Goal: Information Seeking & Learning: Learn about a topic

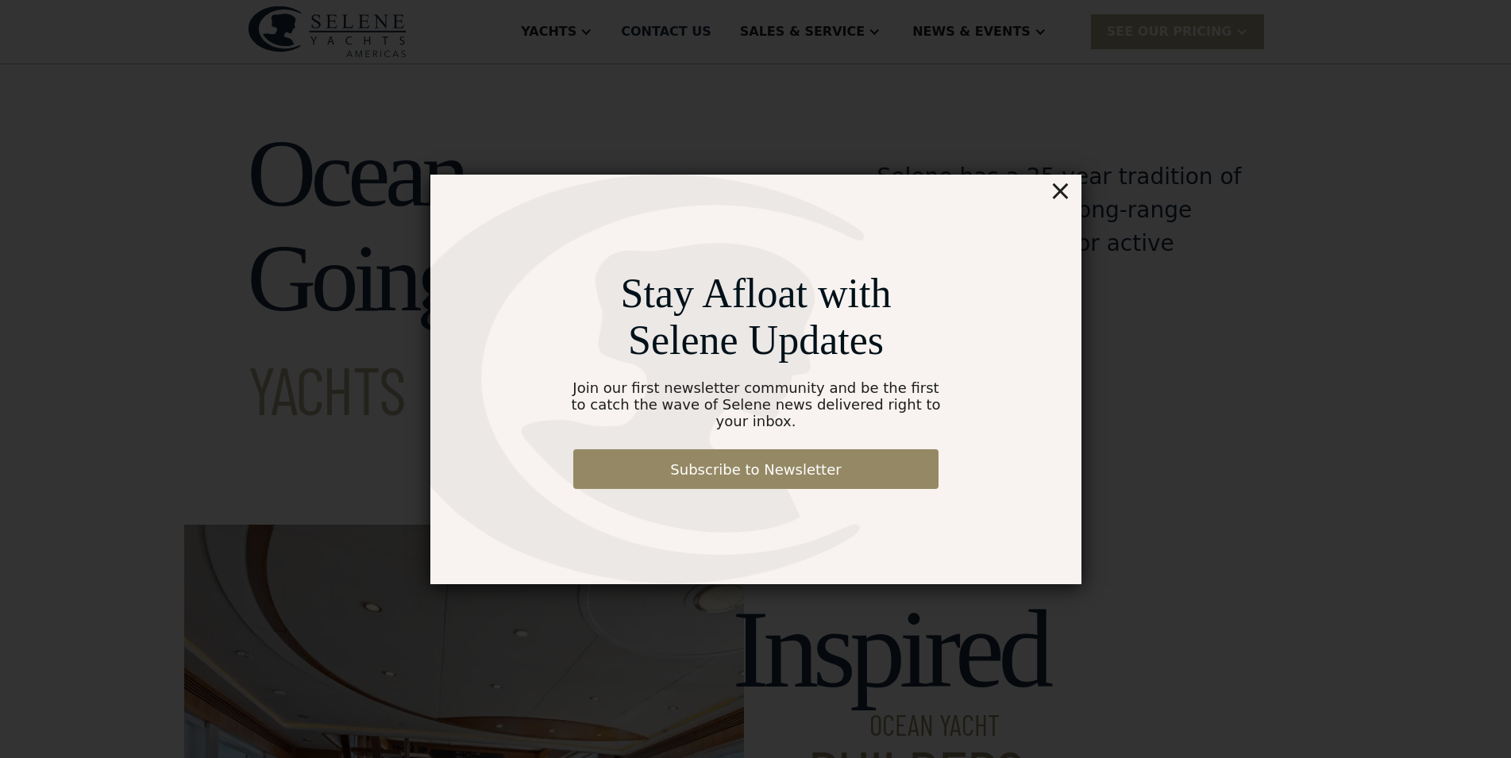
click at [1066, 198] on div "×" at bounding box center [1059, 191] width 23 height 32
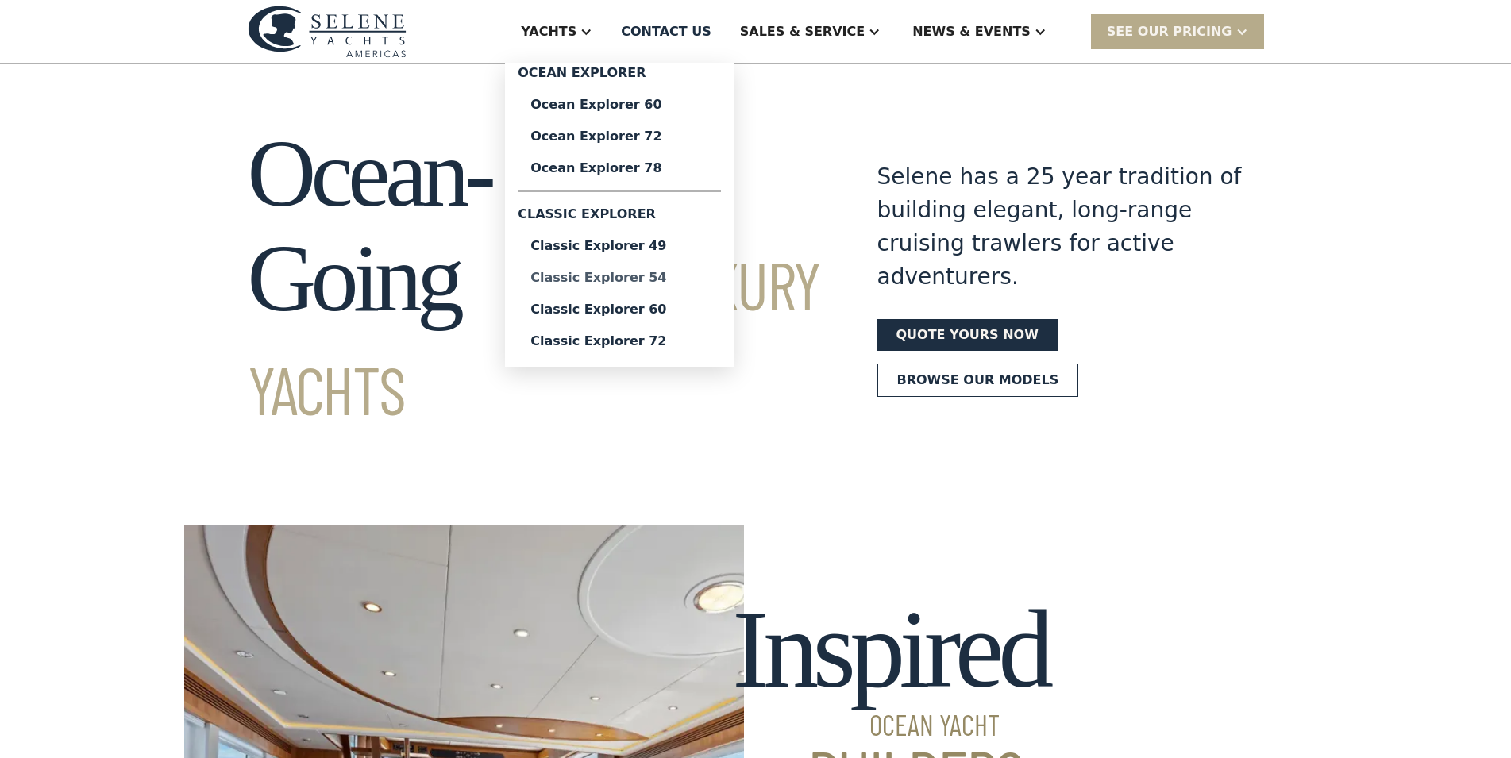
click at [665, 276] on div "Classic Explorer 54" at bounding box center [619, 278] width 178 height 13
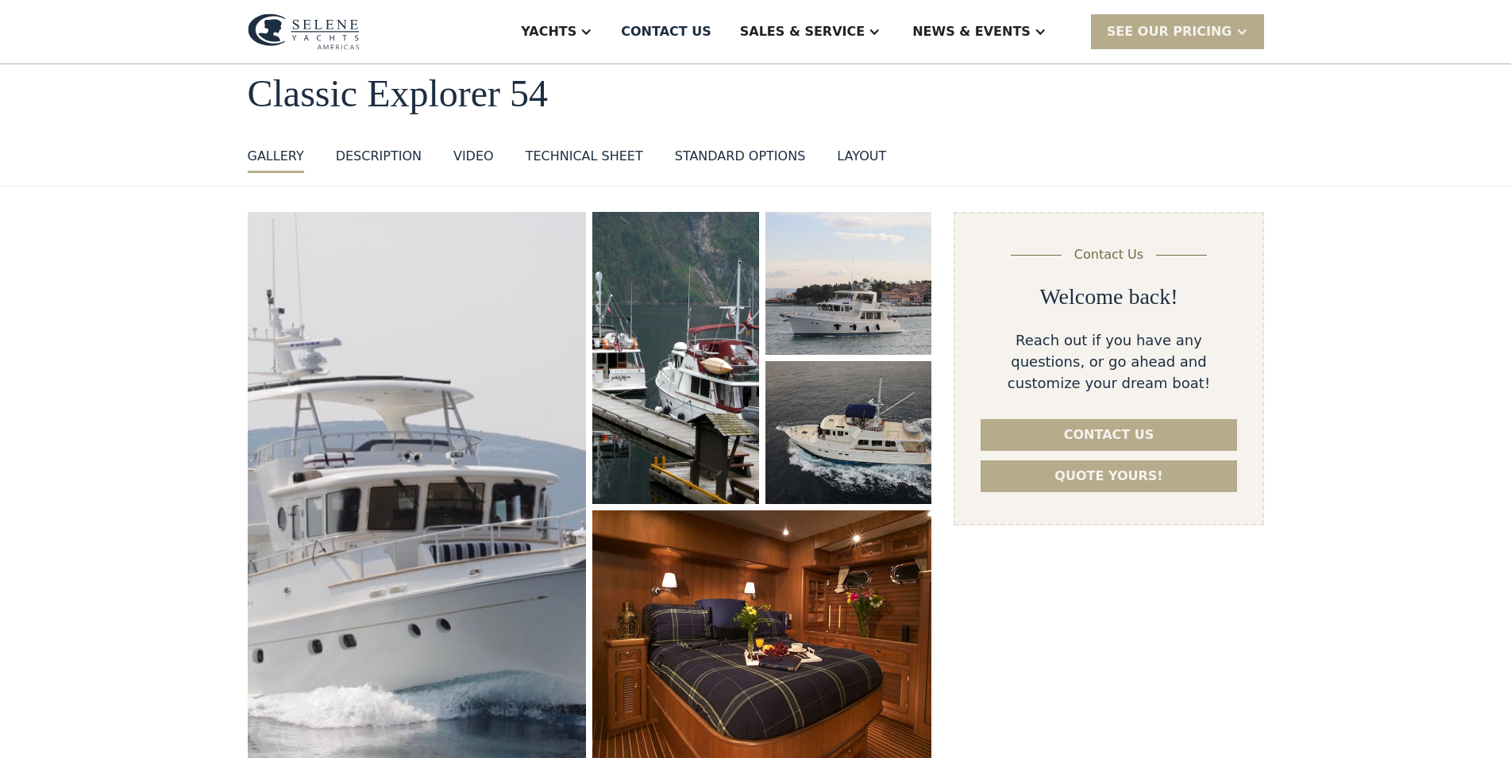
click at [709, 159] on div "standard options" at bounding box center [740, 156] width 131 height 19
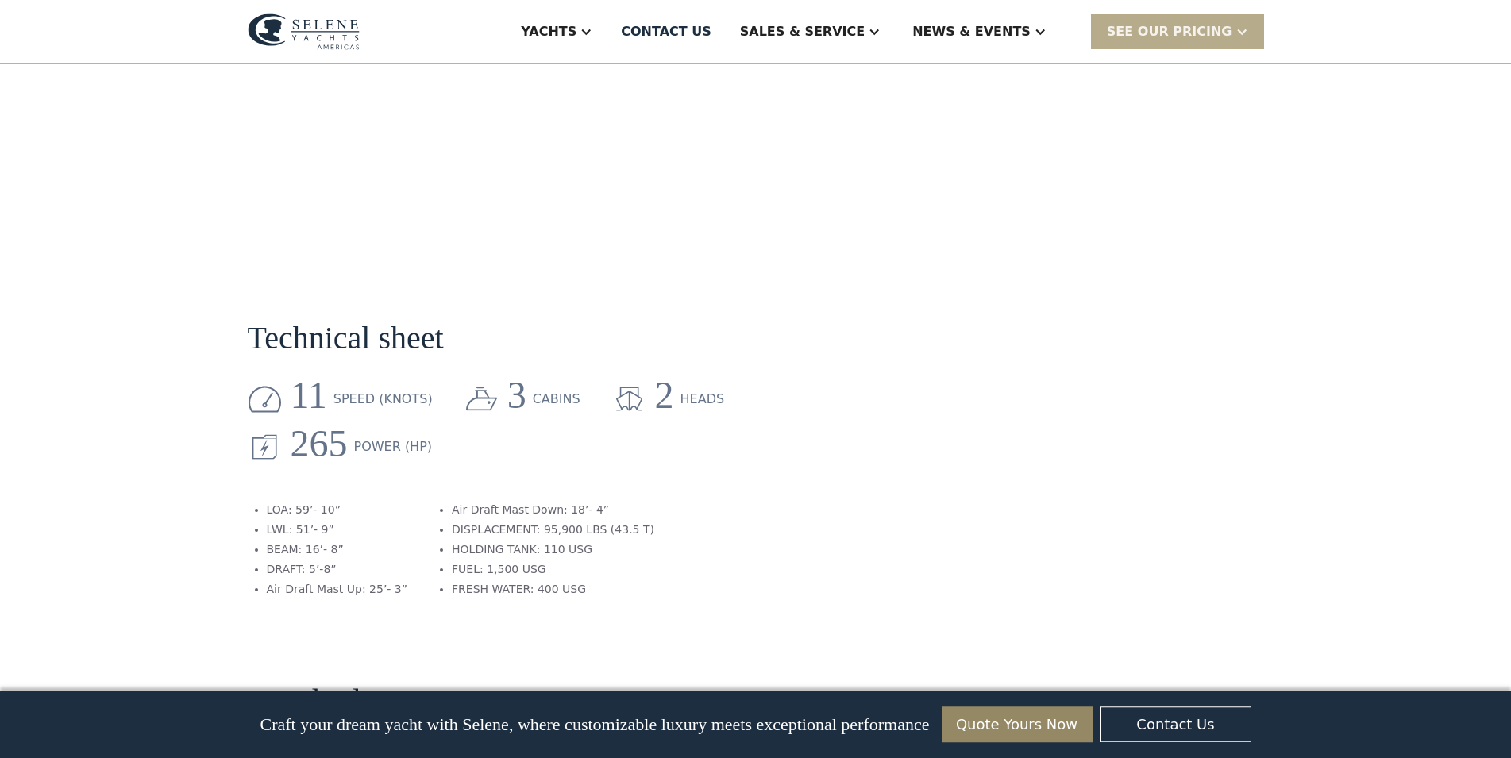
scroll to position [1691, 0]
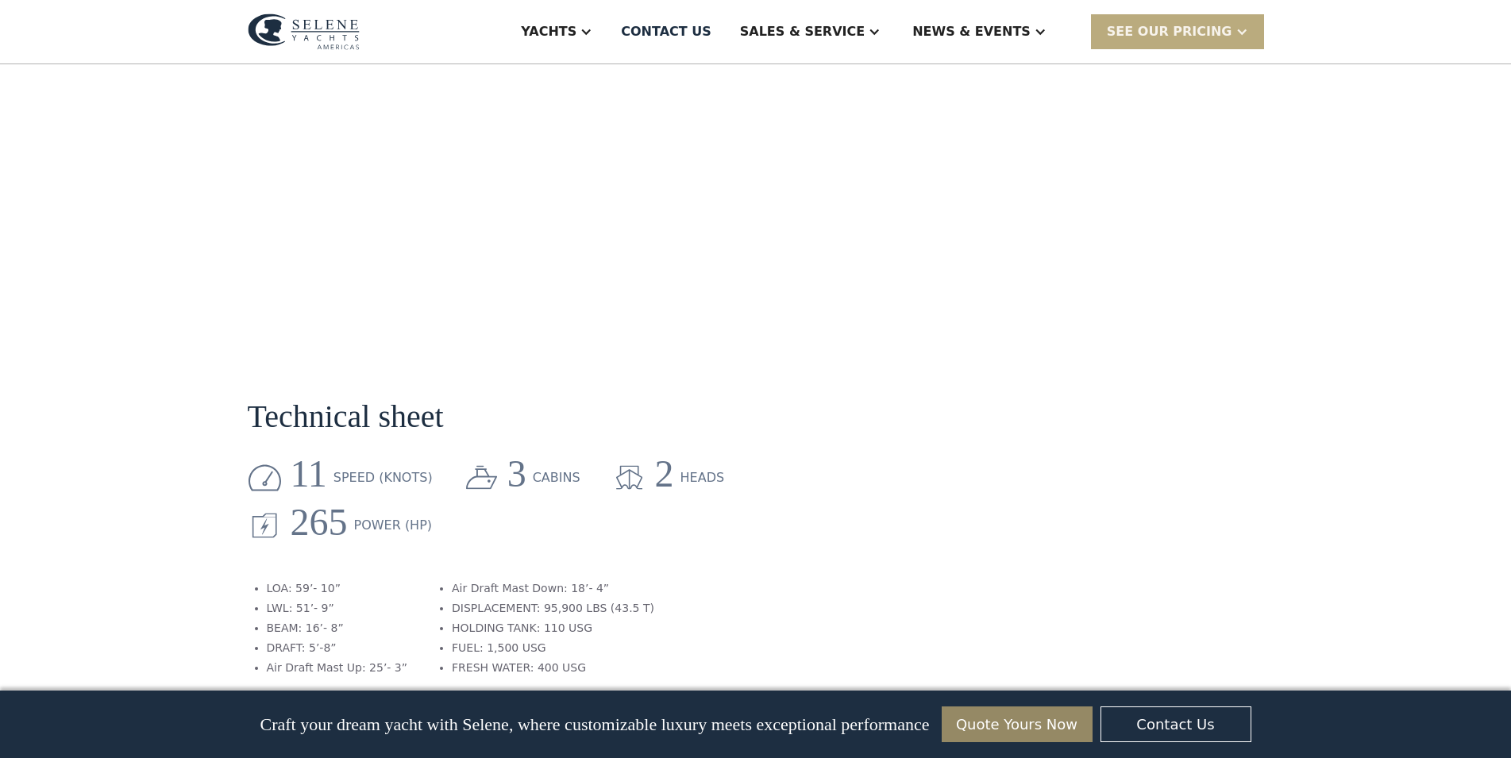
click at [1143, 46] on div "SEE Our Pricing" at bounding box center [1177, 31] width 173 height 34
click at [1136, 143] on div "**********" at bounding box center [1109, 127] width 310 height 3050
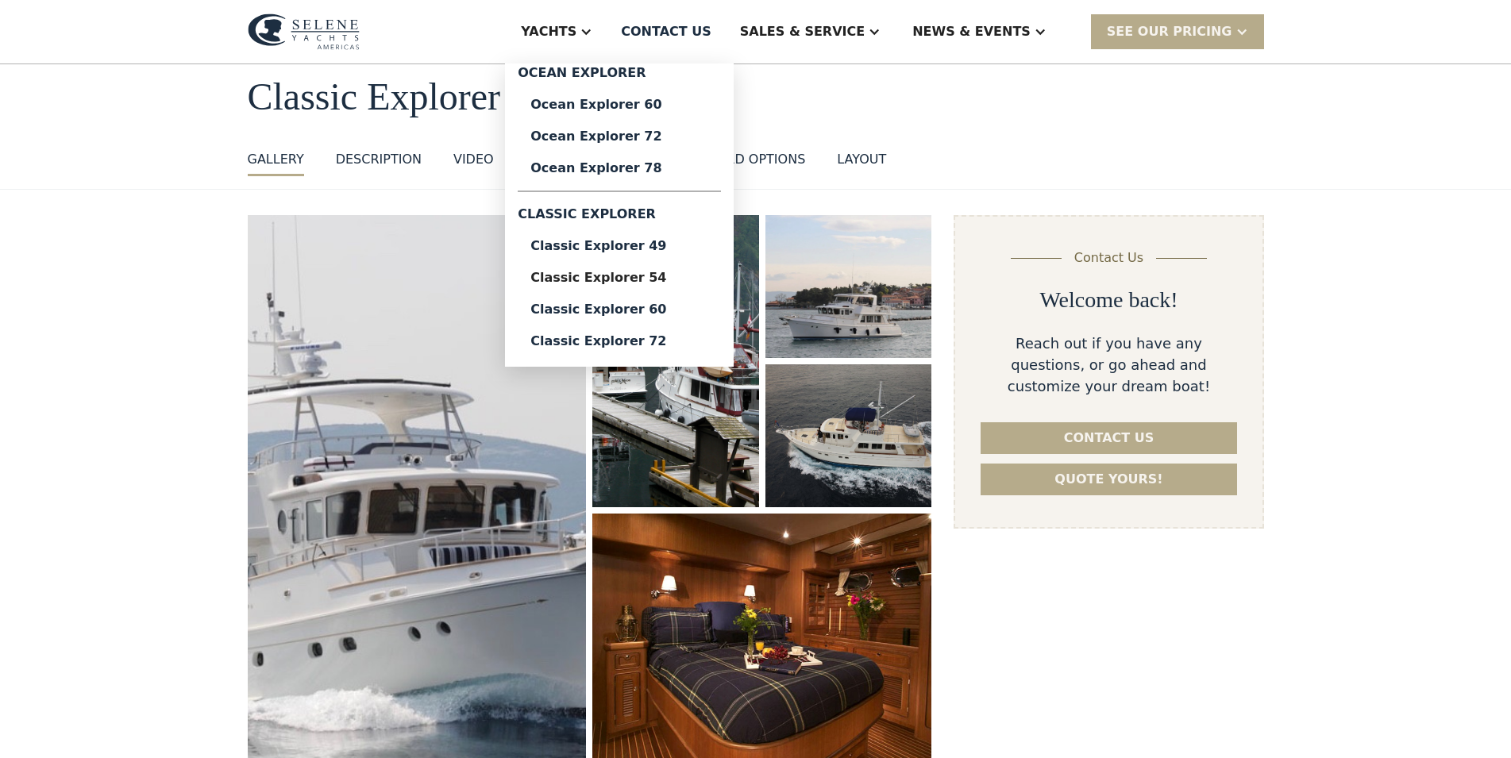
scroll to position [71, 0]
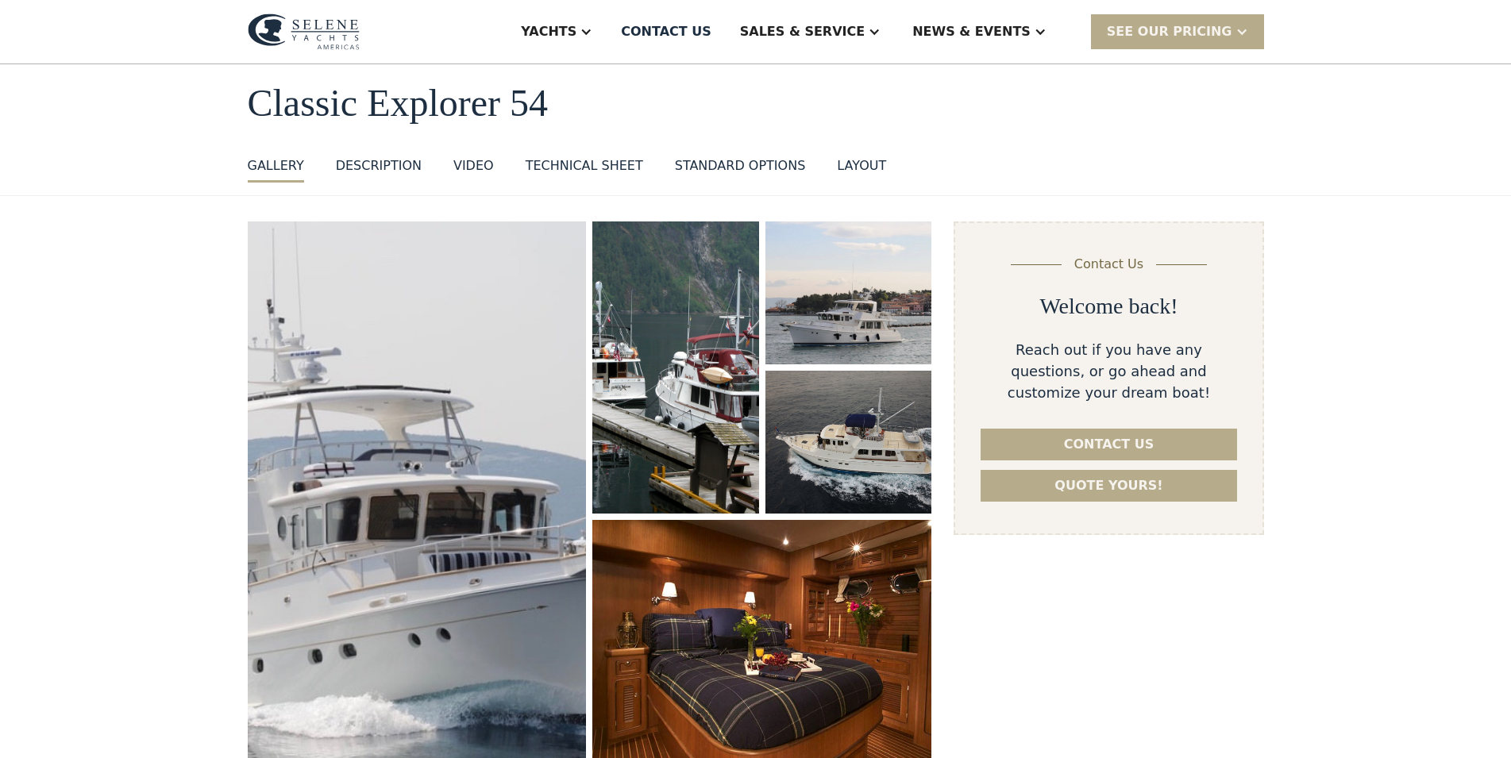
click at [357, 178] on link "DESCRIPTION" at bounding box center [379, 169] width 86 height 26
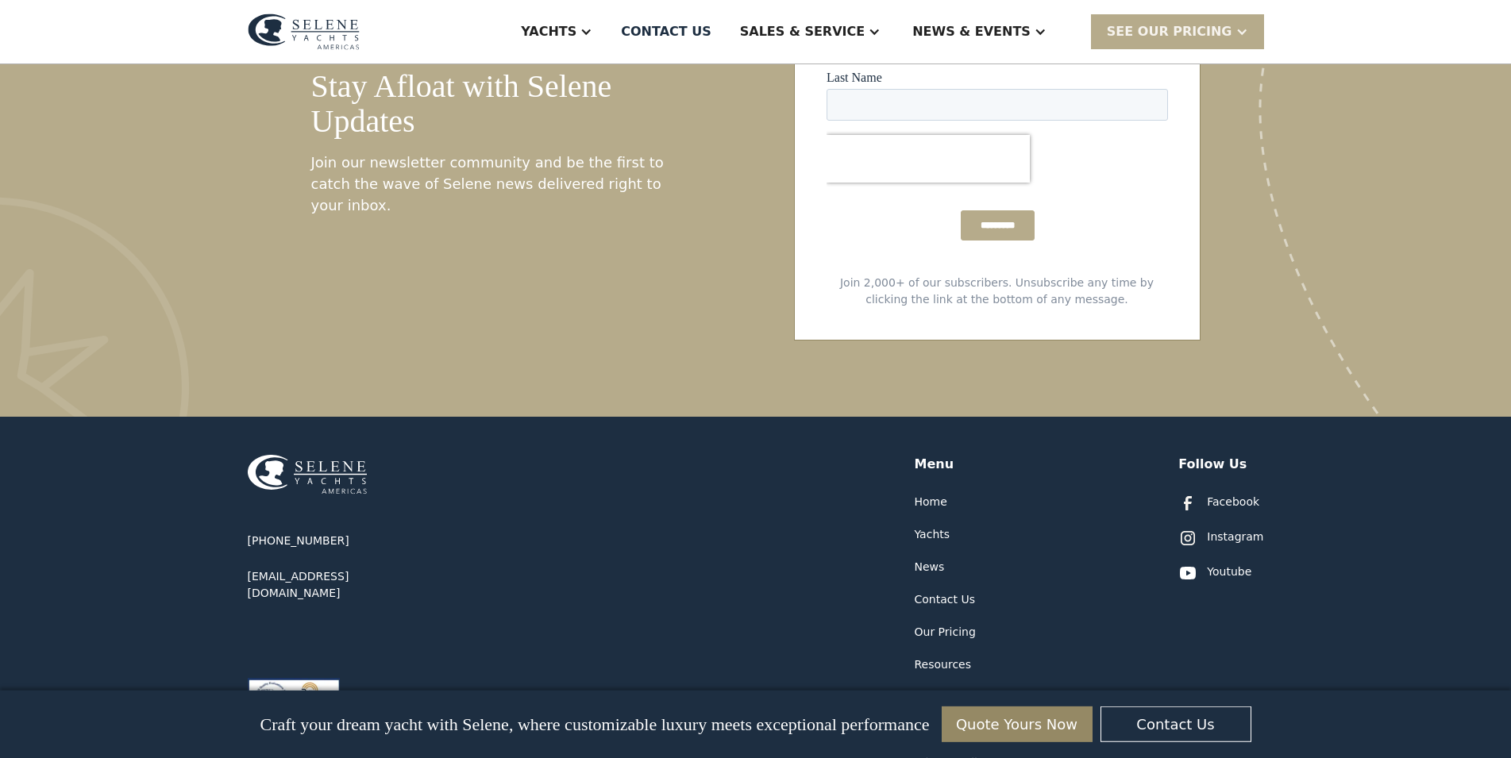
scroll to position [4312, 0]
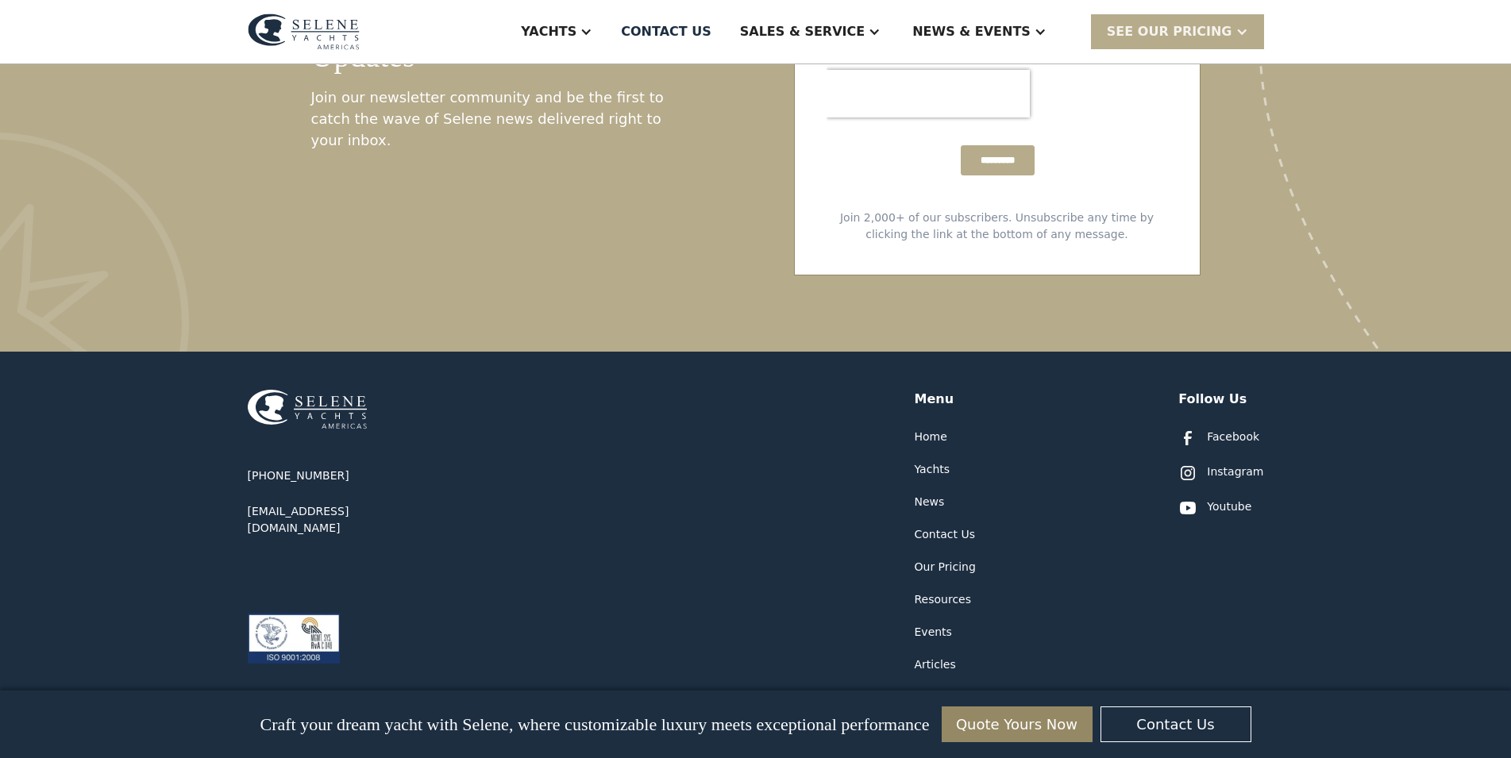
click at [939, 559] on div "Our Pricing" at bounding box center [945, 567] width 61 height 17
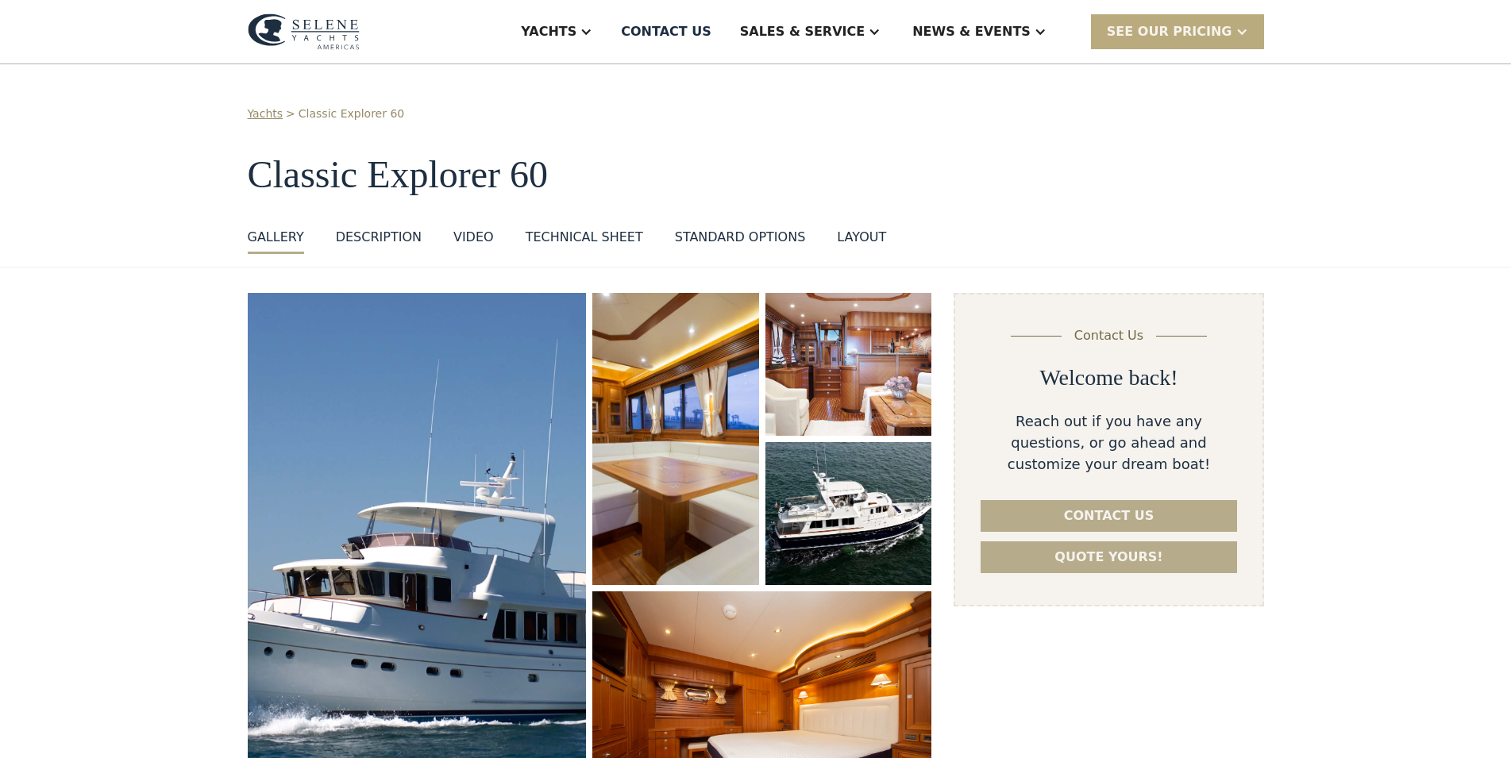
click at [1226, 37] on div "SEE Our Pricing" at bounding box center [1169, 31] width 125 height 19
click at [1140, 33] on div "SEE Our Pricing" at bounding box center [1169, 31] width 125 height 19
click at [820, 133] on div "Yachts > Classic Explorer 60 Classic Explorer 60 GALLERY GALLERY VIRTUAL TOUR D…" at bounding box center [756, 180] width 1016 height 148
click at [993, 142] on div "Articles" at bounding box center [1010, 143] width 203 height 13
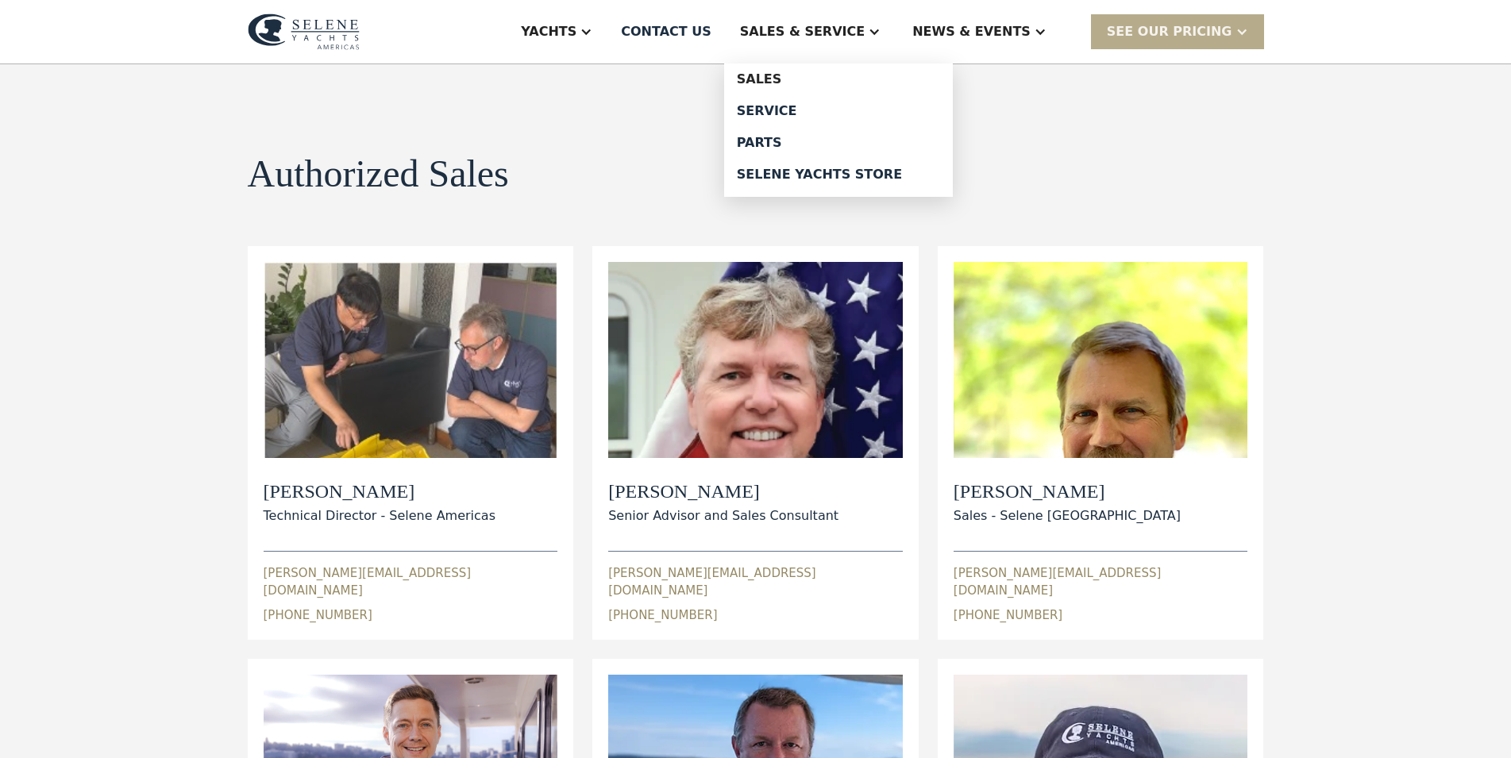
click at [865, 36] on div "Sales & Service" at bounding box center [802, 31] width 125 height 19
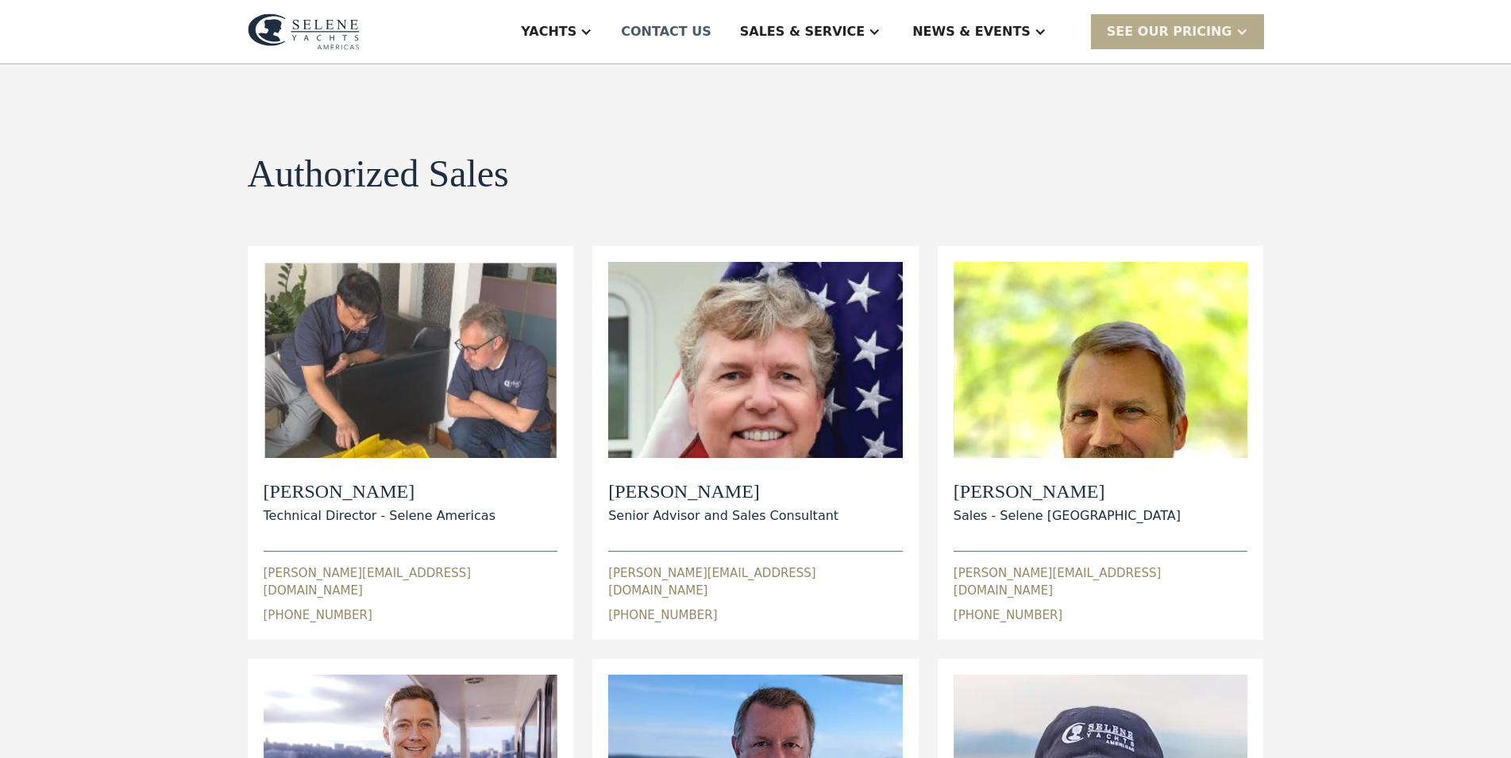
click at [712, 28] on div "Contact US" at bounding box center [666, 31] width 91 height 19
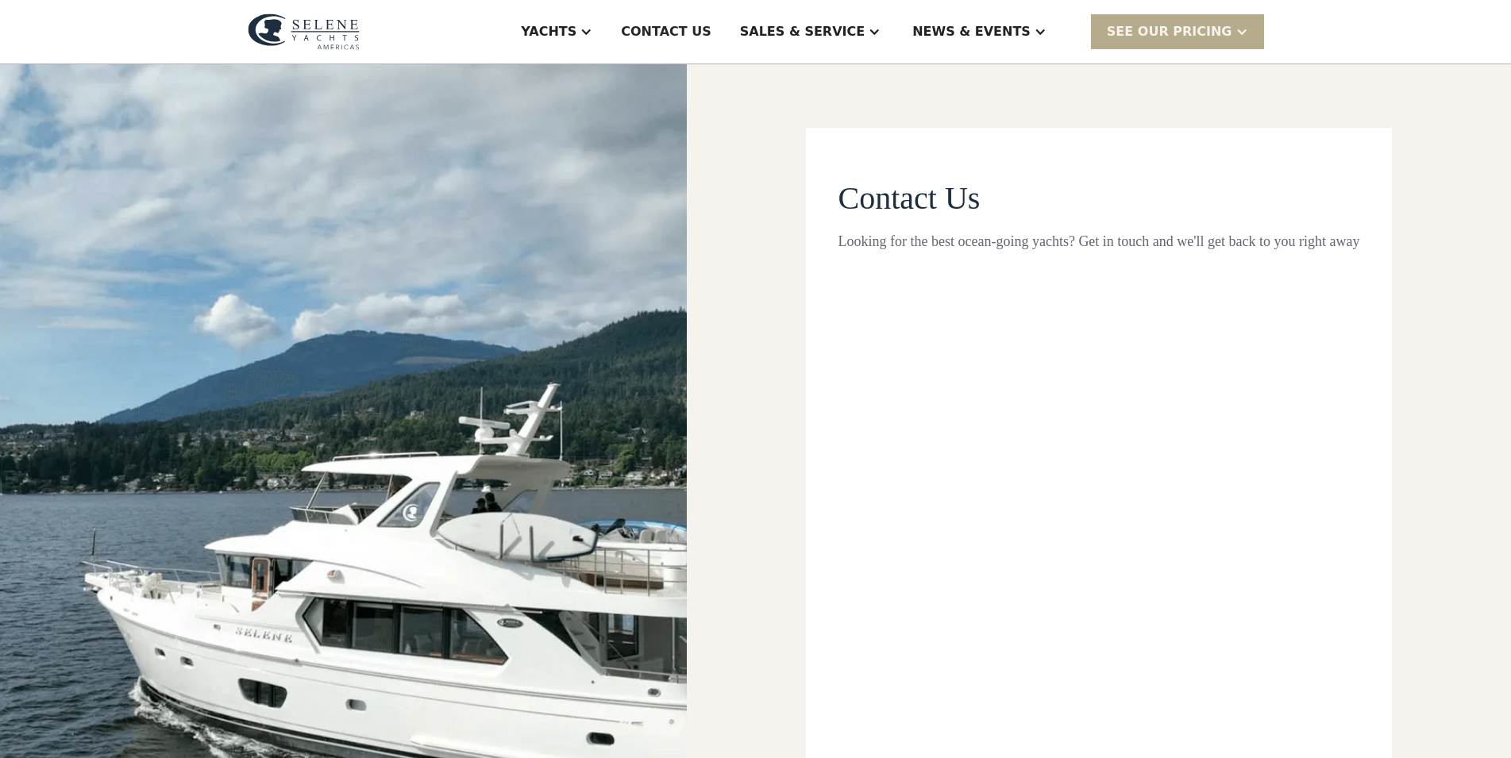
click at [577, 33] on div "Yachts" at bounding box center [549, 31] width 56 height 19
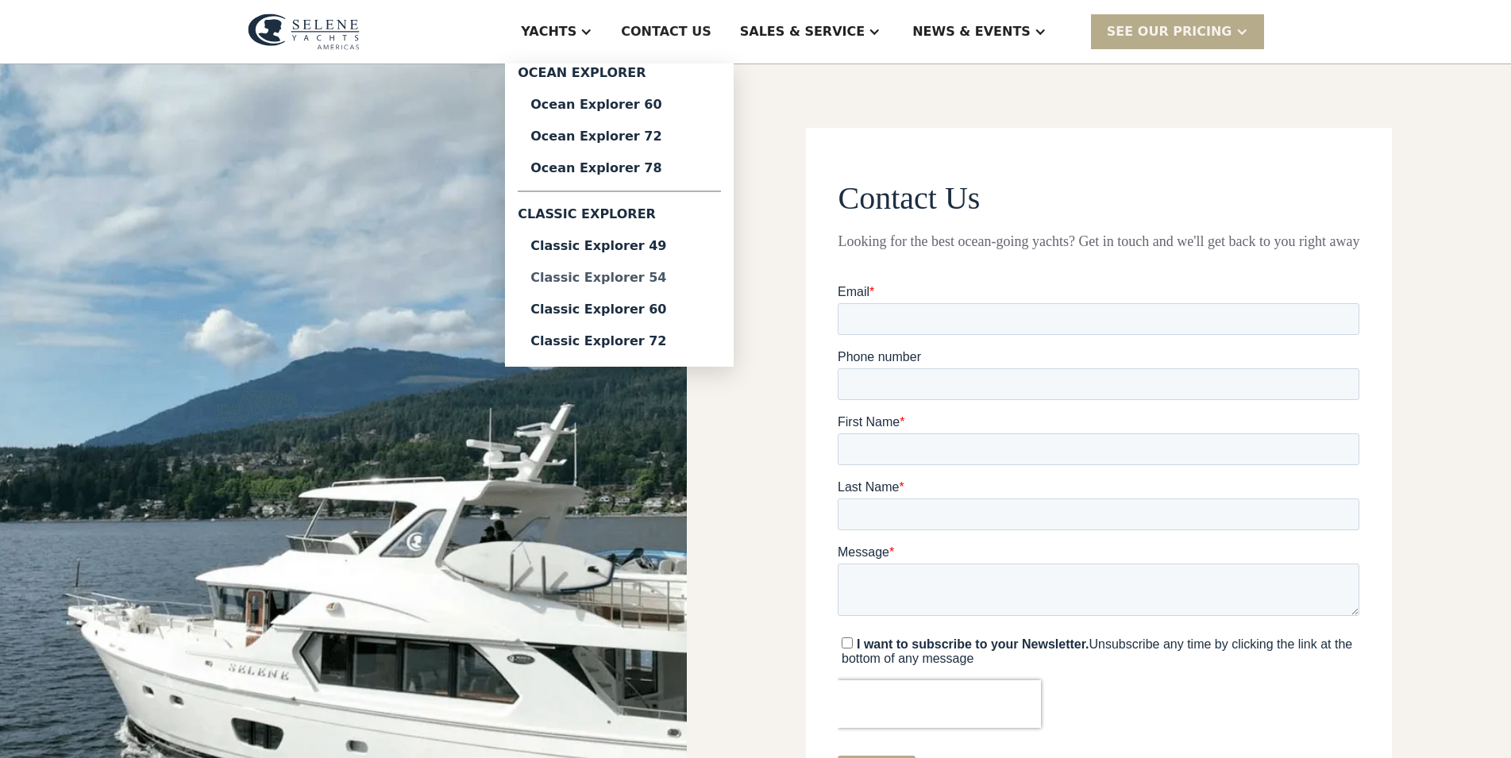
click at [698, 283] on div "Classic Explorer 54" at bounding box center [619, 278] width 178 height 13
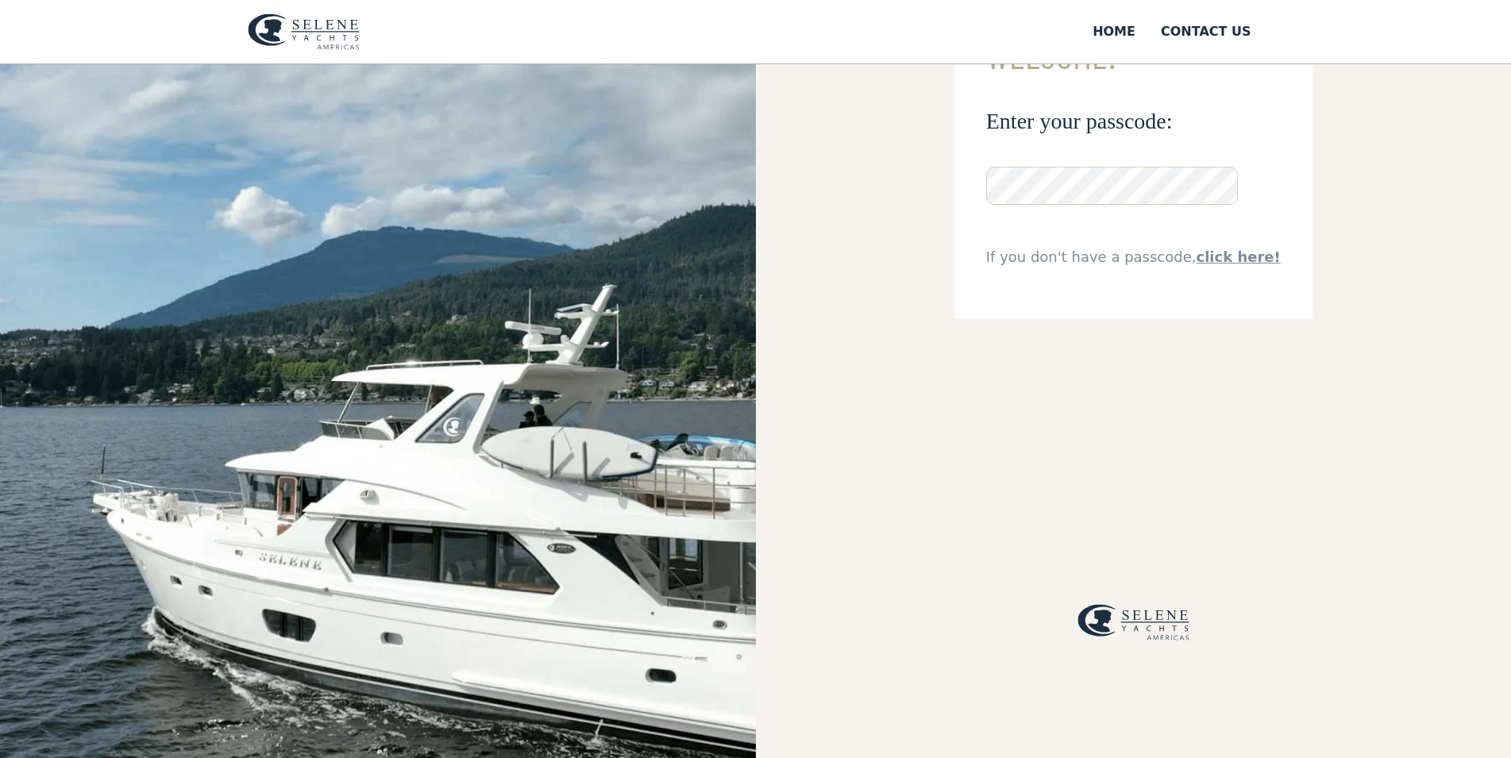
scroll to position [81, 0]
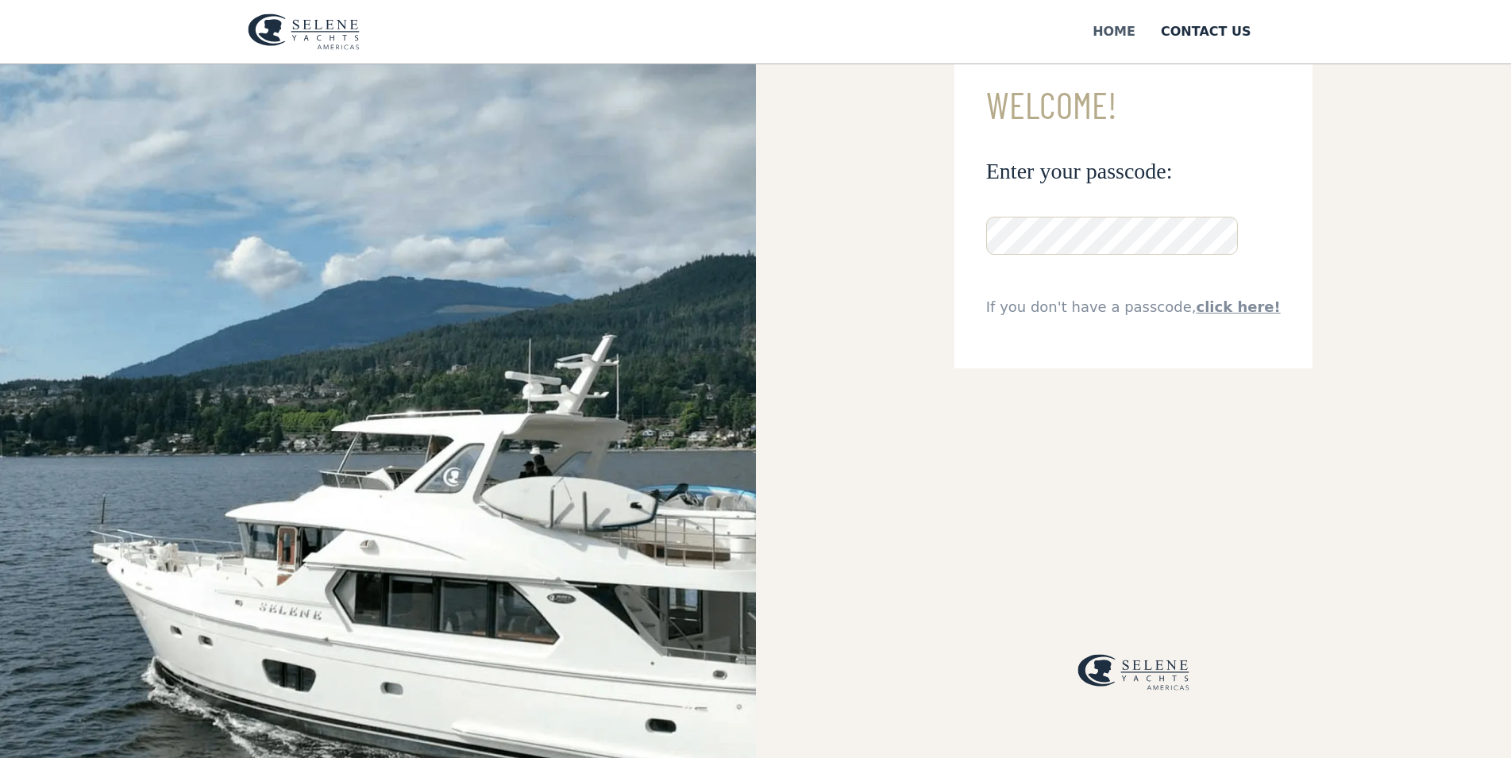
click at [1124, 24] on div "Home" at bounding box center [1114, 31] width 43 height 19
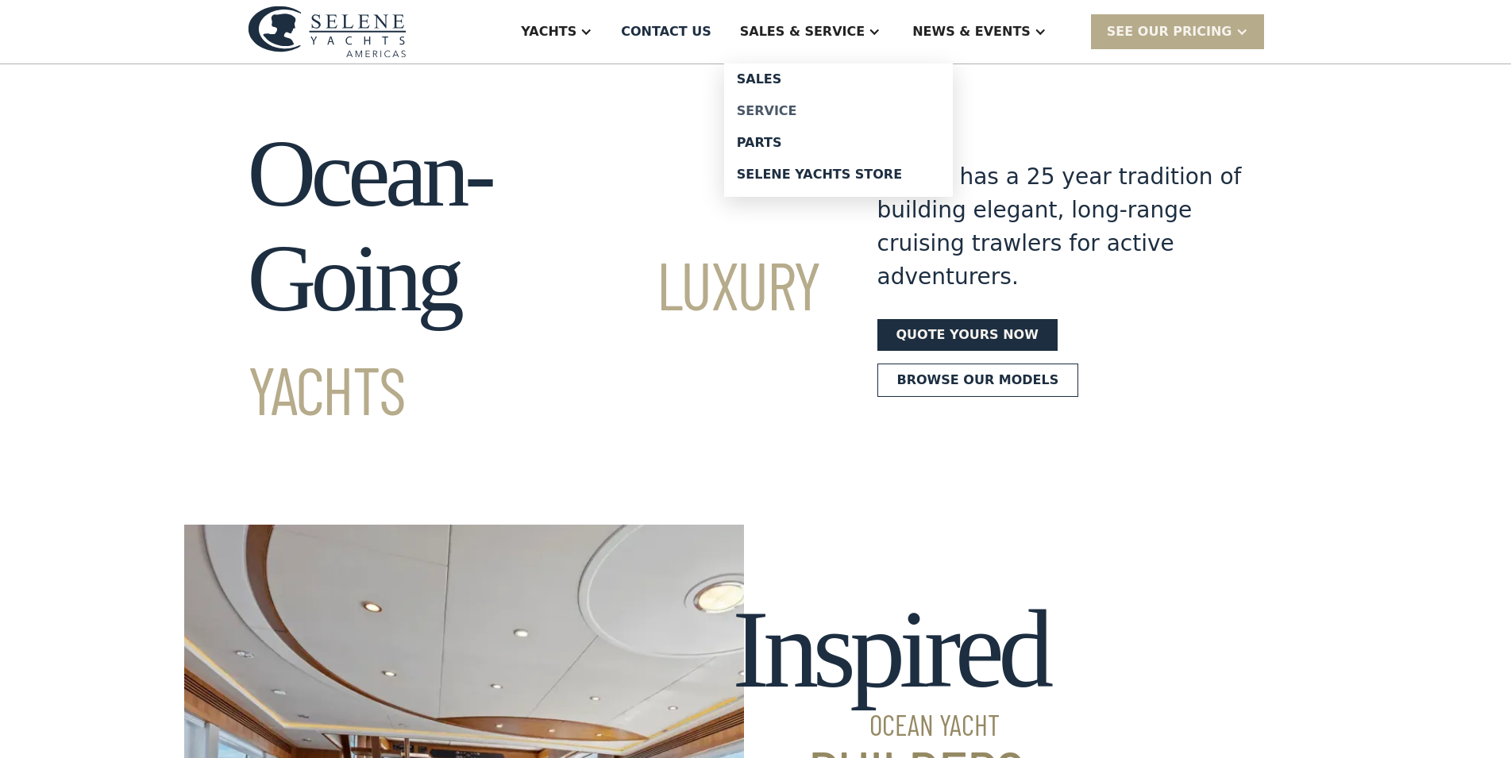
click at [837, 113] on div "Service" at bounding box center [838, 111] width 203 height 13
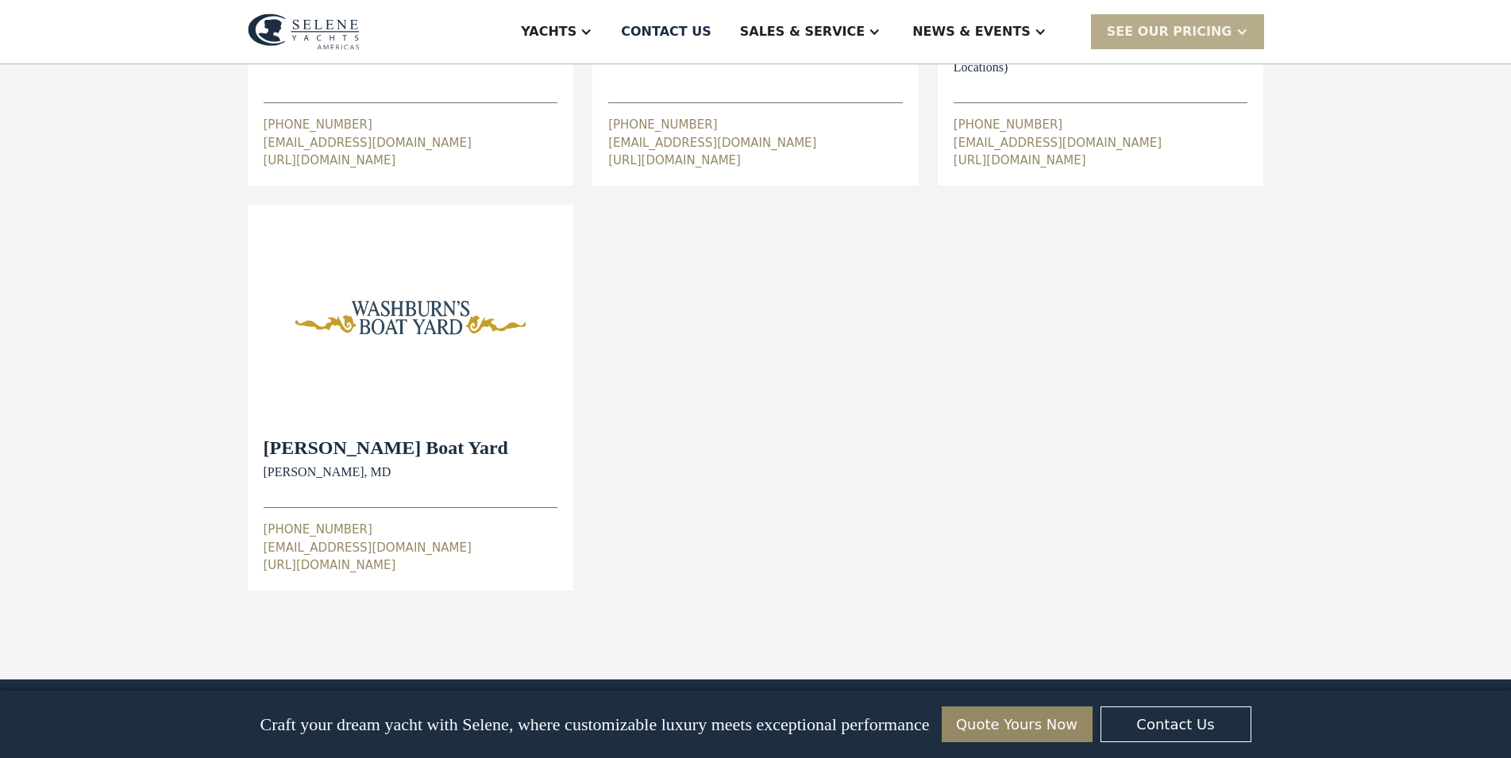
scroll to position [162, 0]
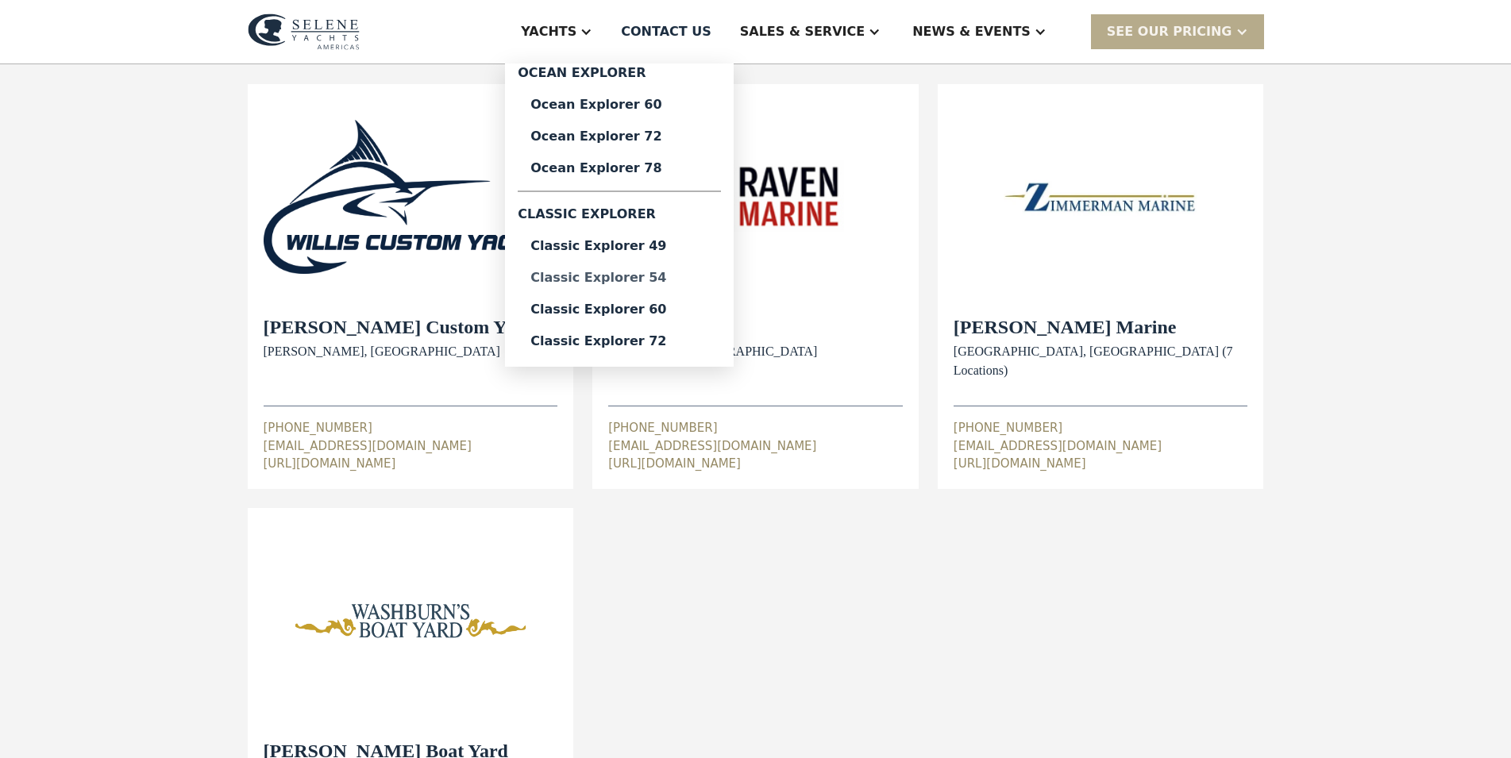
click at [694, 275] on div "Classic Explorer 54" at bounding box center [619, 278] width 178 height 13
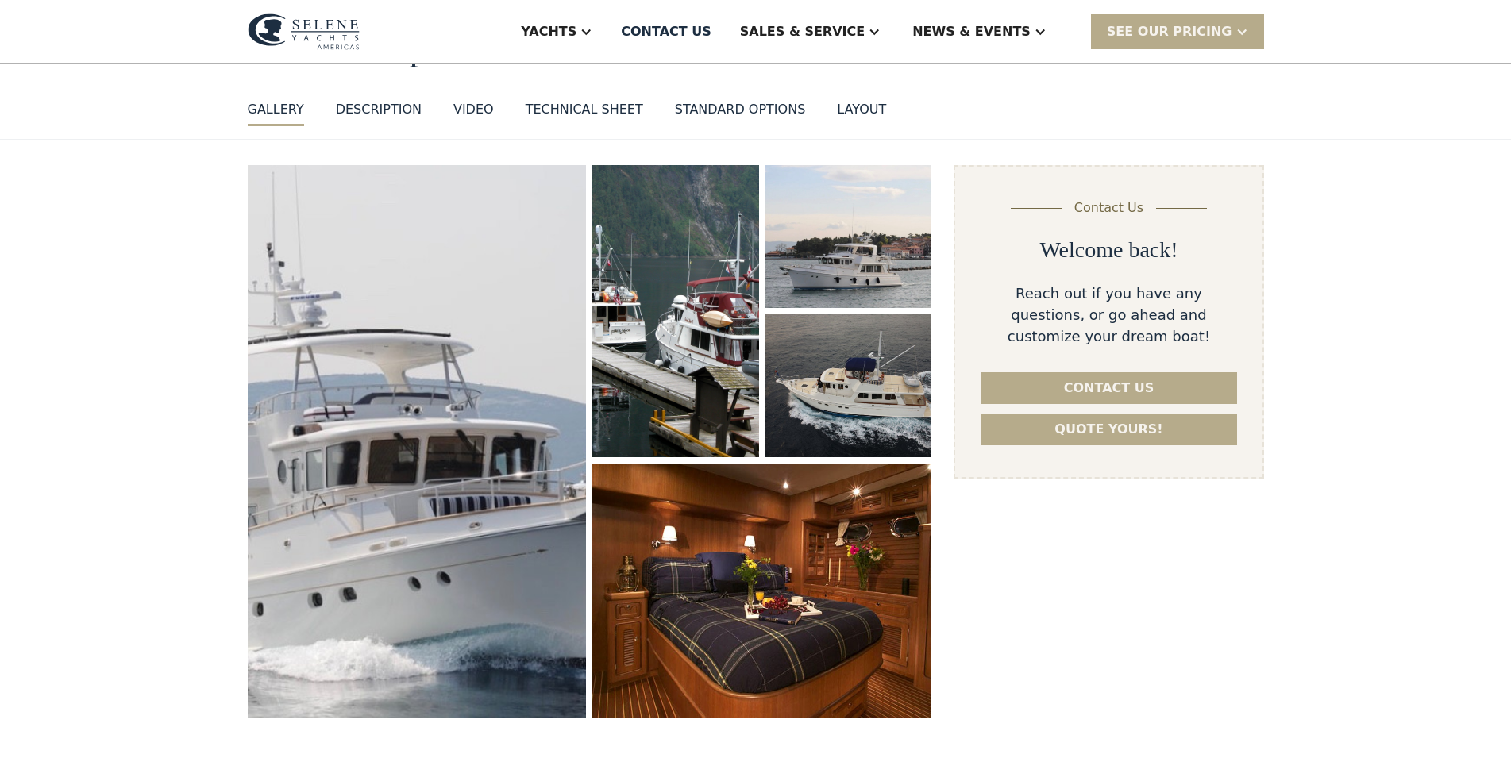
scroll to position [81, 0]
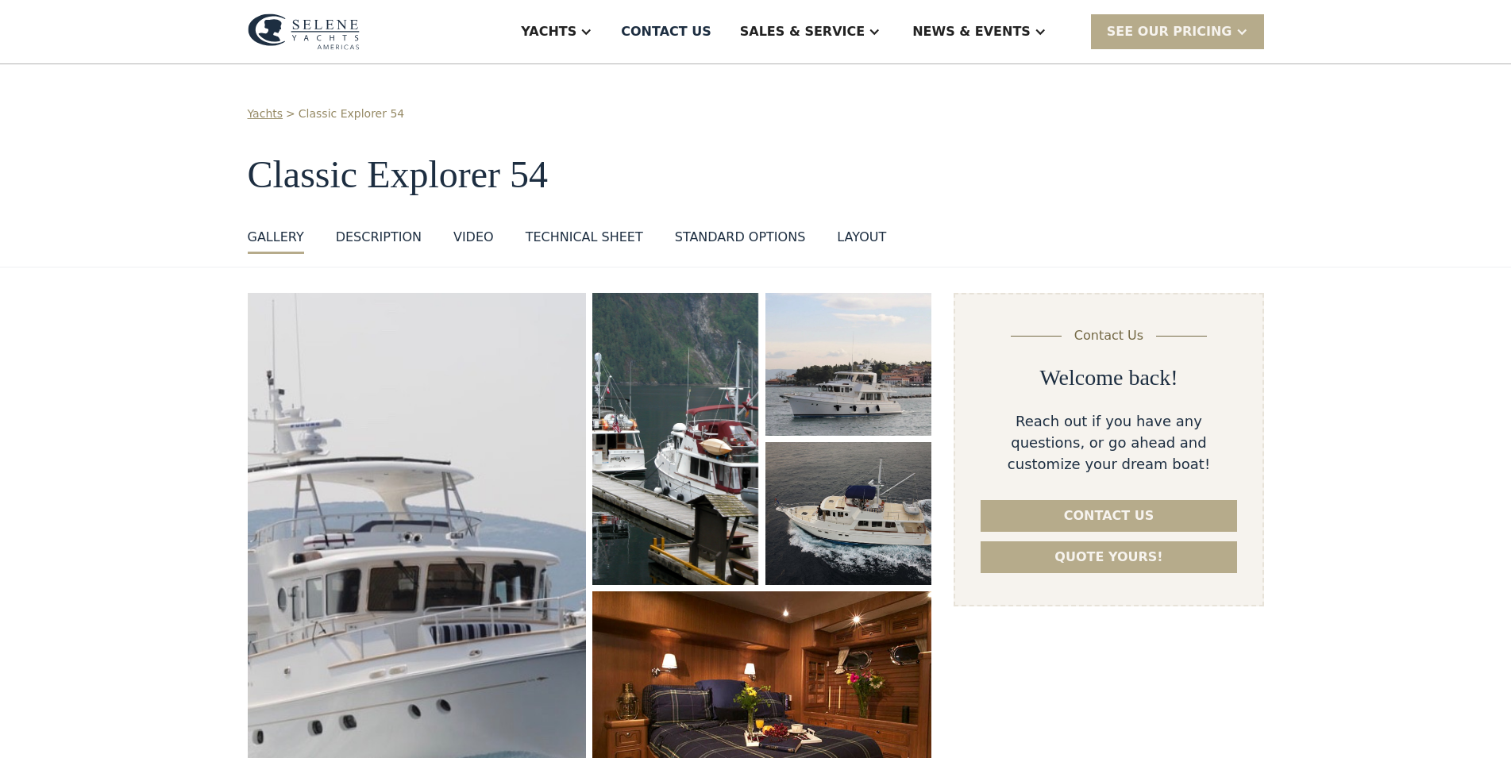
click at [708, 231] on div "standard options" at bounding box center [740, 237] width 131 height 19
click at [361, 240] on div "DESCRIPTION" at bounding box center [379, 237] width 86 height 19
click at [837, 235] on div "layout" at bounding box center [861, 237] width 49 height 19
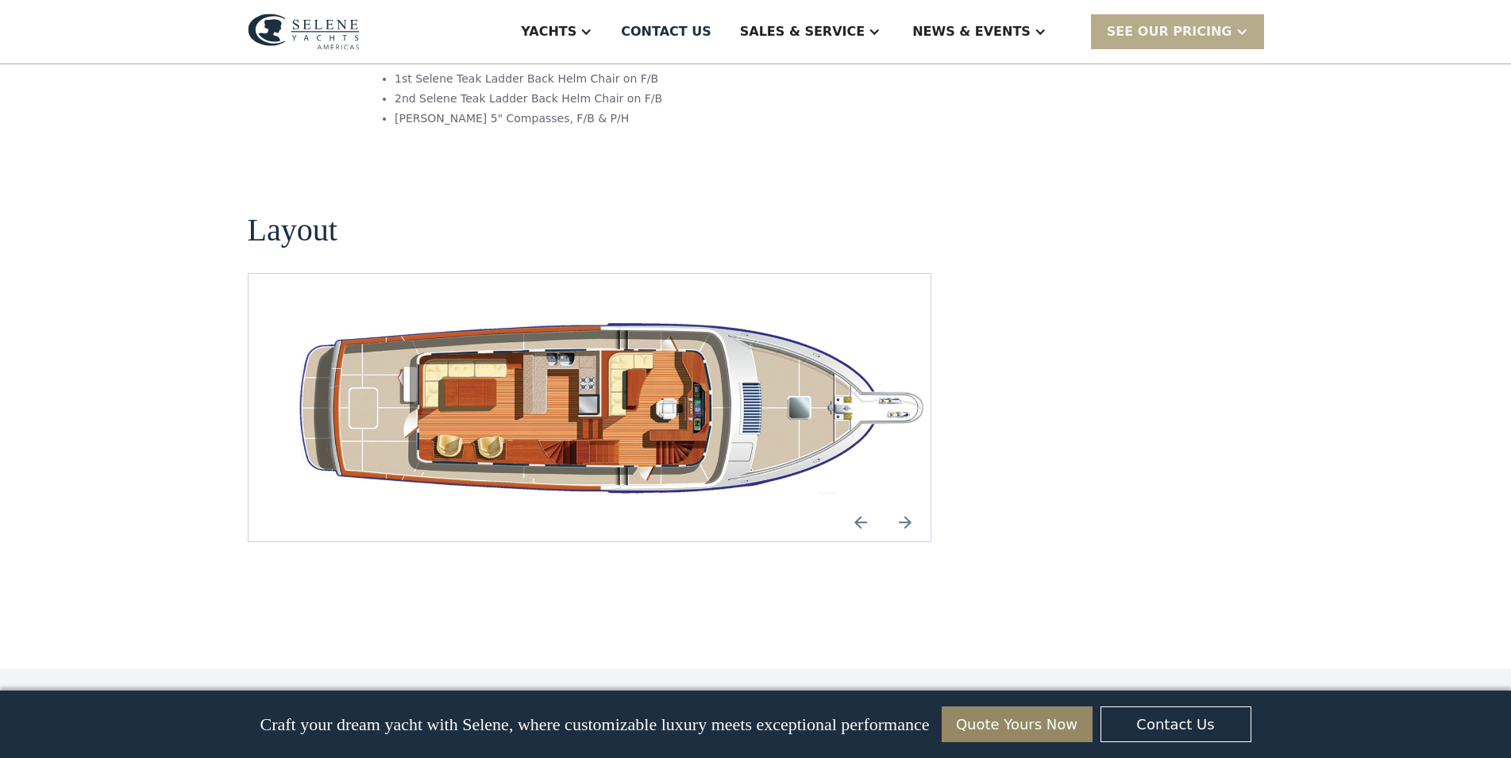
scroll to position [2826, 0]
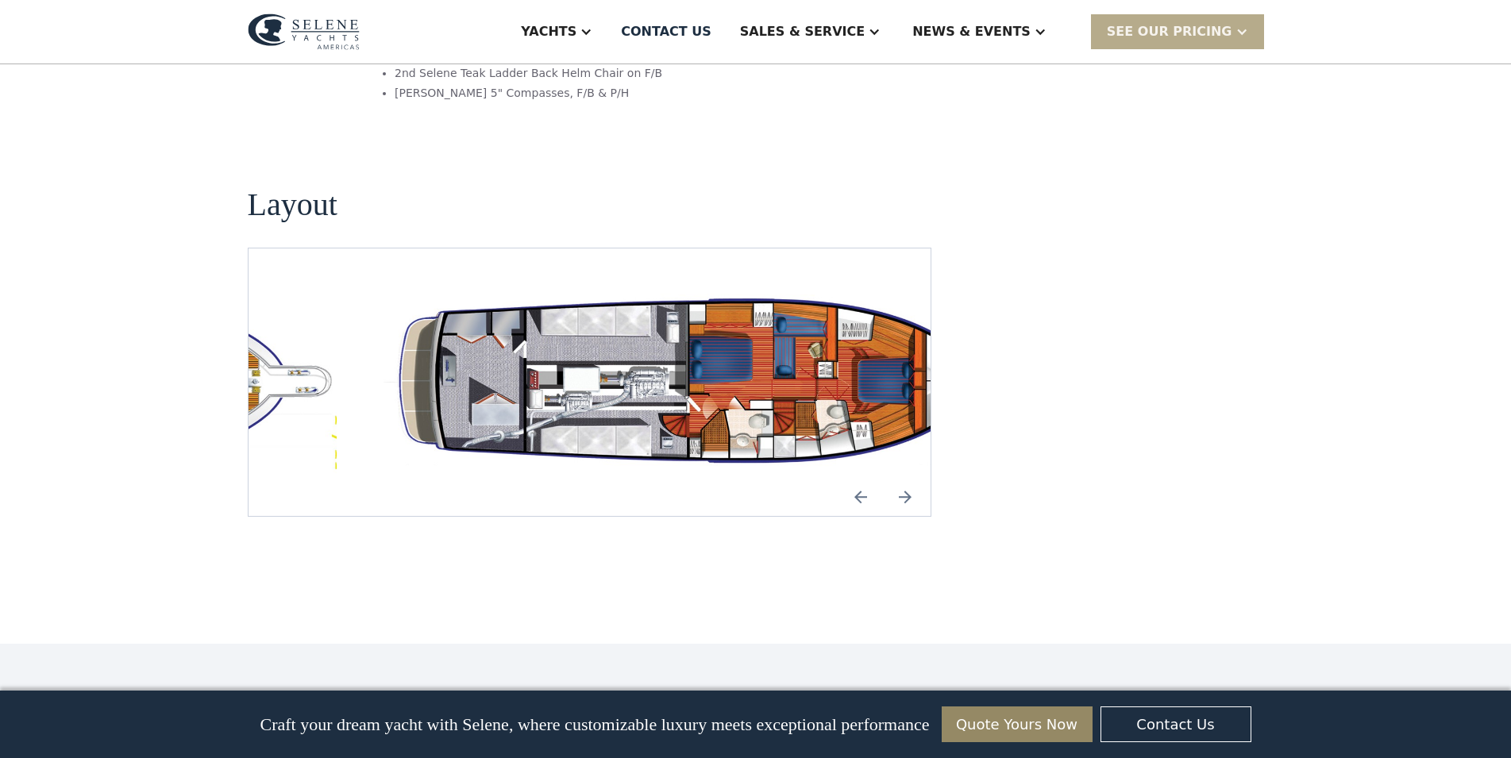
click at [904, 478] on img "Next slide" at bounding box center [905, 497] width 38 height 38
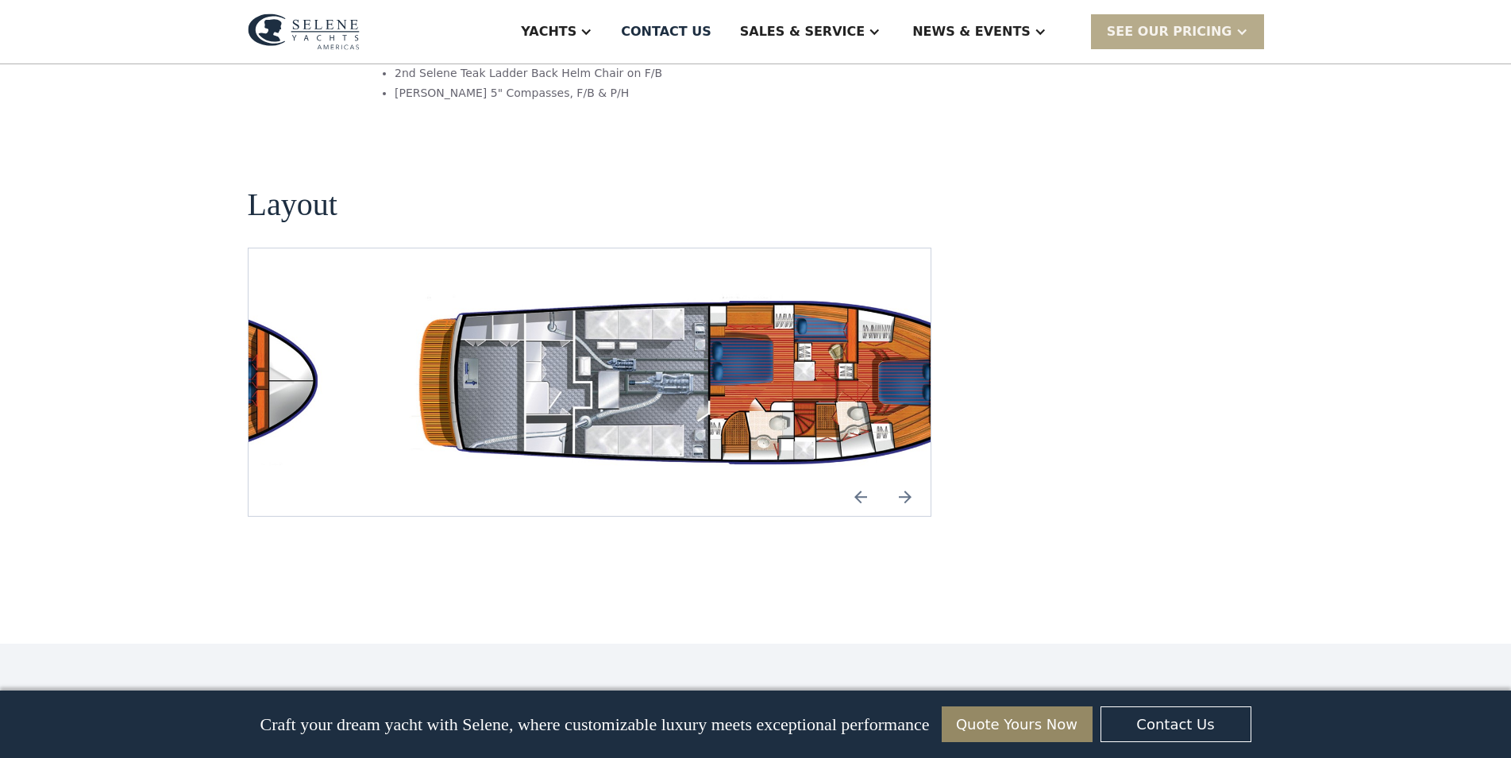
click at [904, 478] on img "Next slide" at bounding box center [905, 497] width 38 height 38
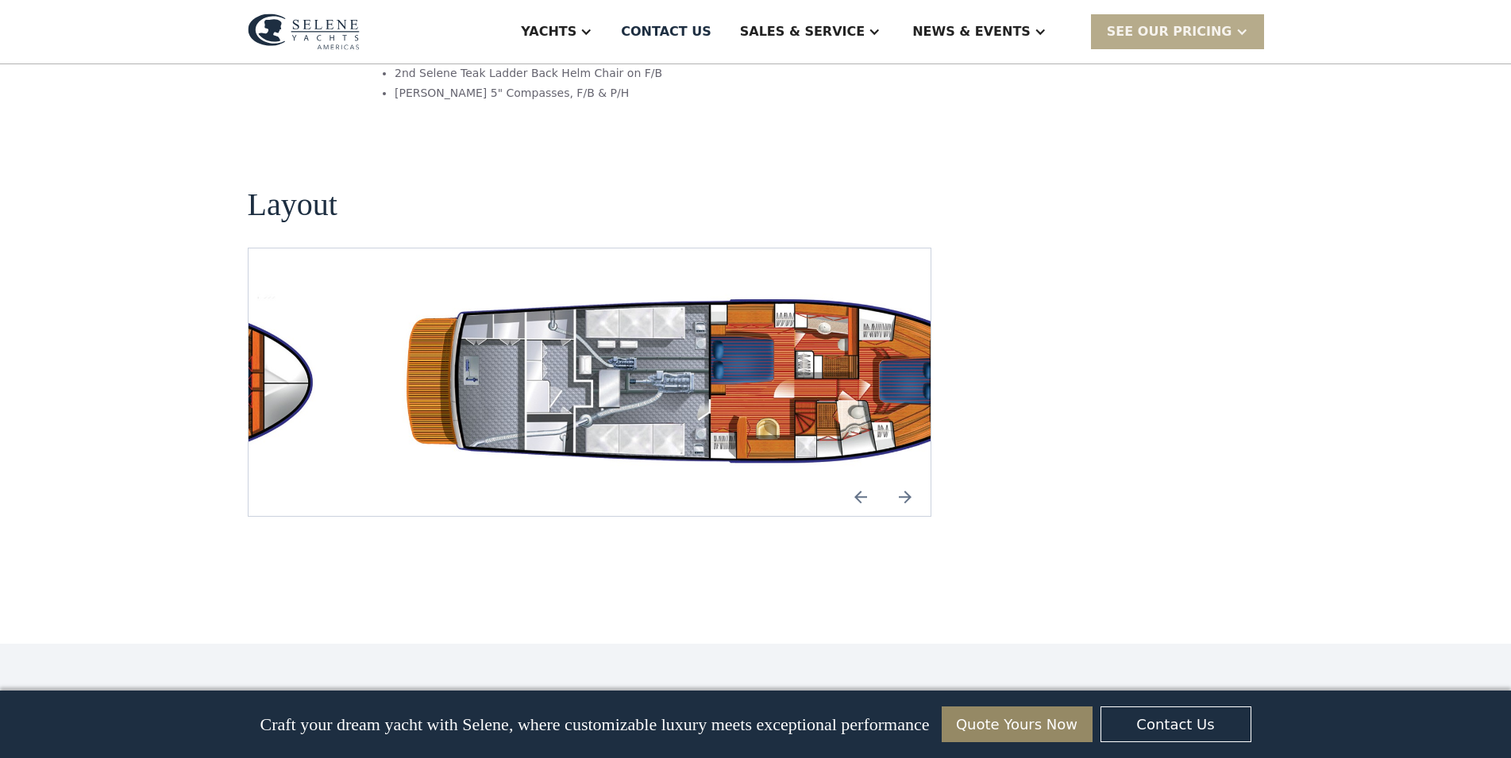
click at [904, 478] on img "Next slide" at bounding box center [905, 497] width 38 height 38
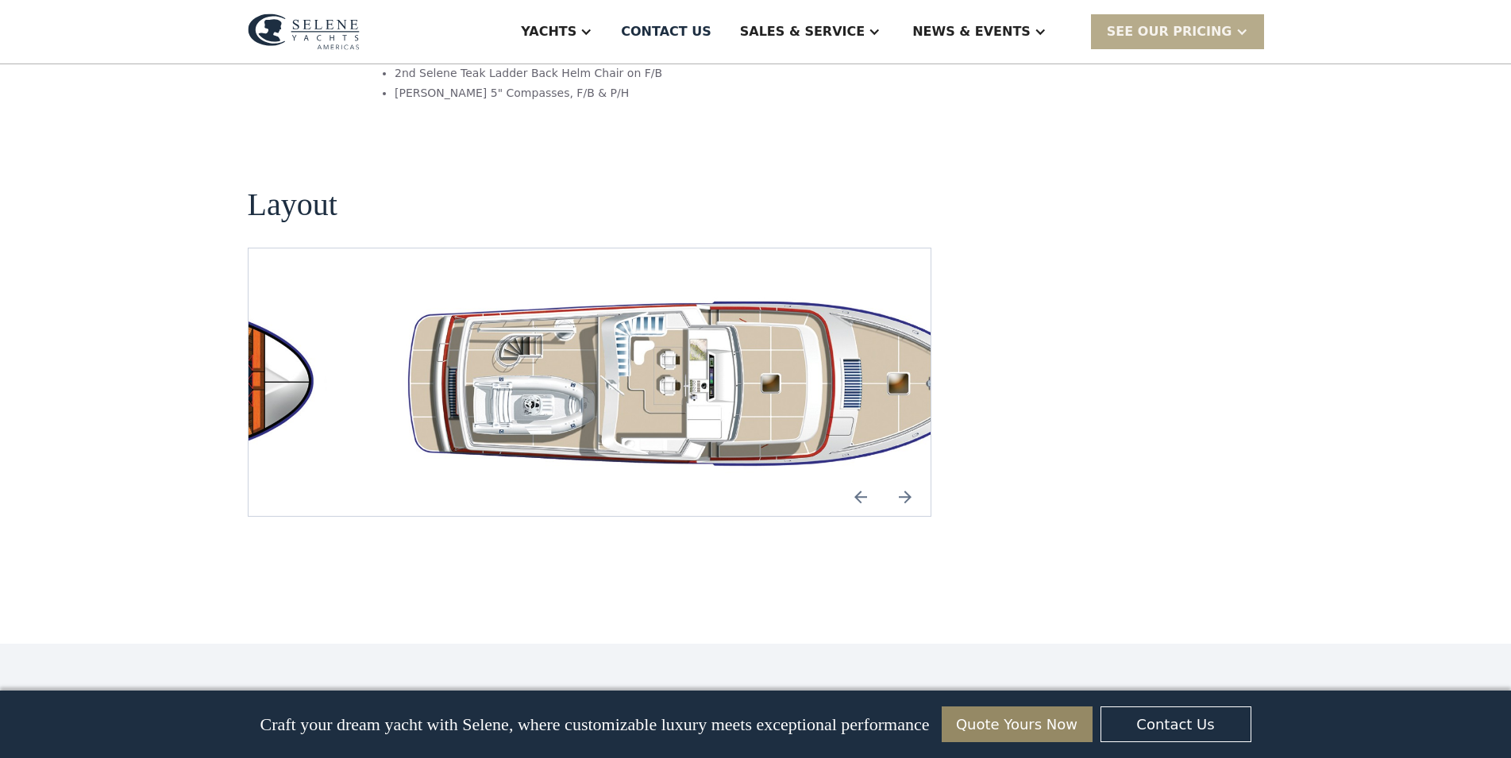
click at [904, 478] on img "Next slide" at bounding box center [905, 497] width 38 height 38
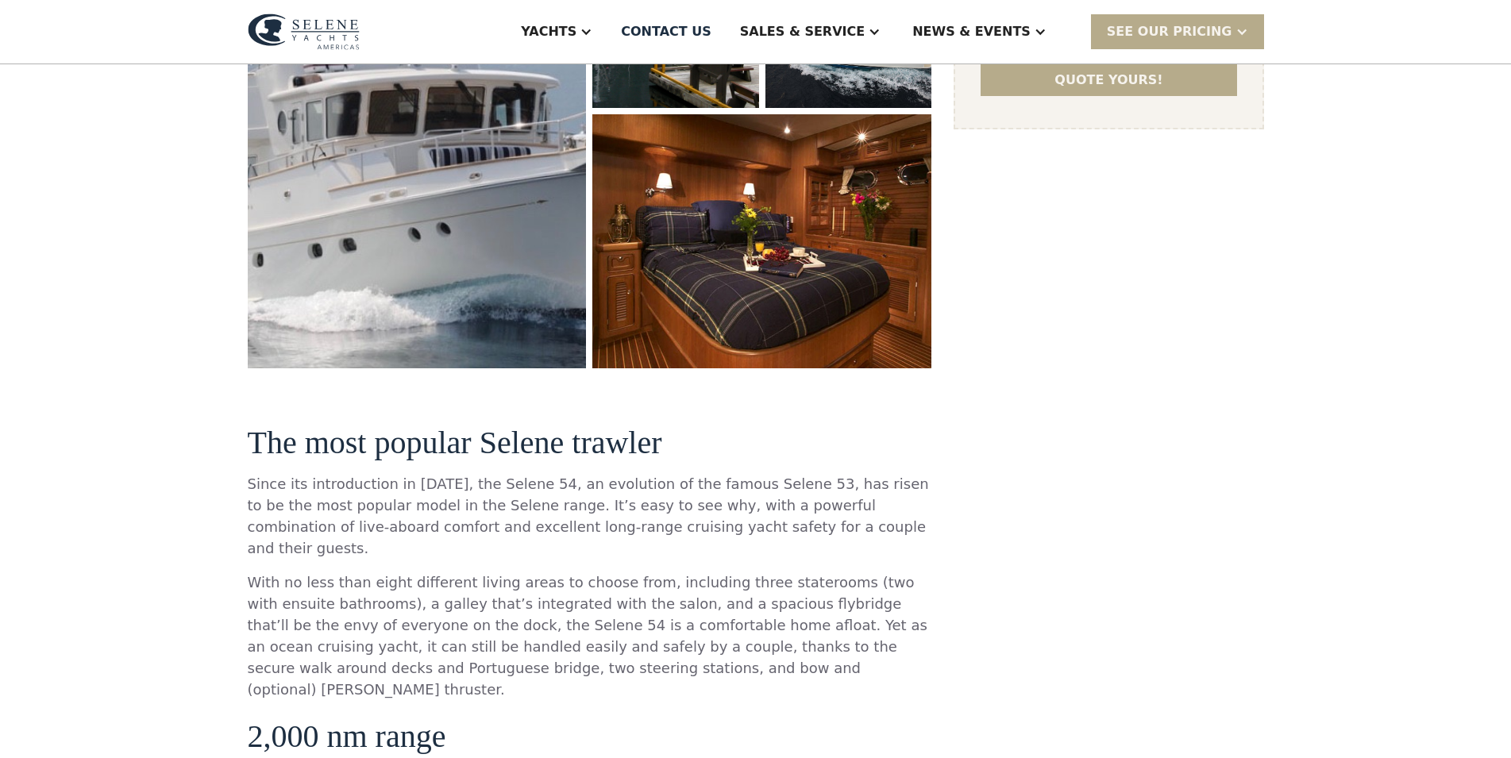
scroll to position [0, 0]
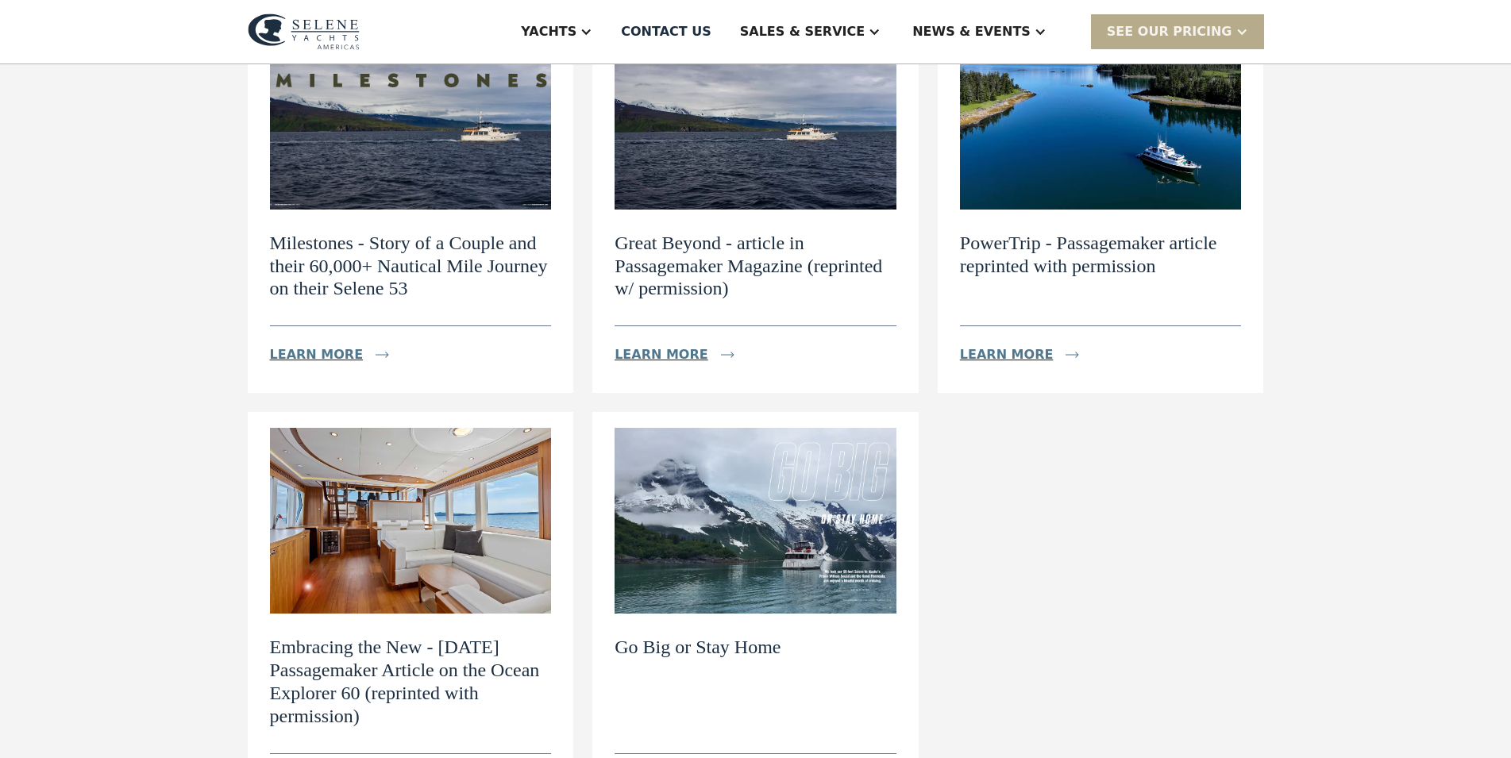
scroll to position [243, 0]
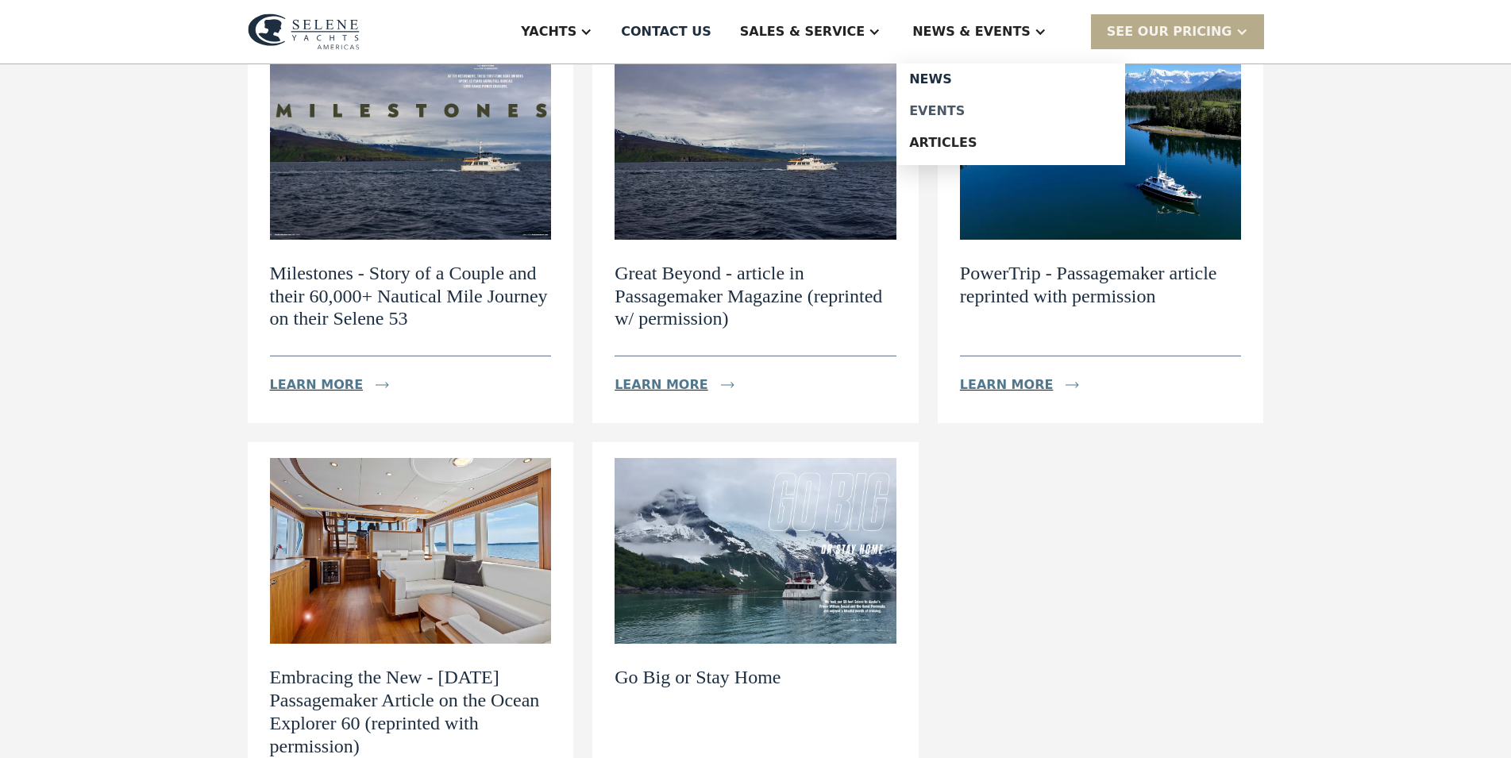
click at [981, 108] on div "Events" at bounding box center [1010, 111] width 203 height 13
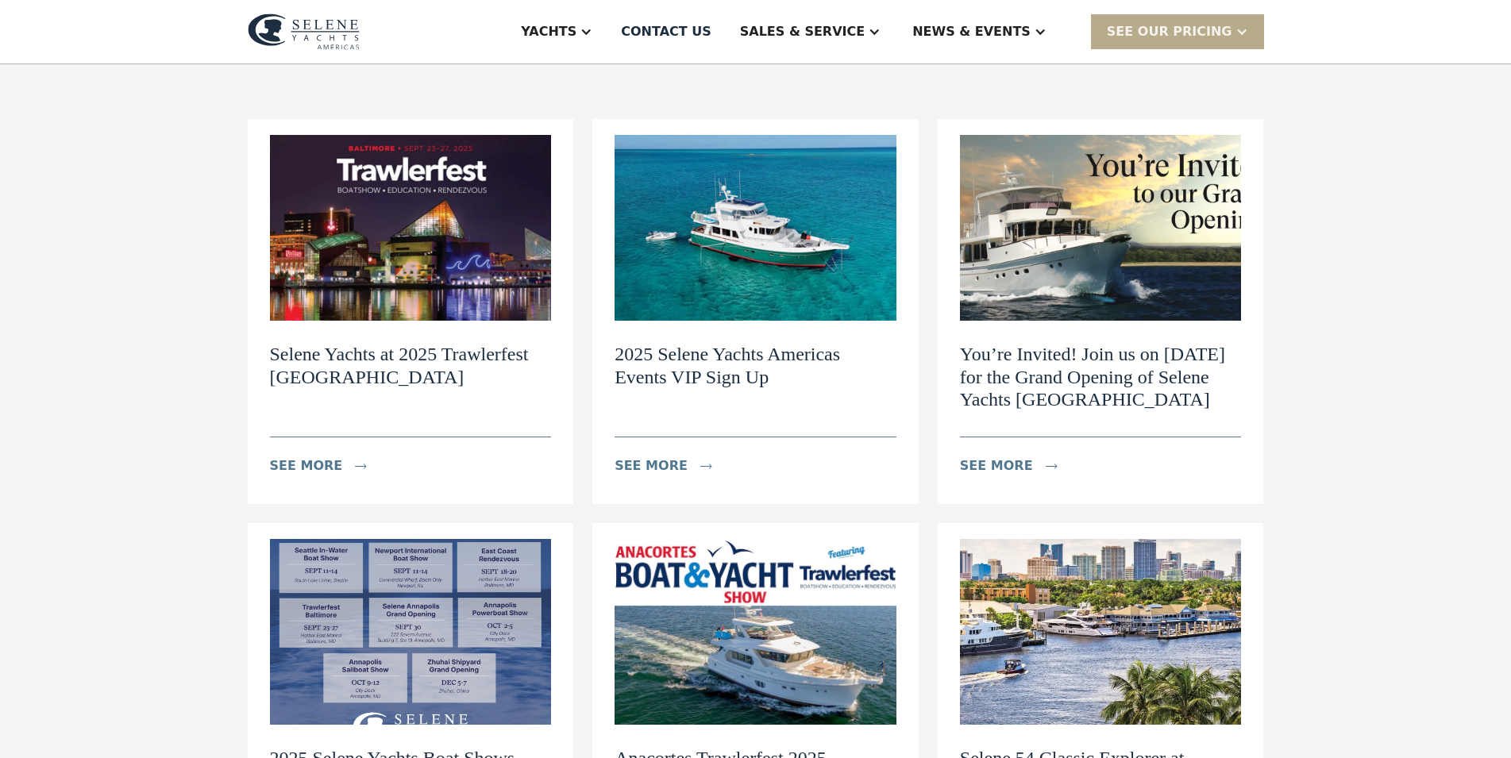
click at [403, 363] on h2 "Selene Yachts at 2025 Trawlerfest [GEOGRAPHIC_DATA]" at bounding box center [411, 366] width 282 height 46
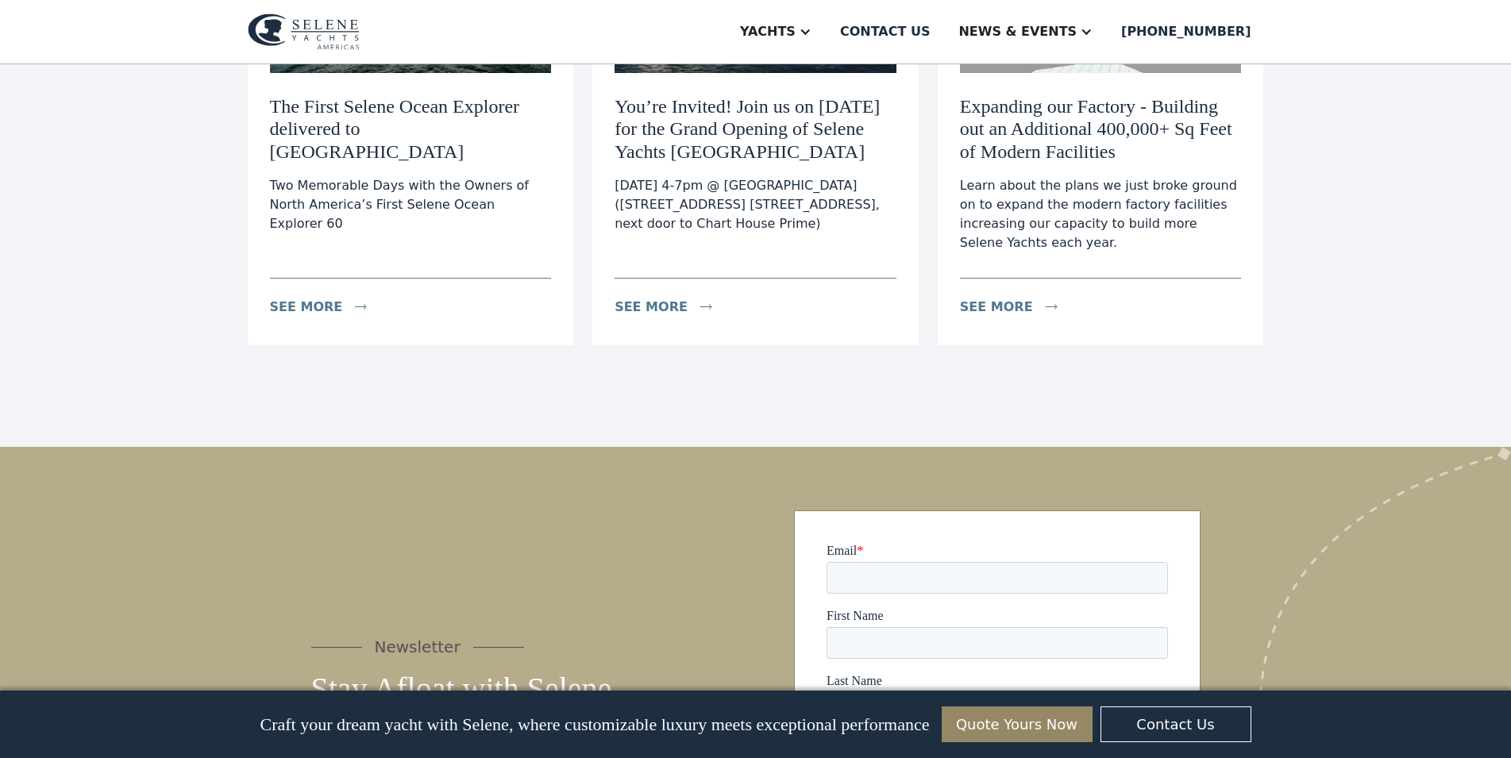
scroll to position [3483, 0]
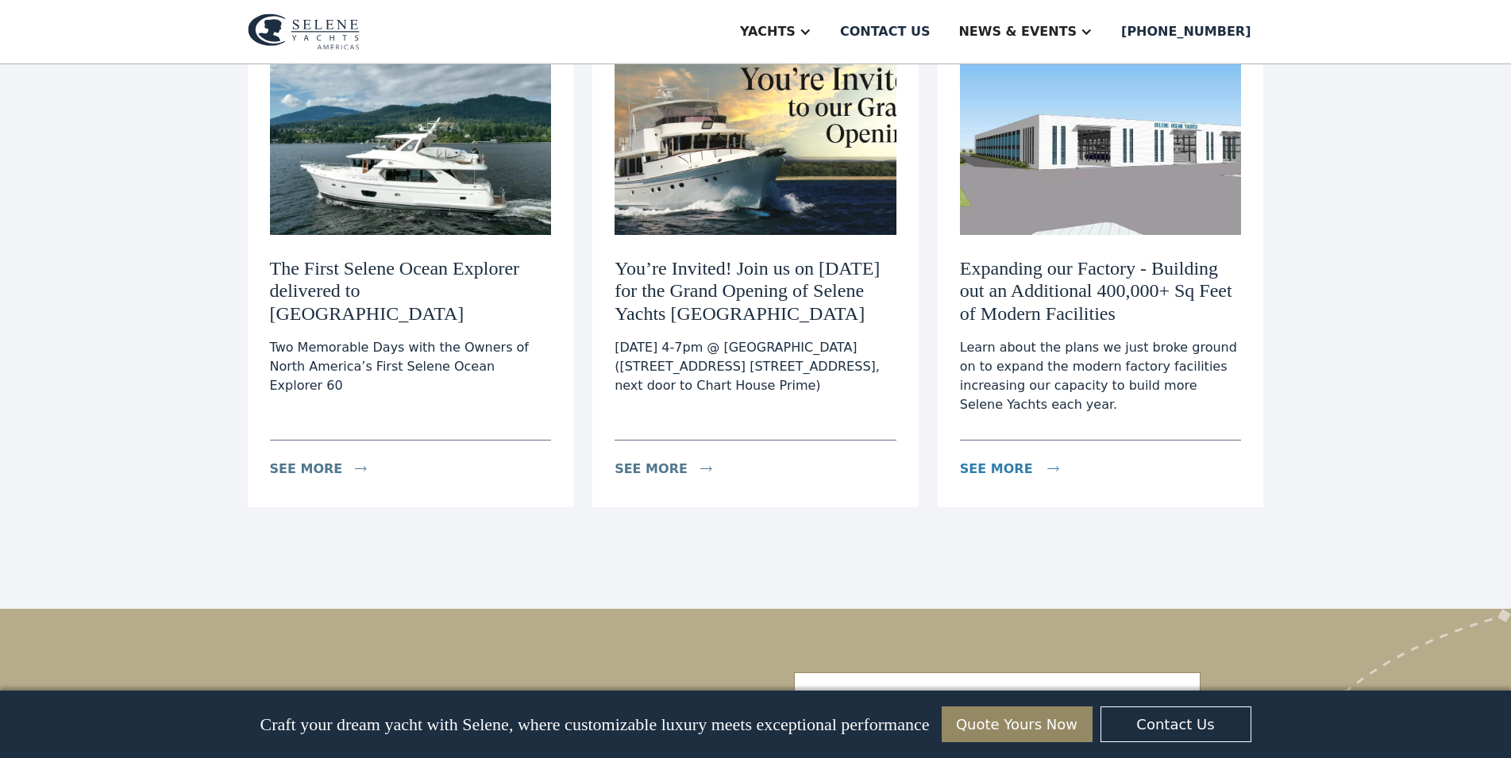
click at [987, 460] on div "see more" at bounding box center [996, 469] width 73 height 19
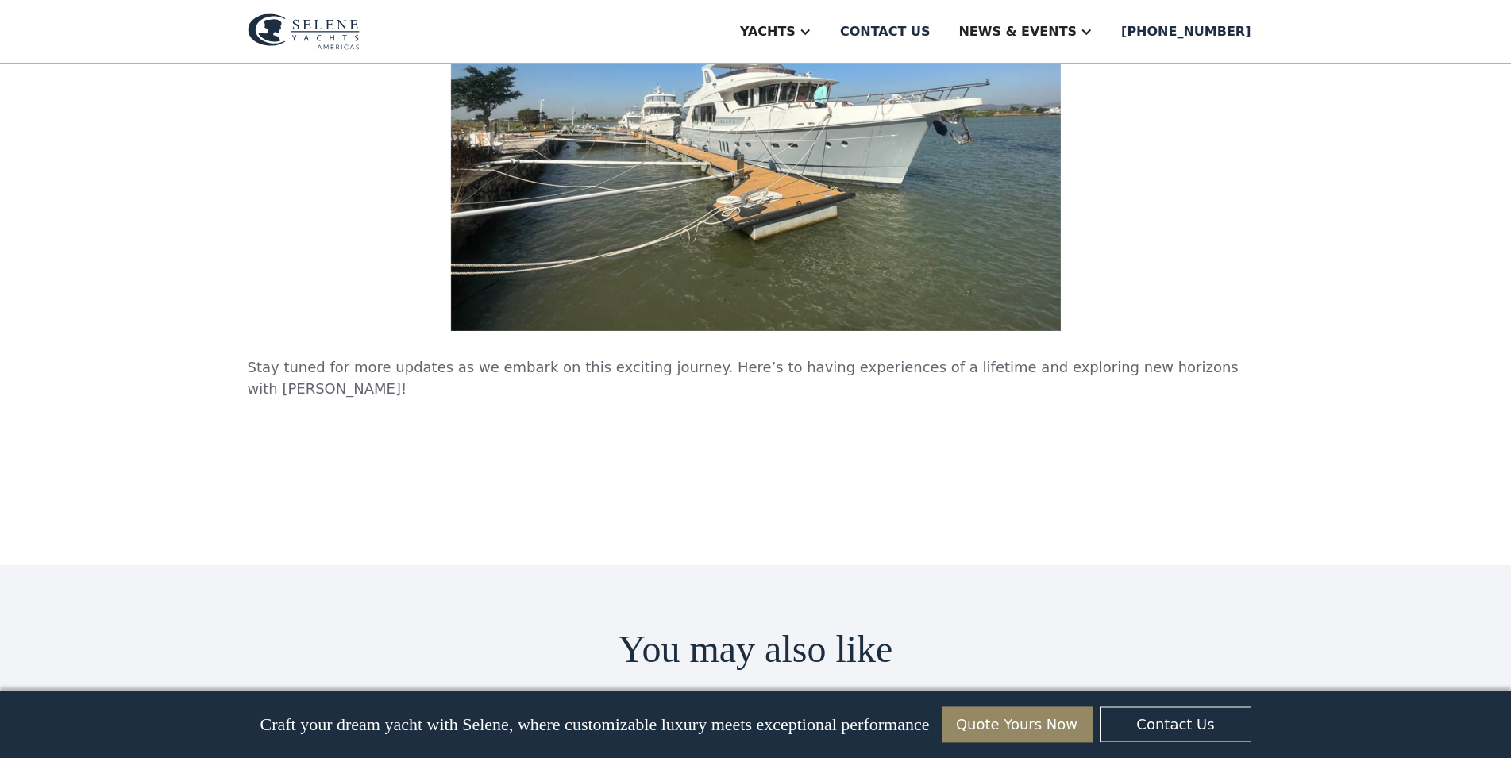
scroll to position [3888, 0]
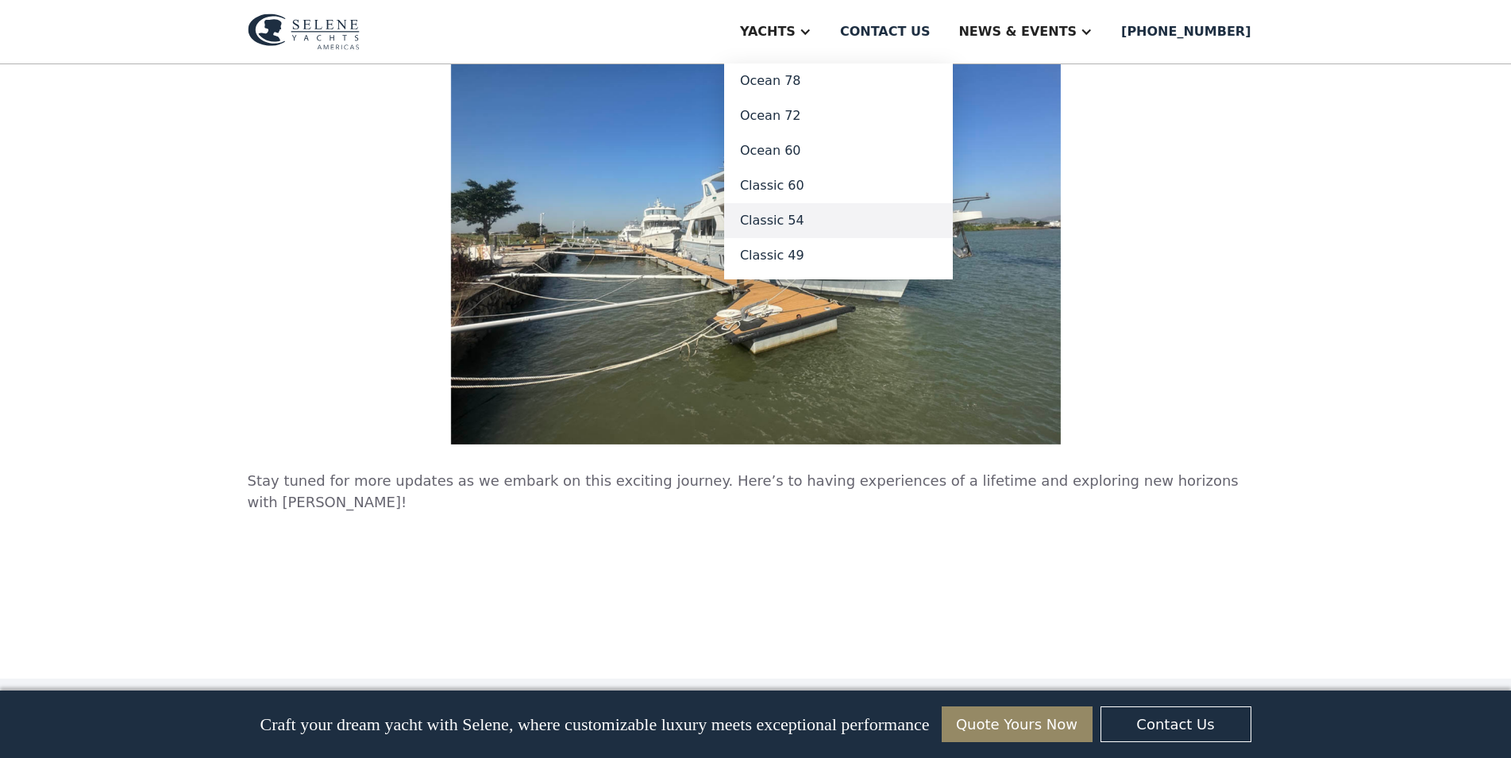
click at [858, 222] on link "Classic 54" at bounding box center [838, 220] width 229 height 35
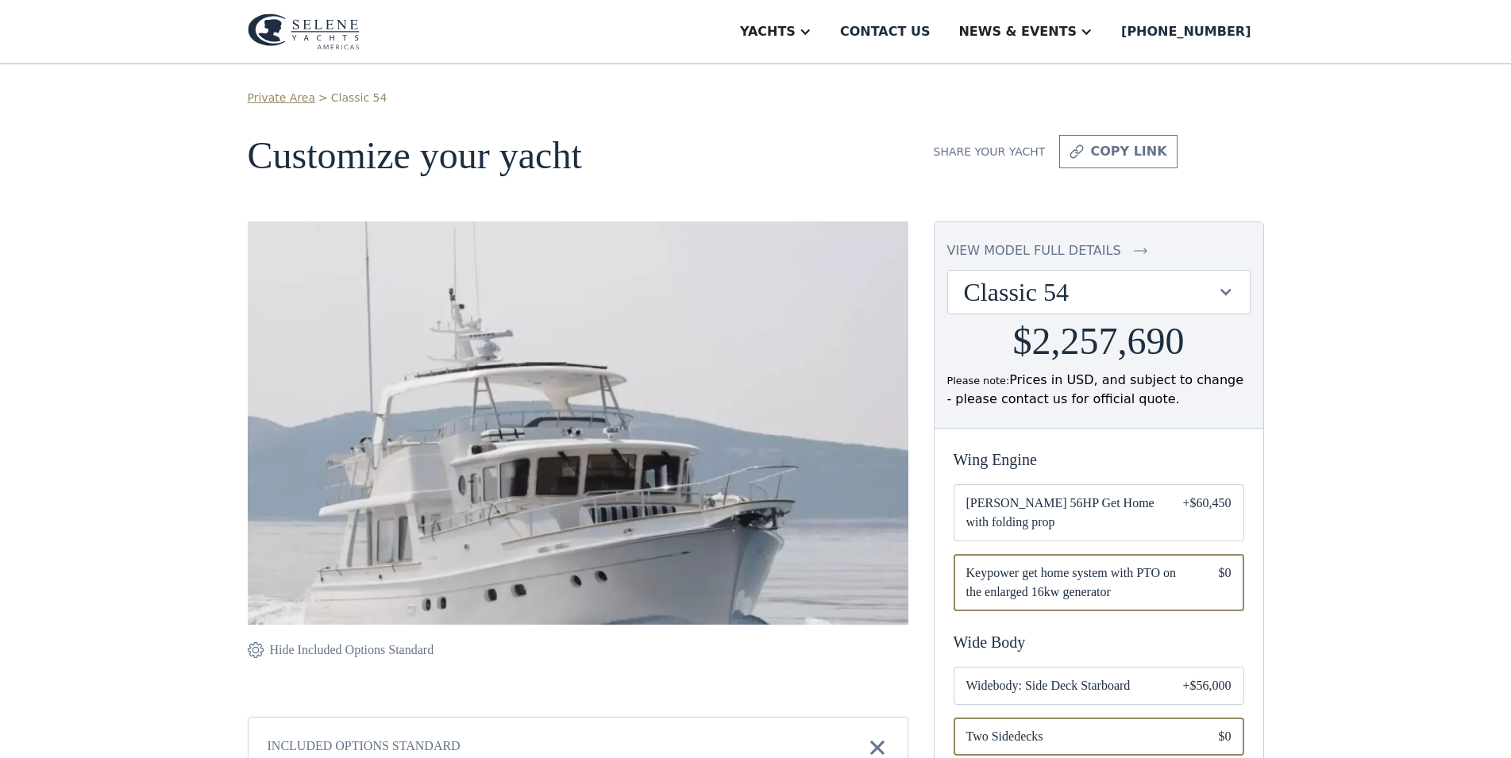
click at [1226, 292] on div at bounding box center [1225, 291] width 15 height 15
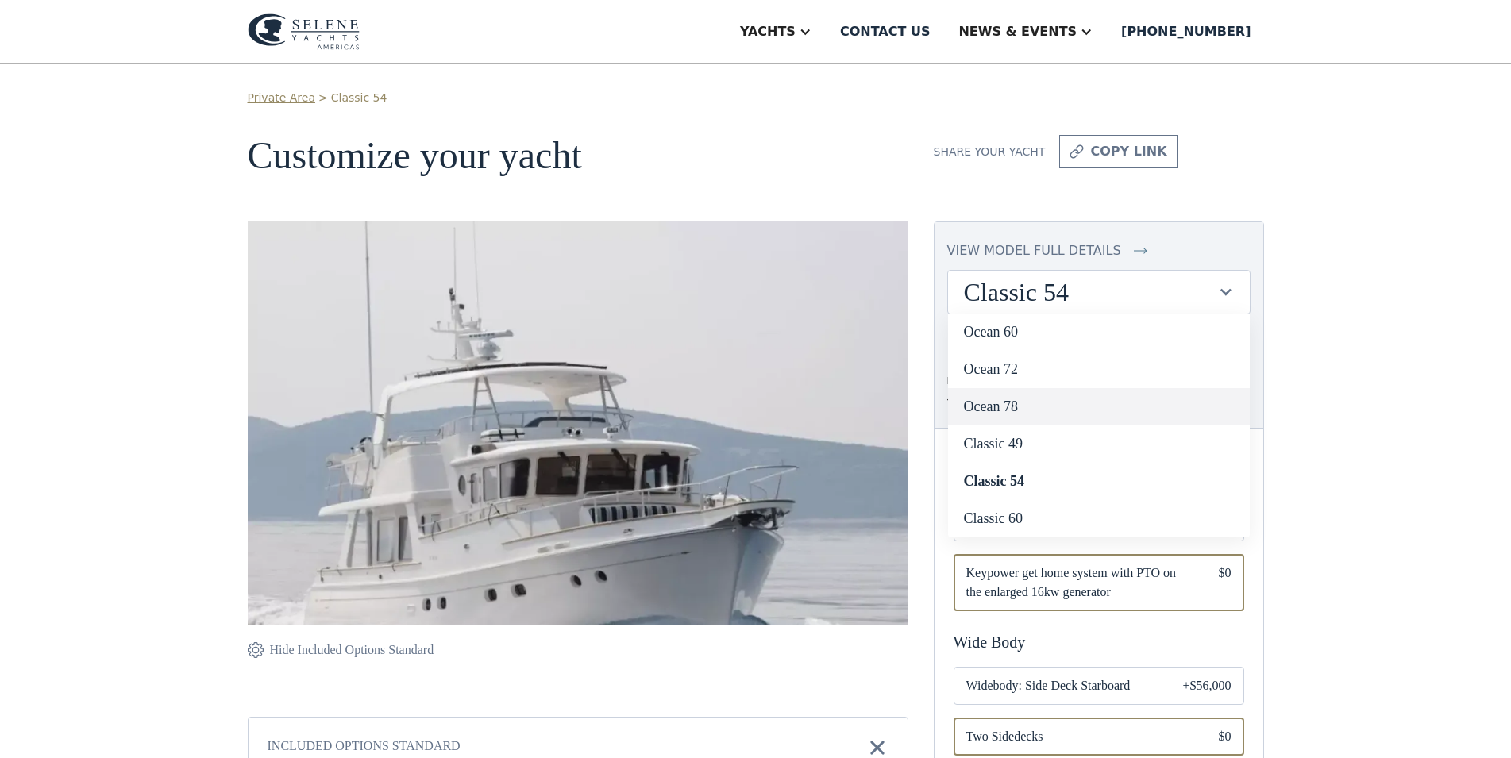
click at [1064, 412] on link "Ocean 78" at bounding box center [1099, 406] width 302 height 37
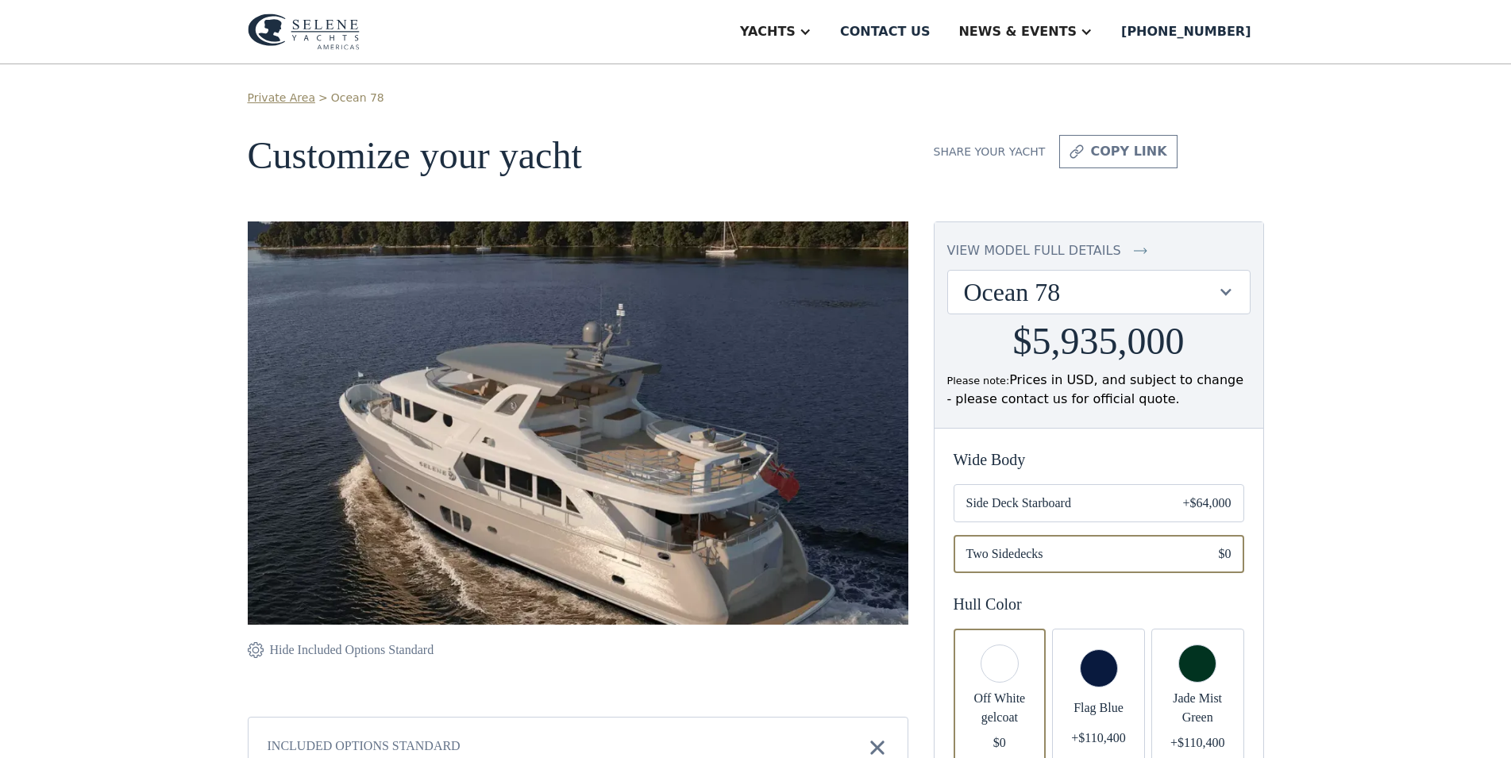
click at [1224, 296] on div at bounding box center [1225, 291] width 15 height 15
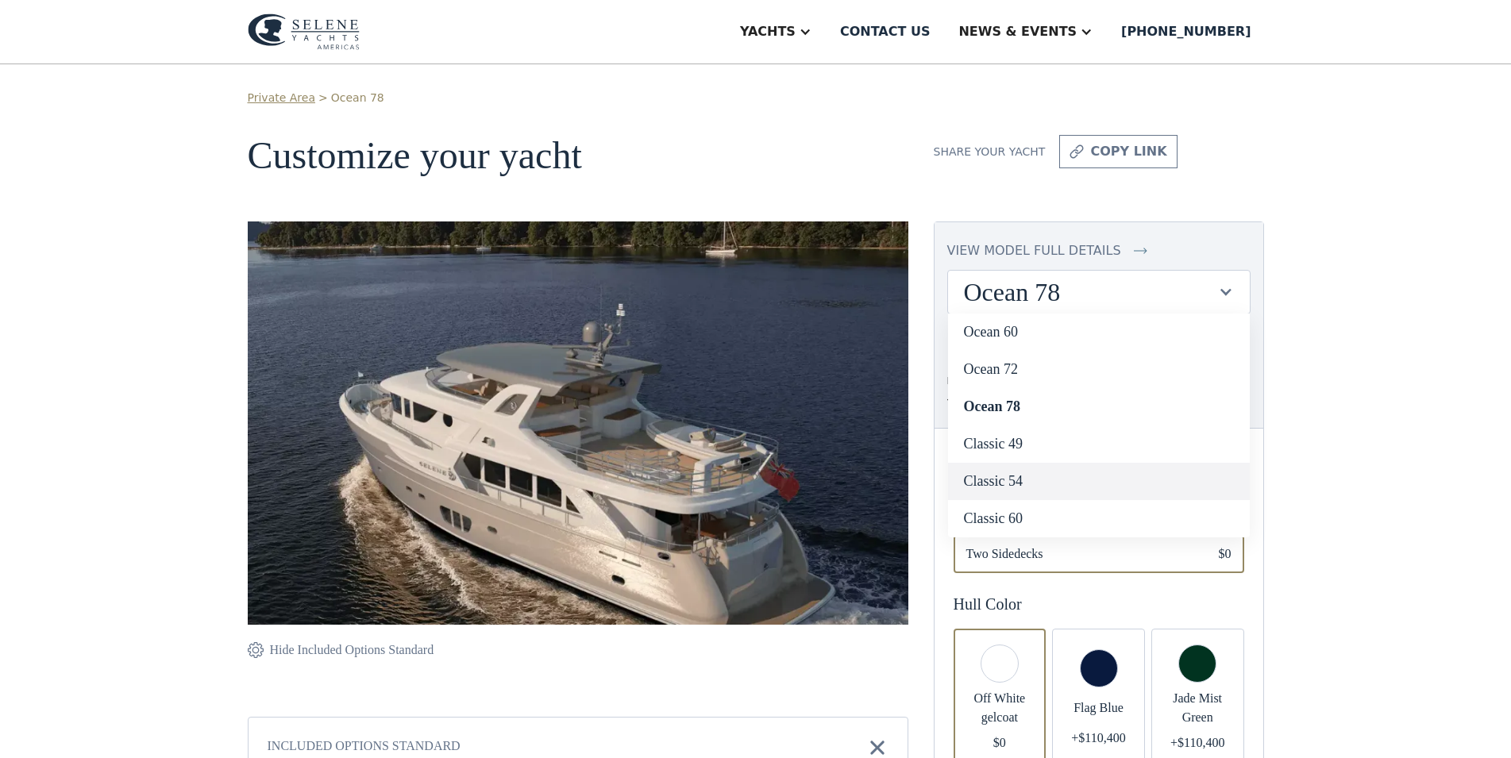
click at [1065, 482] on link "Classic 54" at bounding box center [1099, 481] width 302 height 37
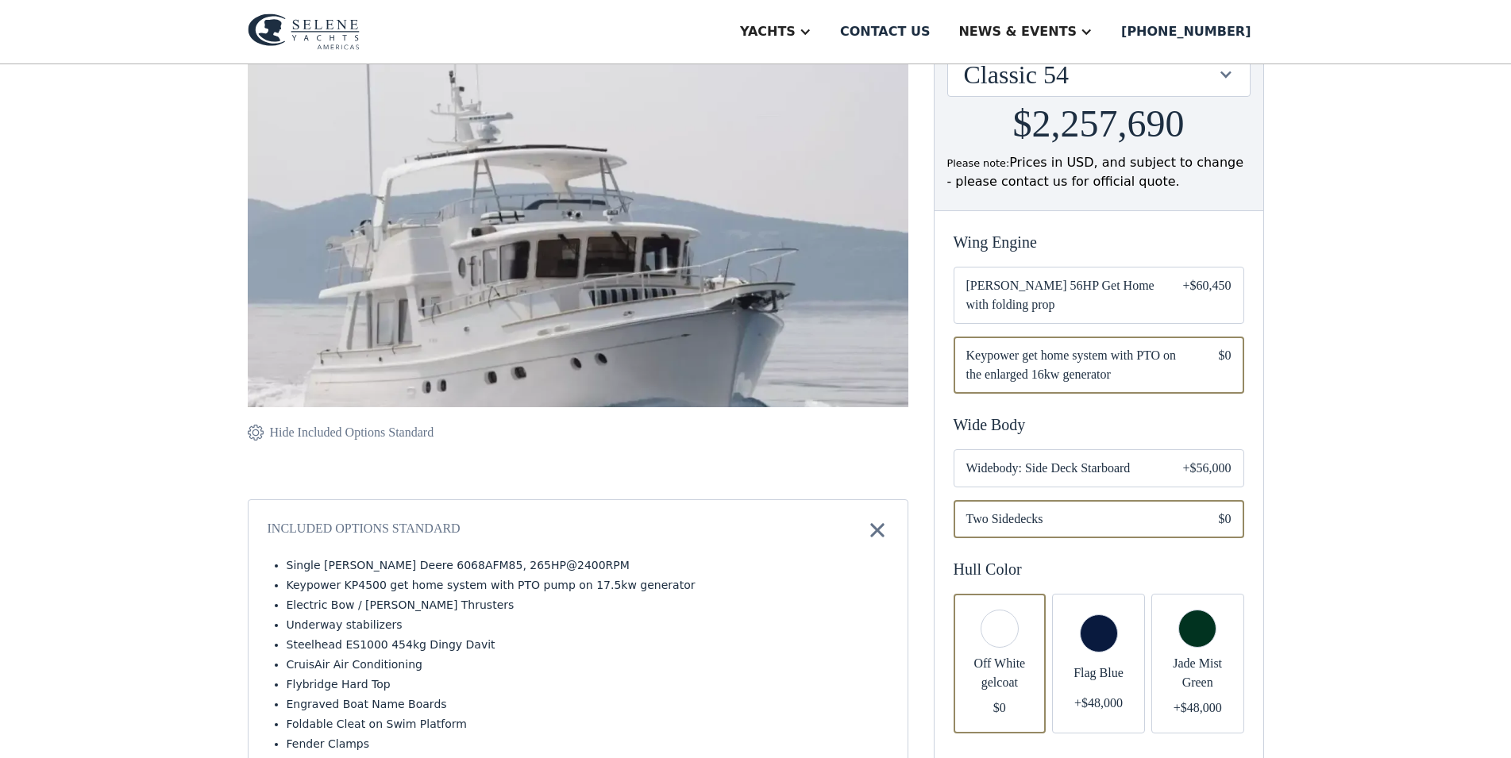
scroll to position [243, 0]
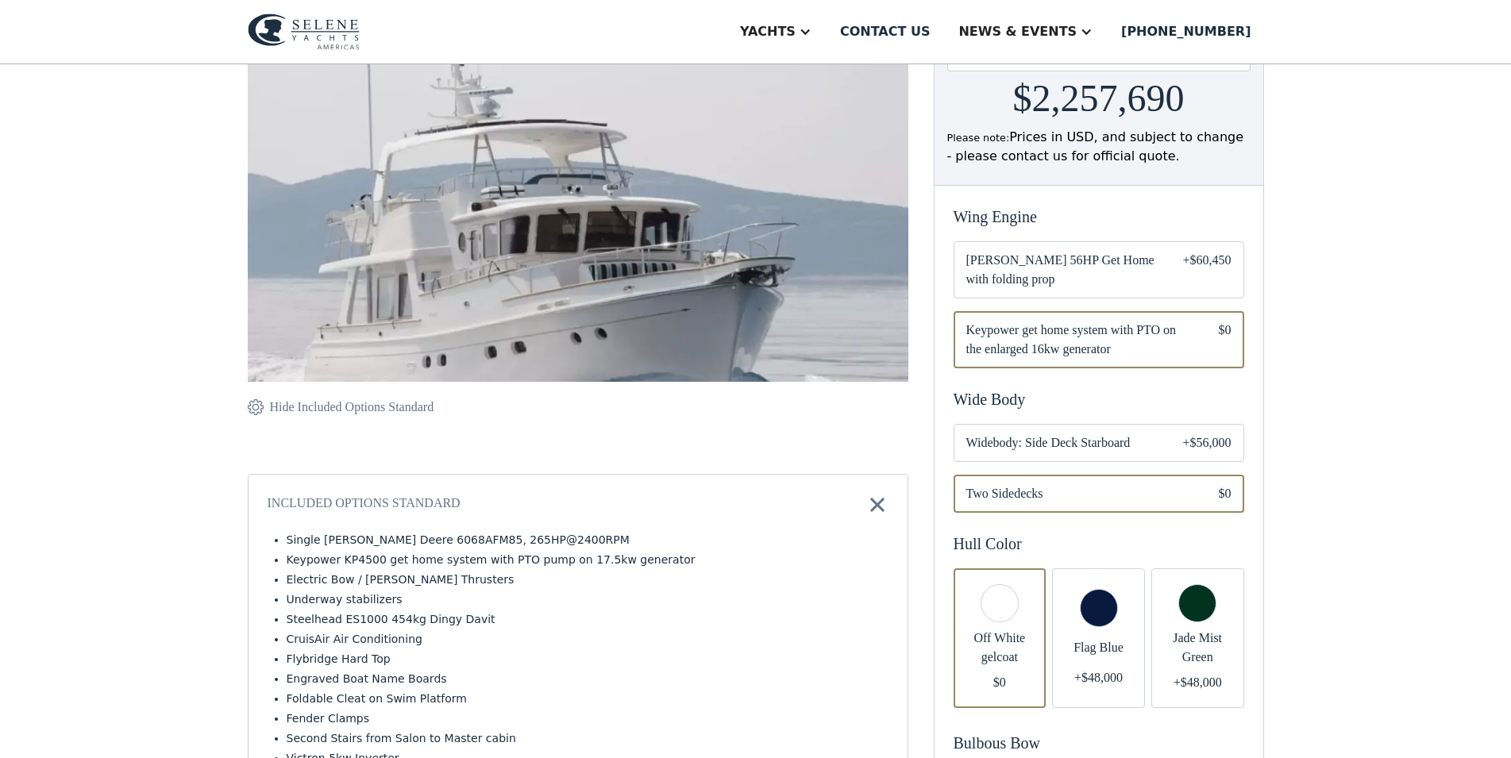
click at [1020, 453] on span "Widebody: Side Deck Starboard" at bounding box center [1061, 443] width 191 height 19
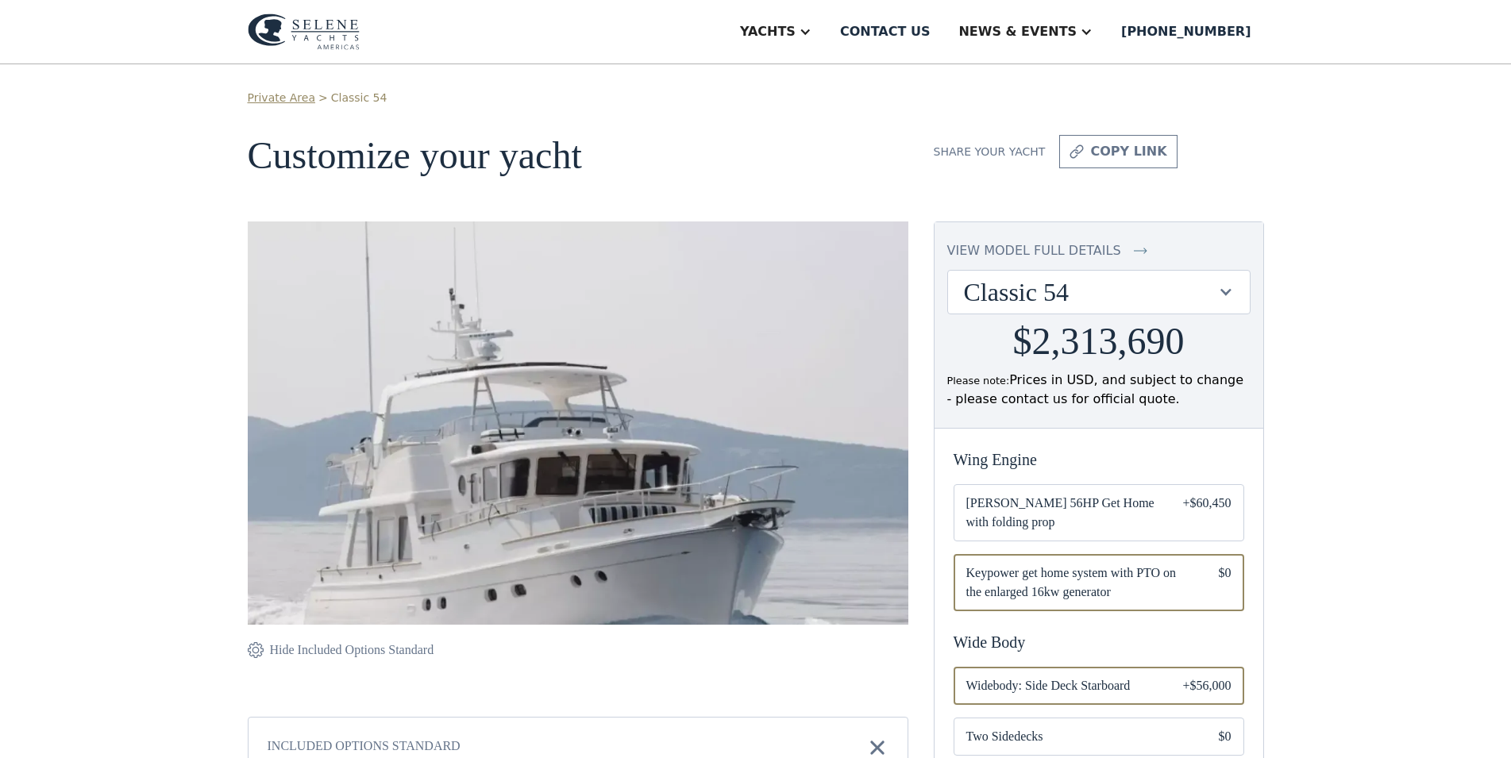
click at [1064, 249] on div "view model full details" at bounding box center [1034, 250] width 174 height 19
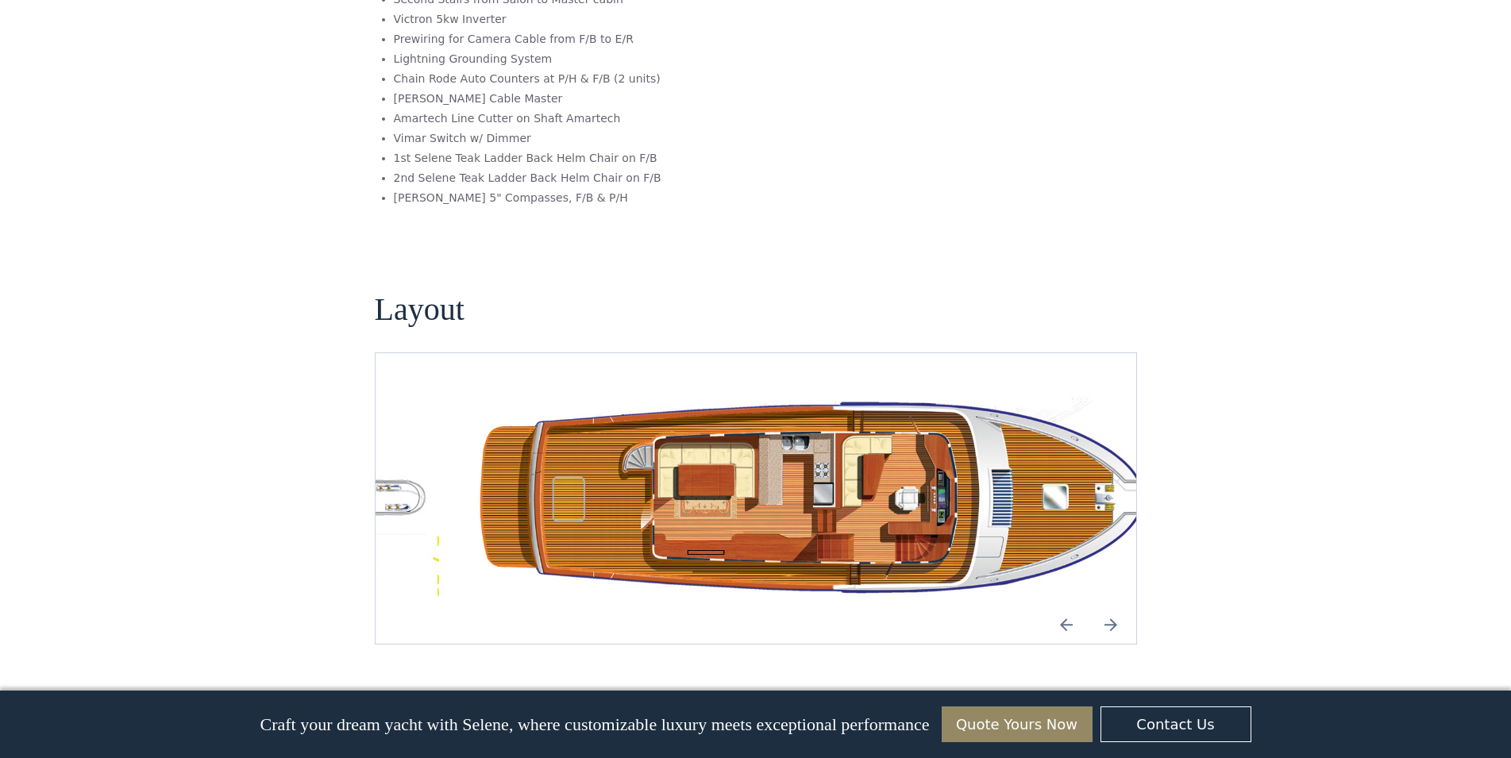
scroll to position [2655, 0]
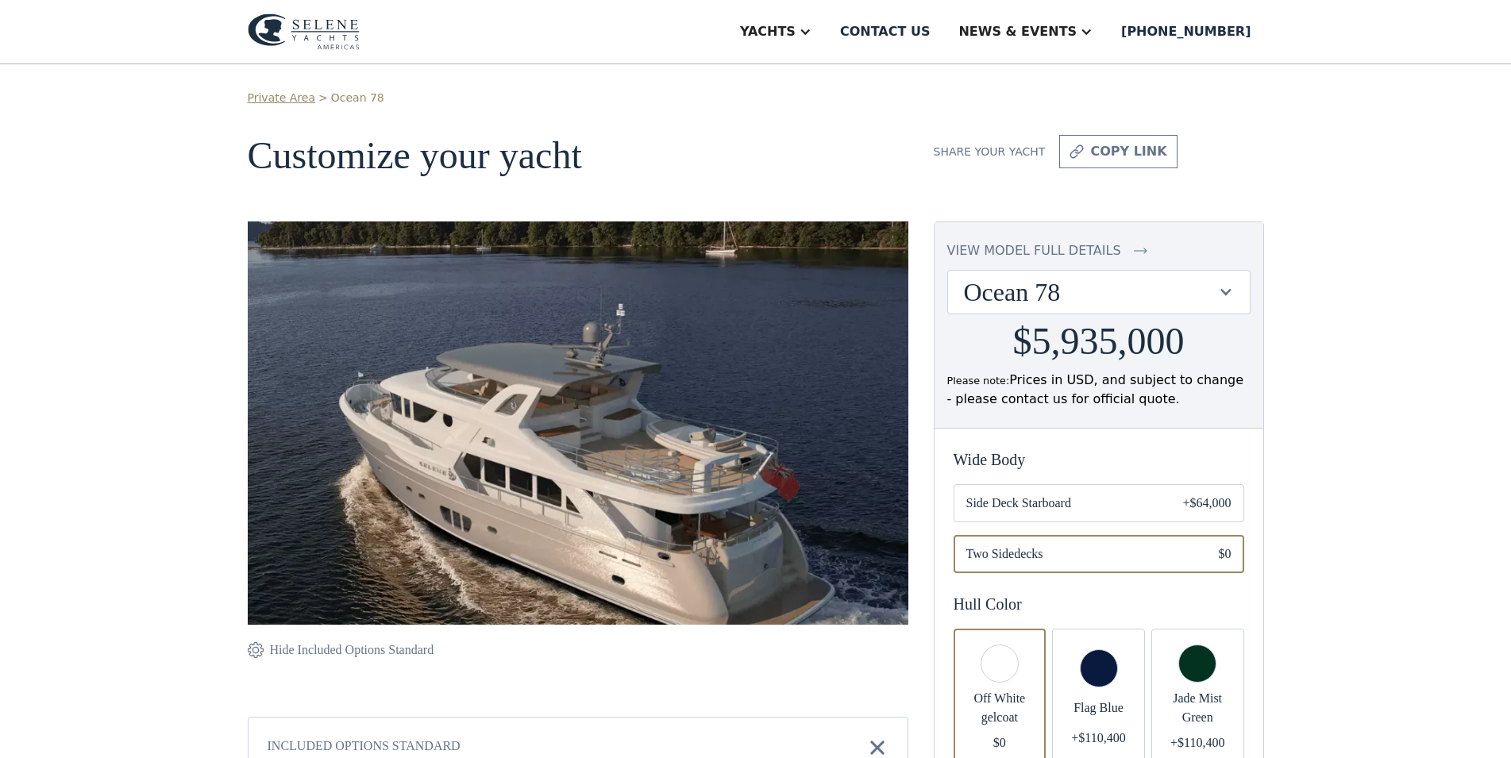
click at [1015, 294] on div "Ocean 78" at bounding box center [1091, 292] width 254 height 30
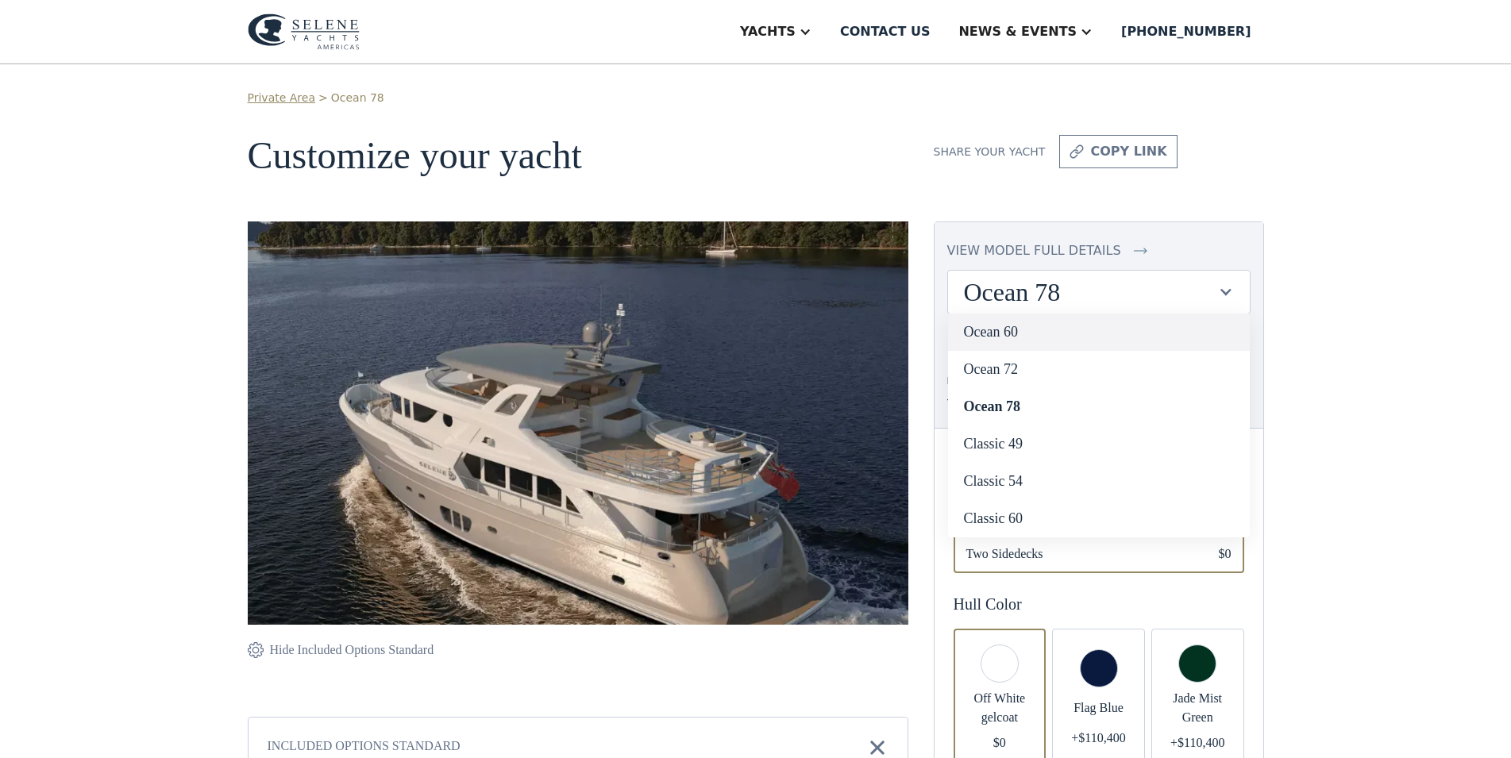
click at [1016, 322] on link "Ocean 60" at bounding box center [1099, 332] width 302 height 37
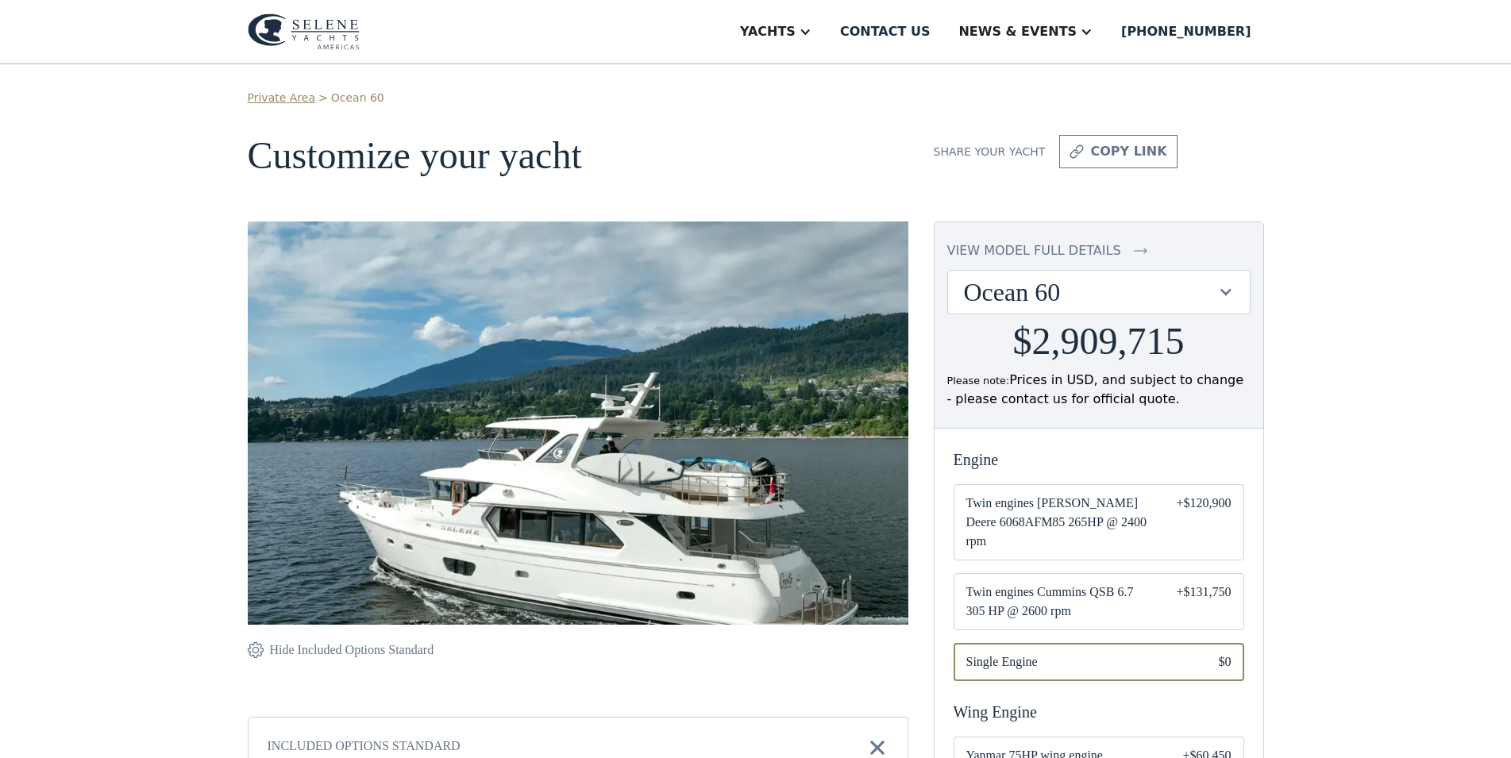
click at [1033, 295] on div "Ocean 60" at bounding box center [1091, 292] width 254 height 30
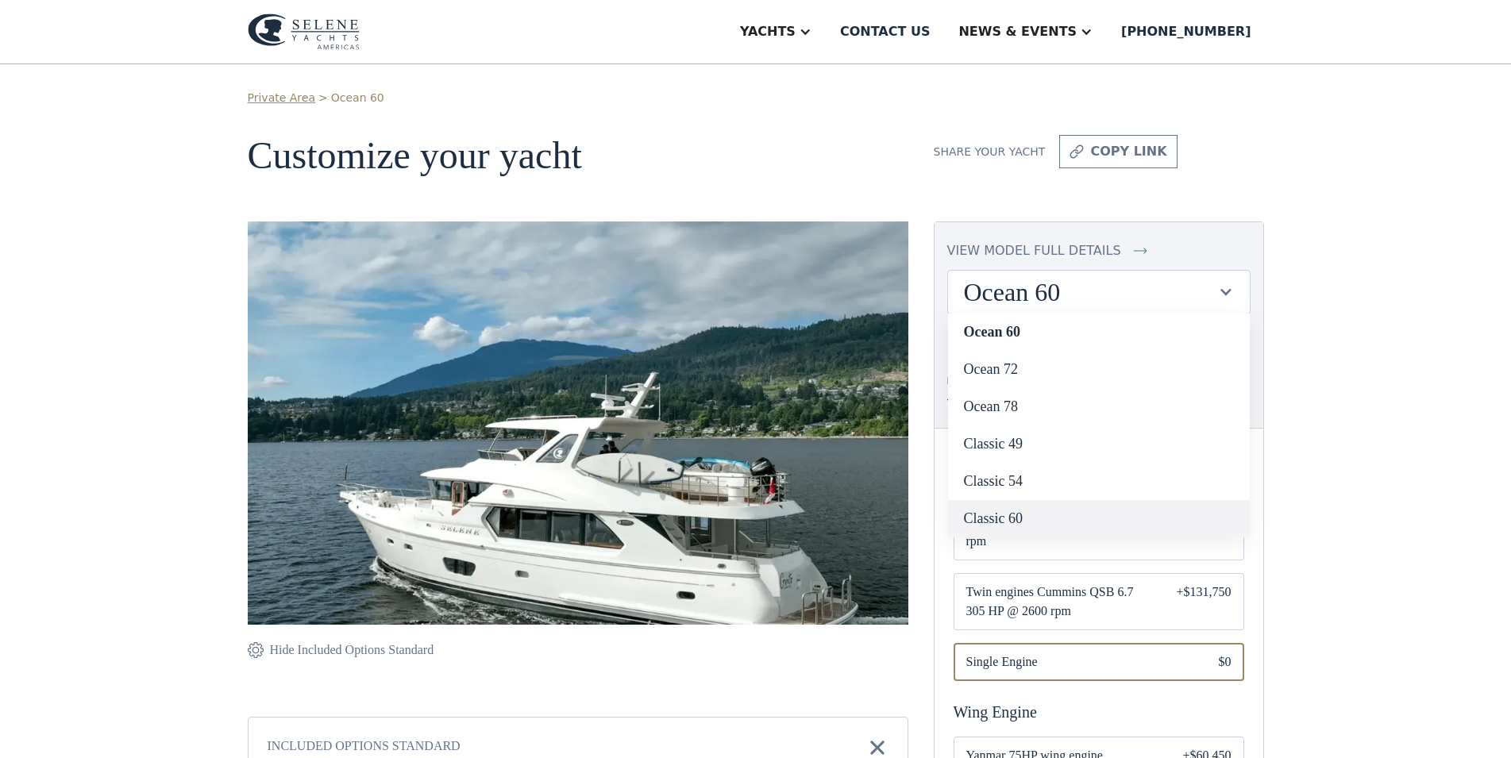
click at [1022, 513] on link "Classic 60" at bounding box center [1099, 518] width 302 height 37
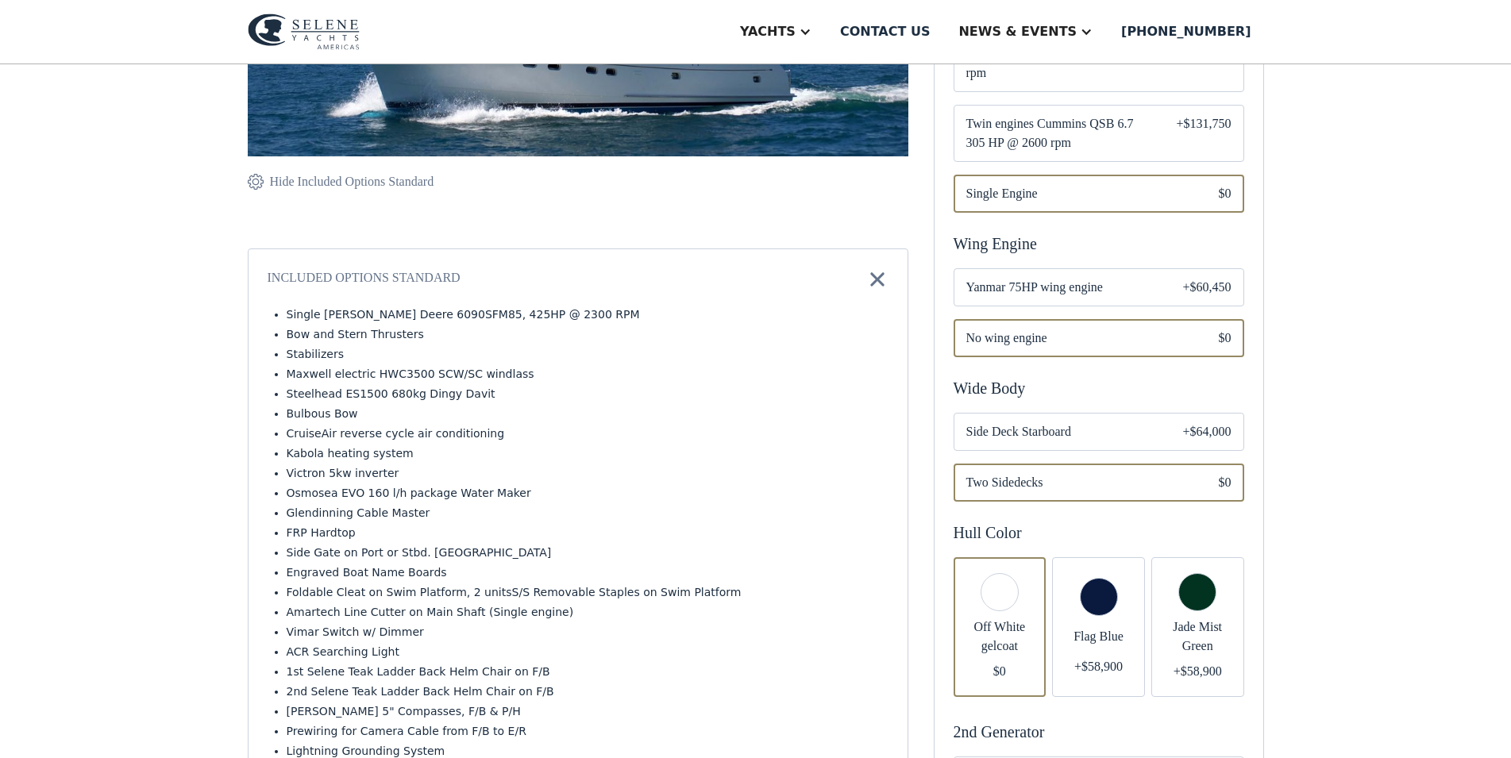
scroll to position [486, 0]
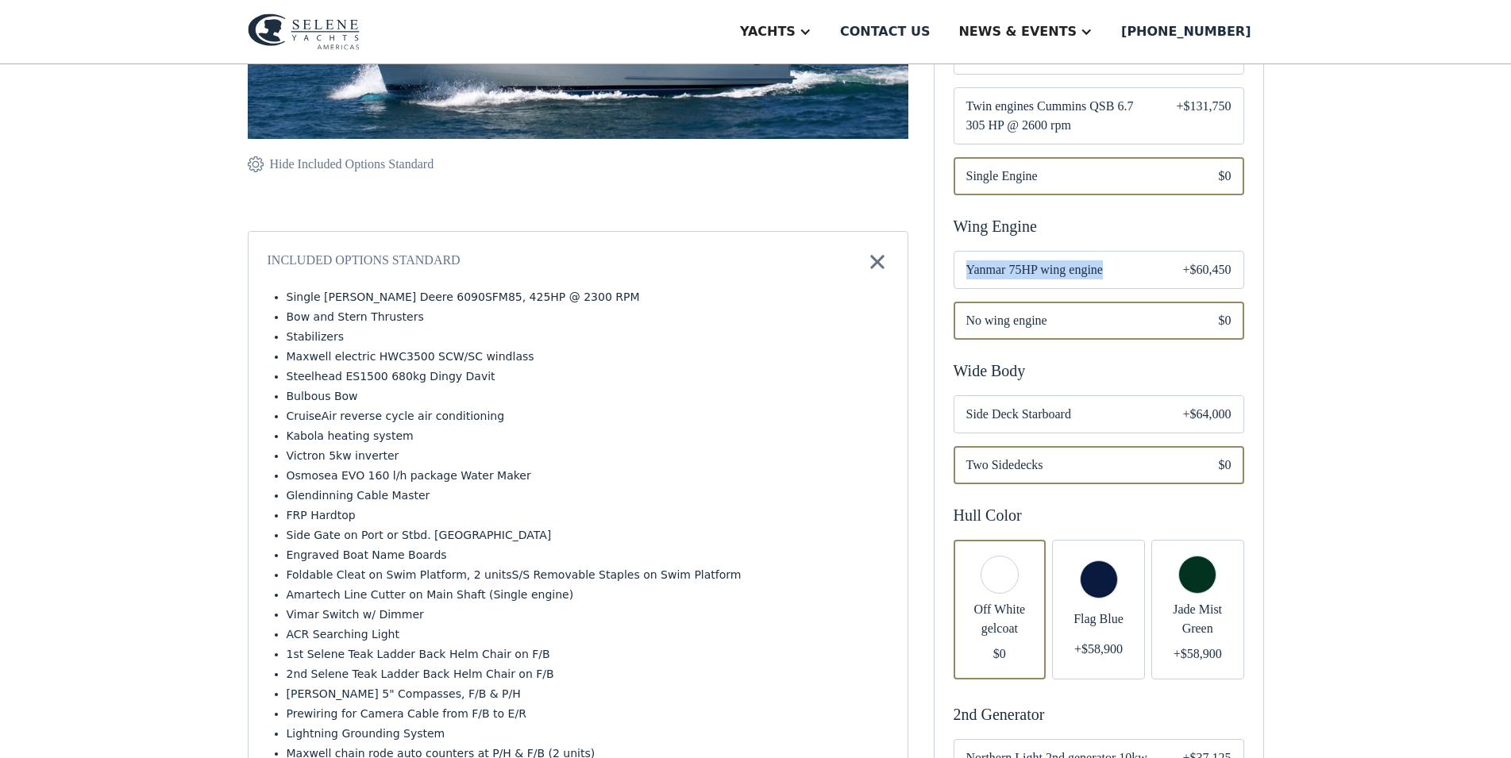
drag, startPoint x: 982, startPoint y: 249, endPoint x: 1124, endPoint y: 256, distance: 141.5
click at [1124, 256] on label "Yanmar 75HP wing engine +$60,450" at bounding box center [1099, 270] width 291 height 38
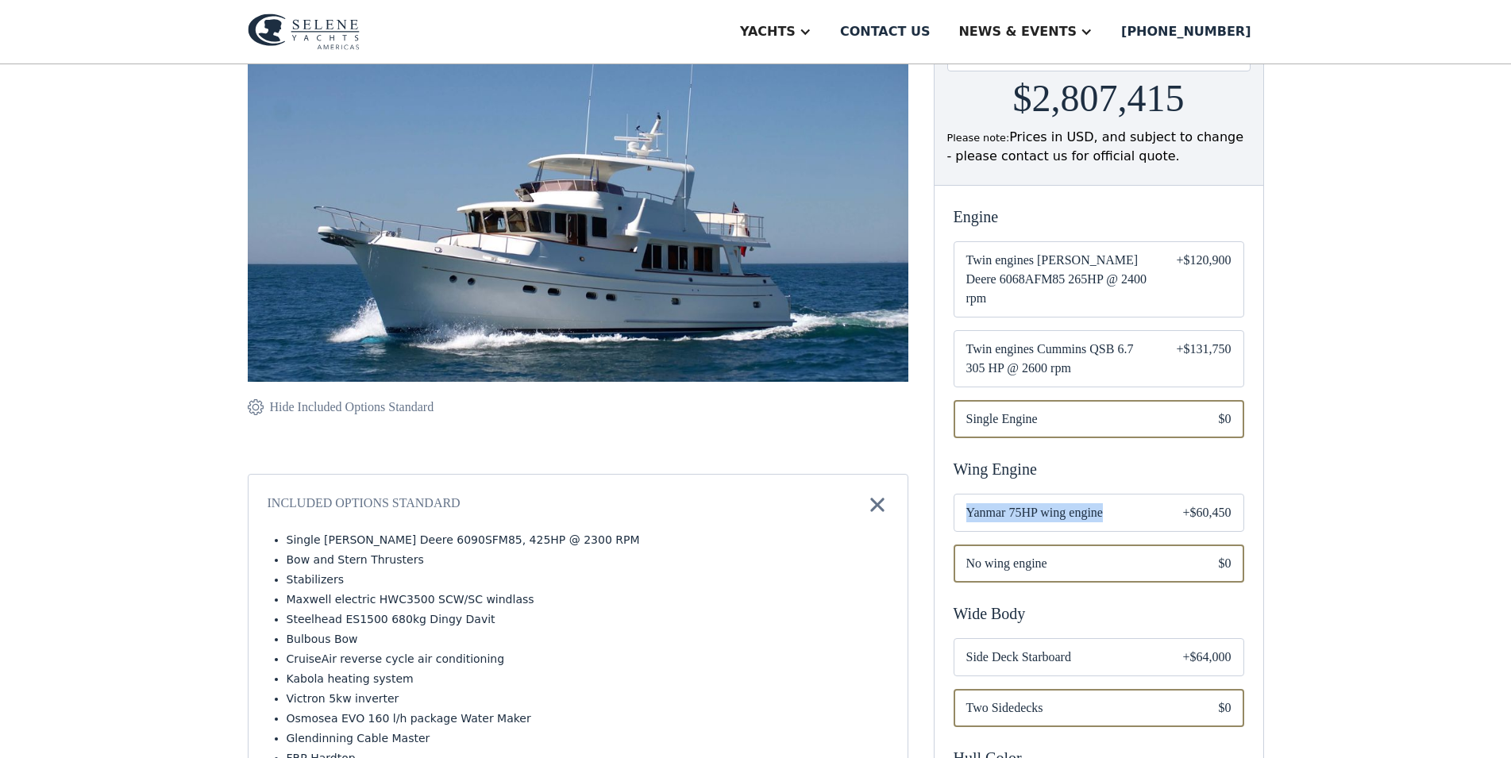
scroll to position [162, 0]
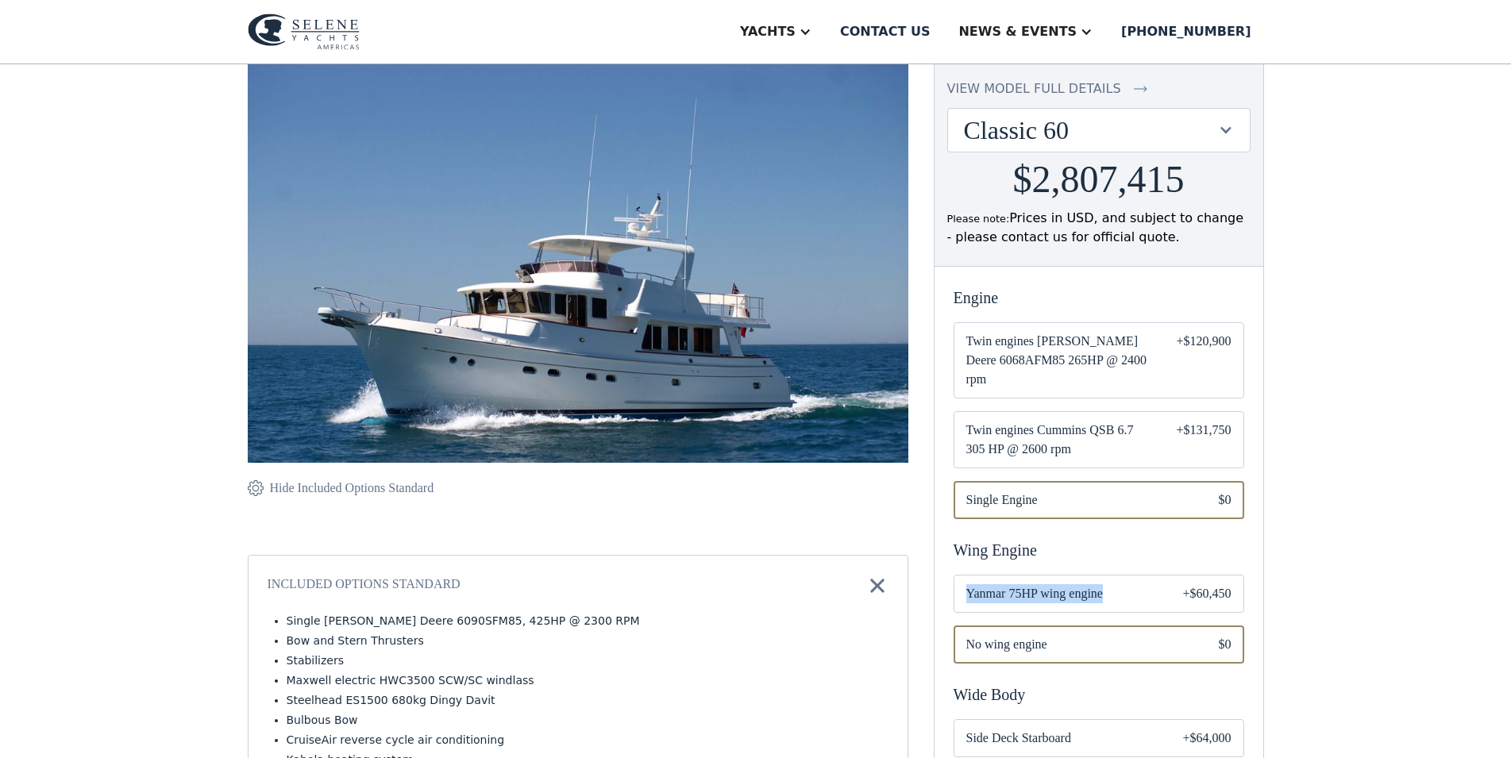
click at [1227, 141] on div "Classic 60" at bounding box center [1099, 130] width 302 height 43
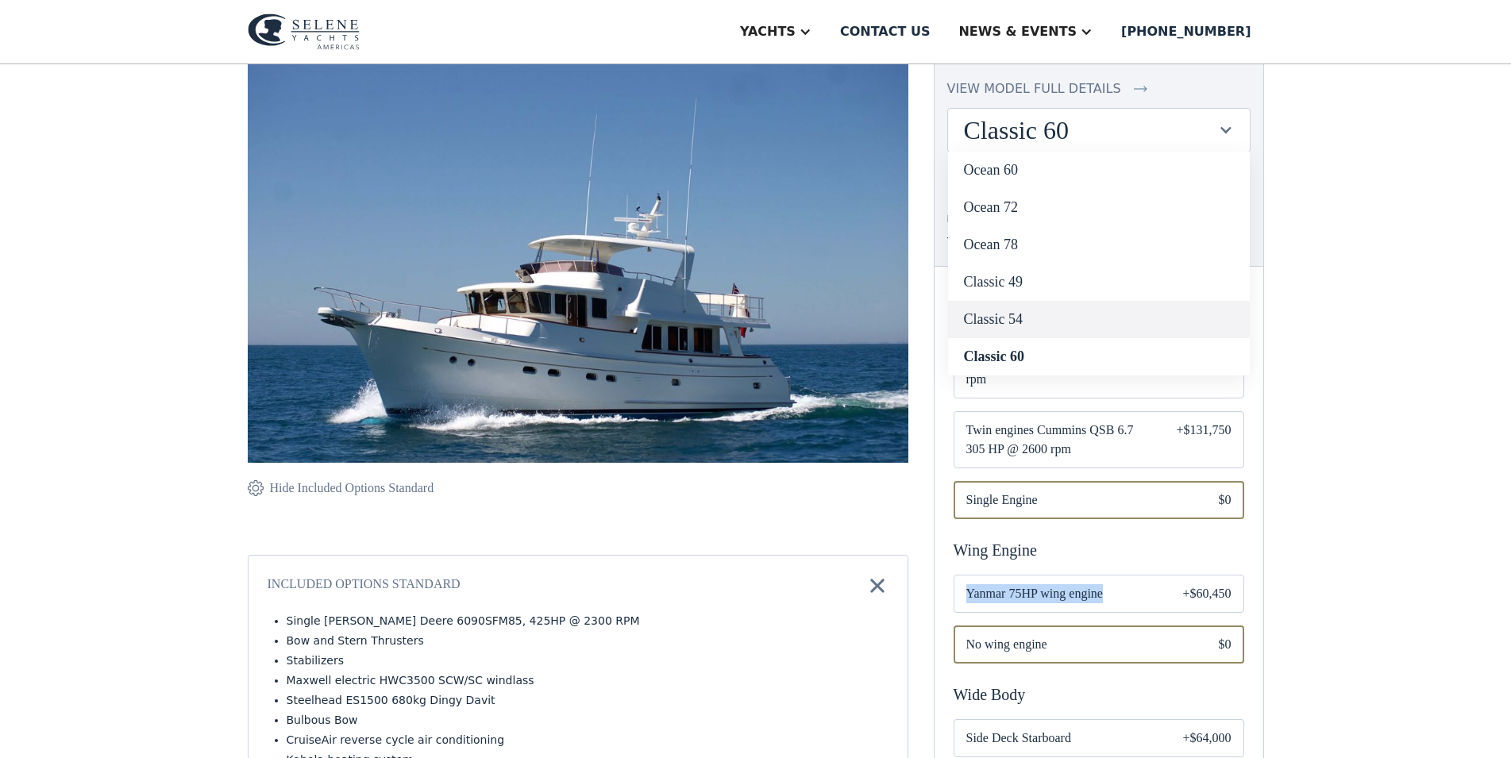
click at [1047, 318] on link "Classic 54" at bounding box center [1099, 319] width 302 height 37
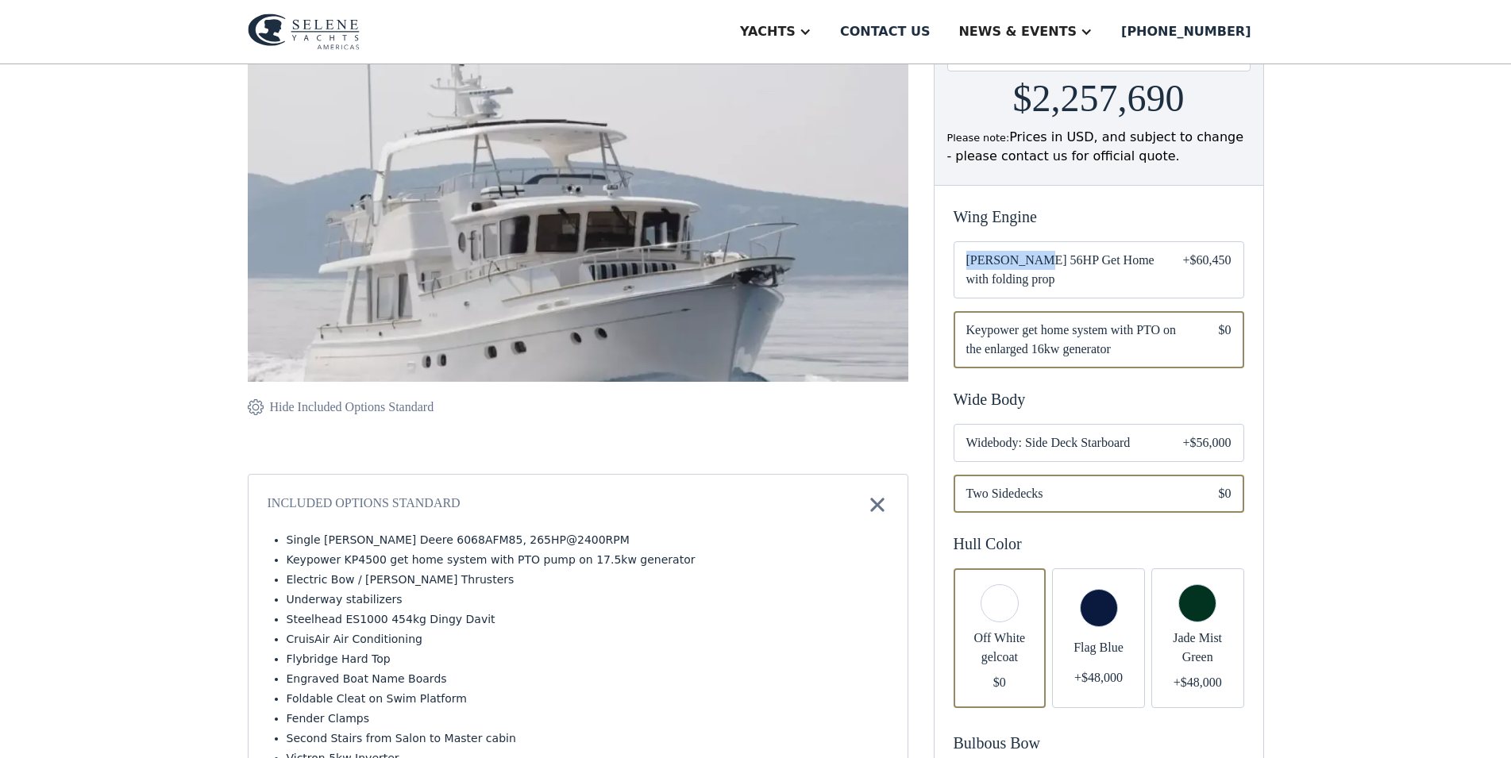
drag, startPoint x: 985, startPoint y: 258, endPoint x: 1055, endPoint y: 268, distance: 71.3
click at [1055, 268] on label "Yanmar 56HP Get Home with folding prop +$60,450" at bounding box center [1099, 269] width 291 height 57
drag, startPoint x: 1054, startPoint y: 282, endPoint x: 987, endPoint y: 287, distance: 66.9
click at [987, 287] on span "[PERSON_NAME] 56HP Get Home with folding prop" at bounding box center [1061, 270] width 191 height 38
copy span "folding prop"
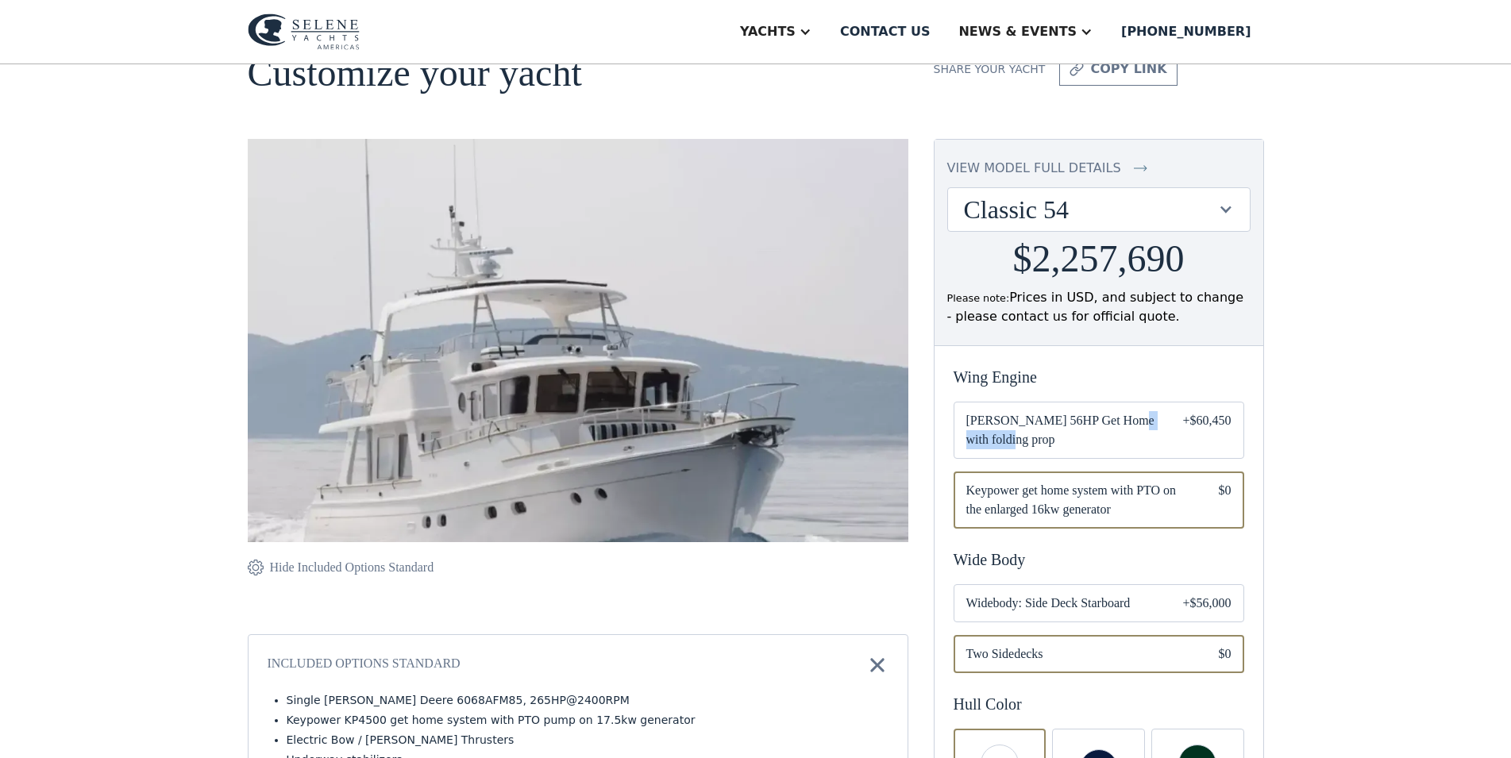
scroll to position [81, 0]
click at [1085, 213] on div "Classic 54" at bounding box center [1091, 211] width 254 height 30
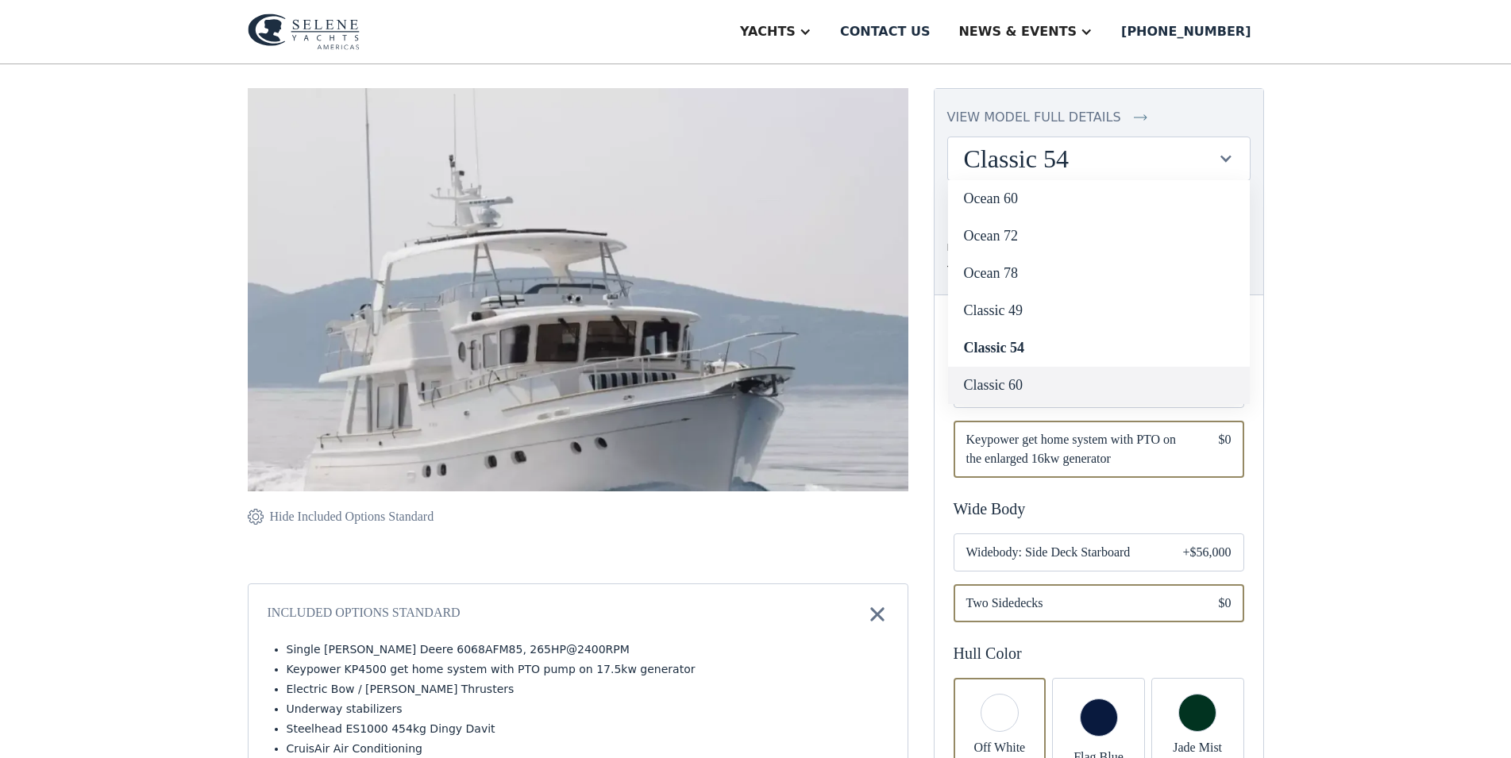
scroll to position [162, 0]
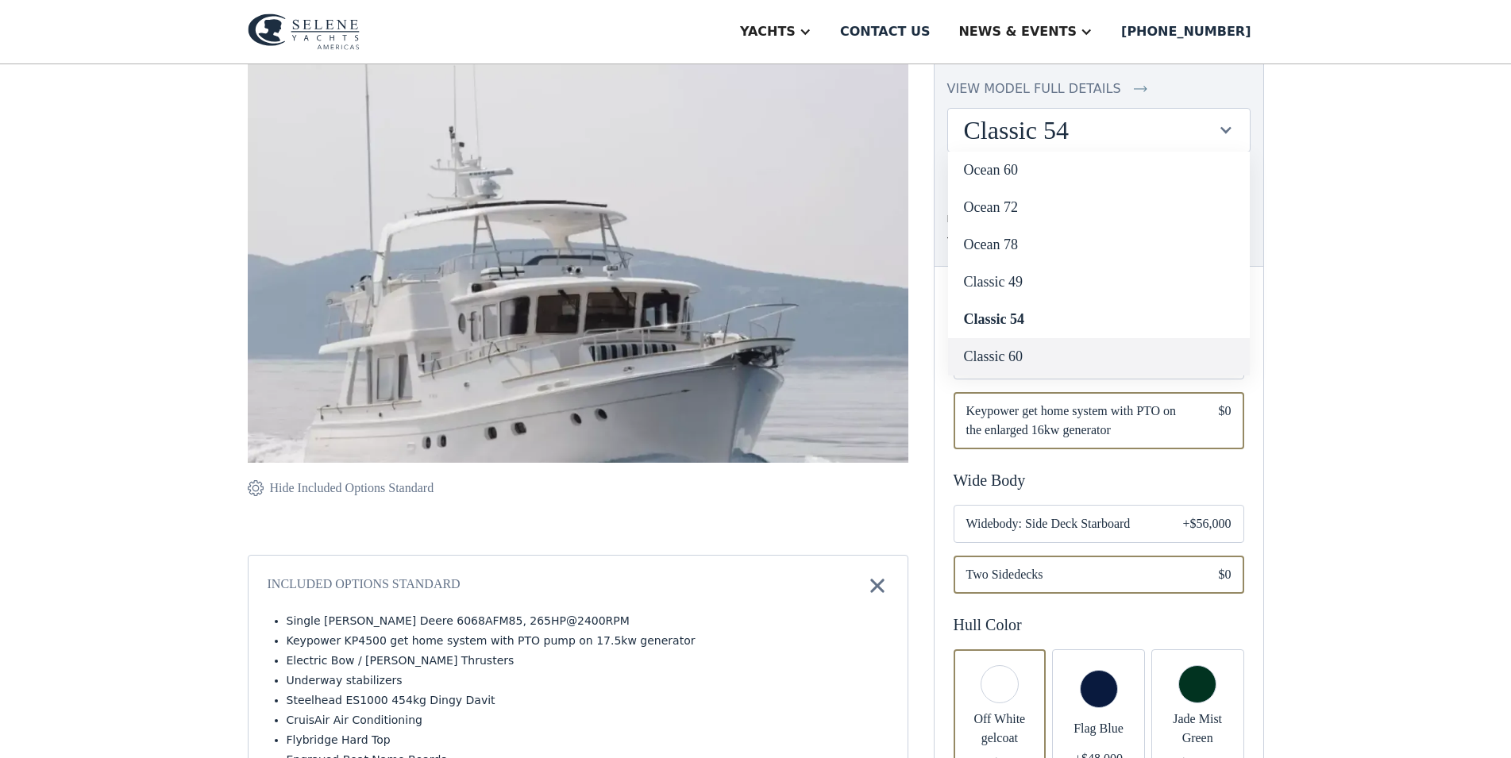
click at [1036, 353] on link "Classic 60" at bounding box center [1099, 356] width 302 height 37
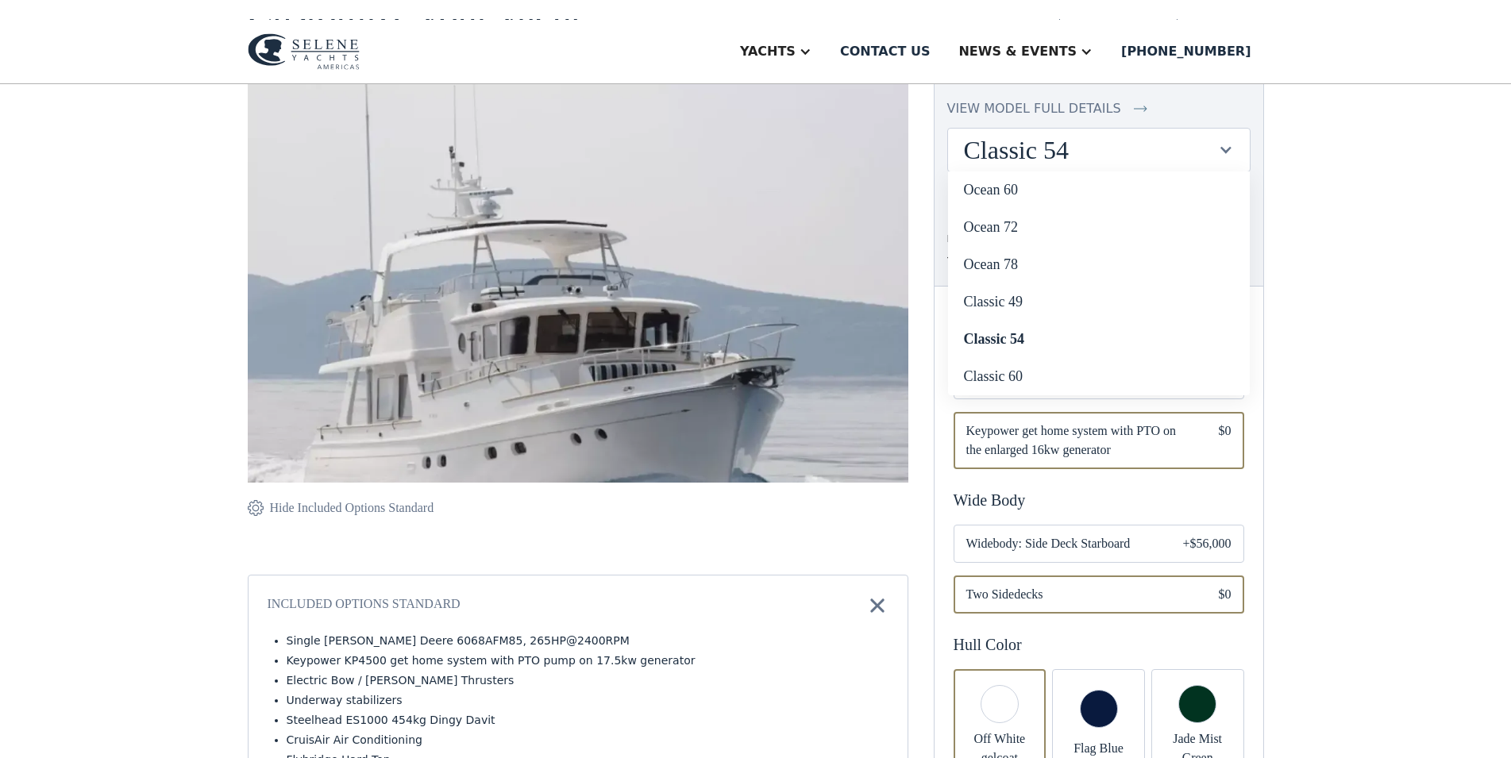
scroll to position [142, 0]
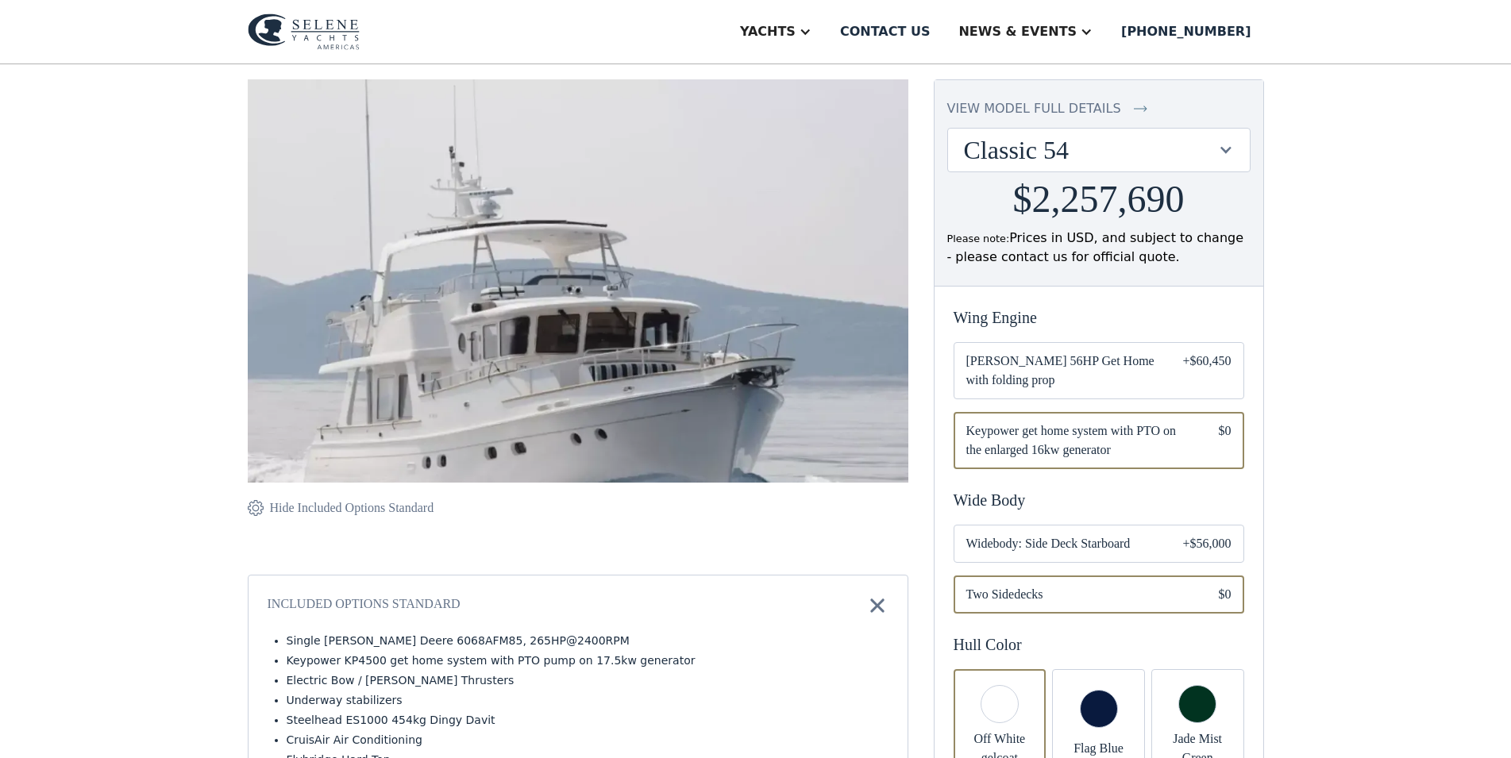
click at [1109, 388] on span "[PERSON_NAME] 56HP Get Home with folding prop" at bounding box center [1061, 371] width 191 height 38
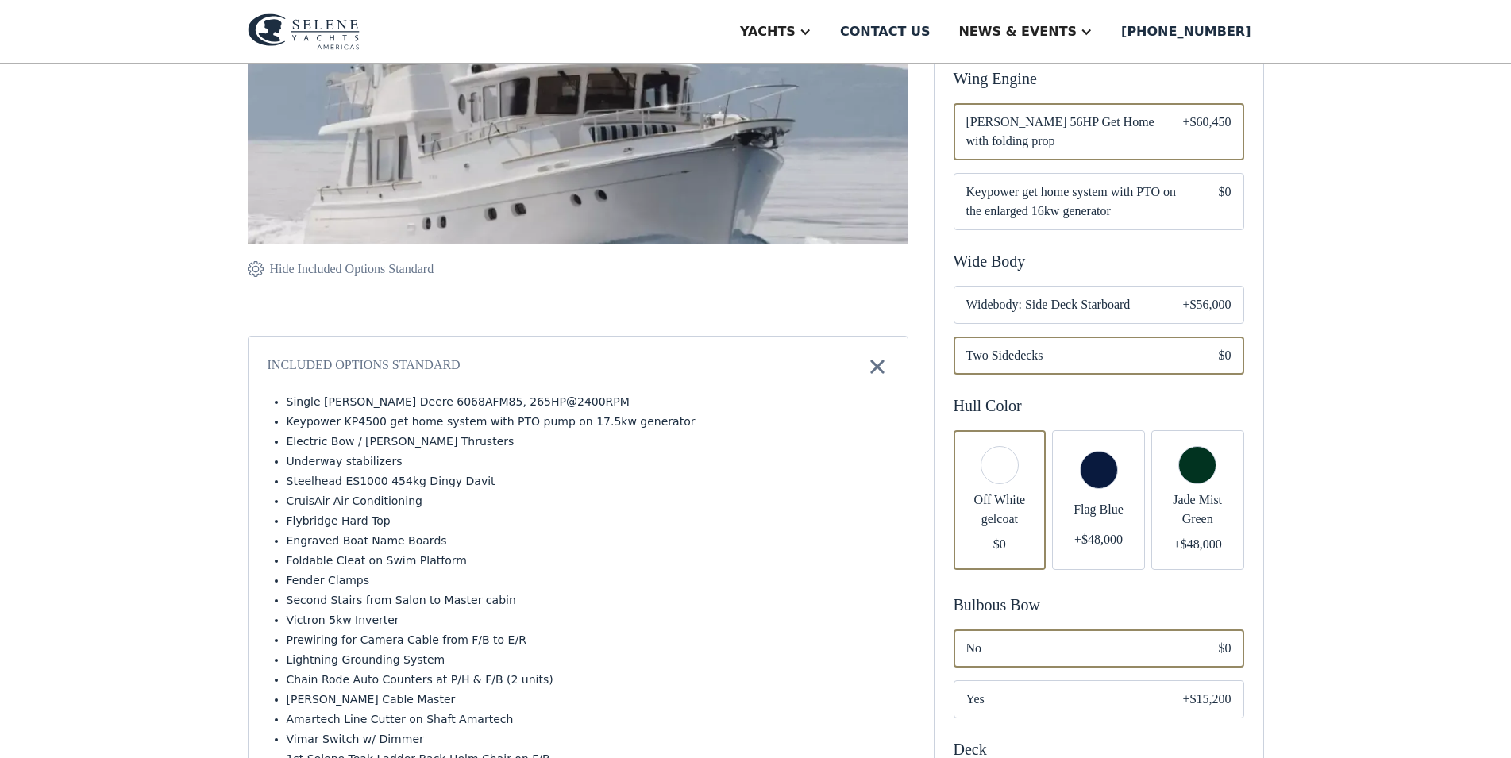
scroll to position [466, 0]
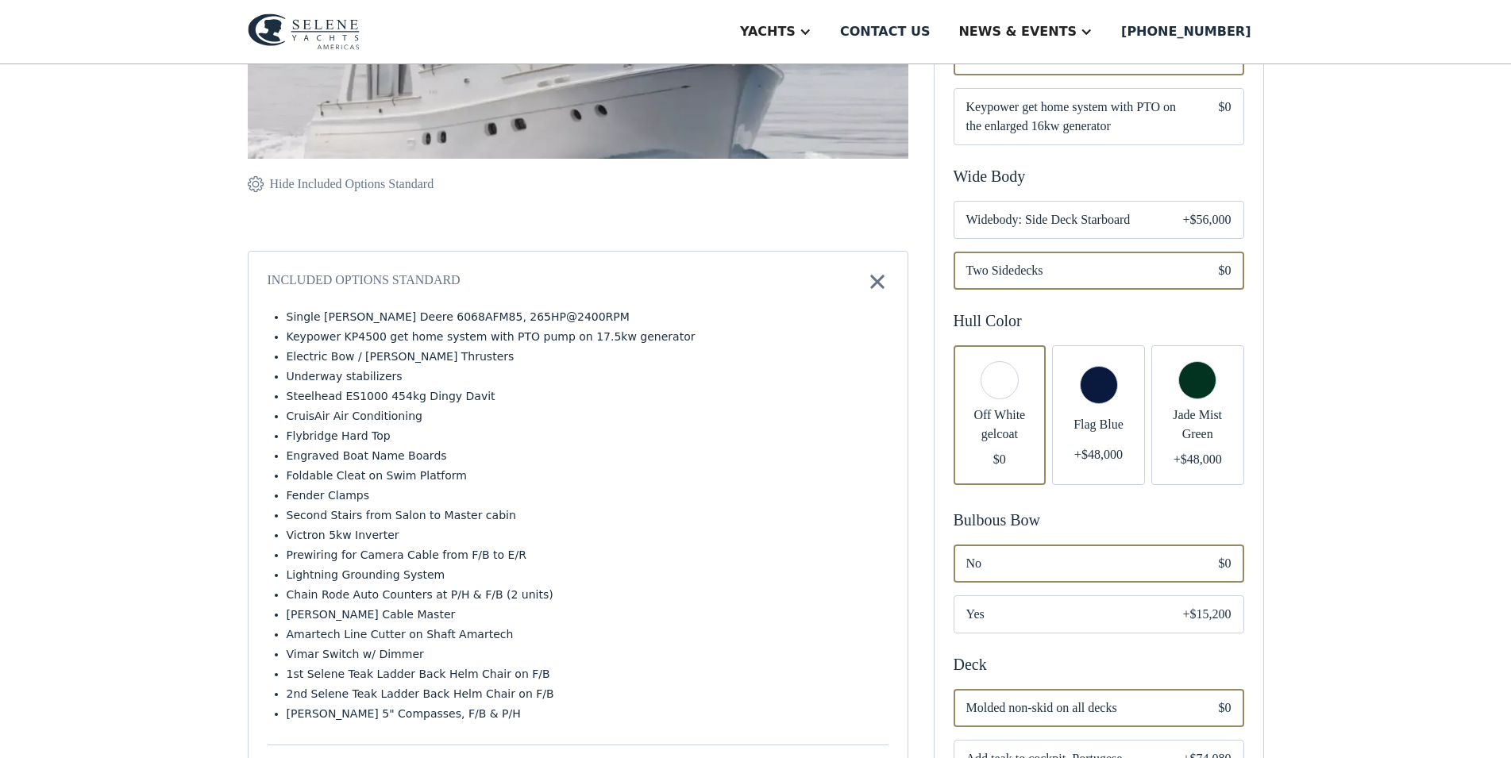
click at [1107, 428] on div "Email Form" at bounding box center [1098, 415] width 93 height 140
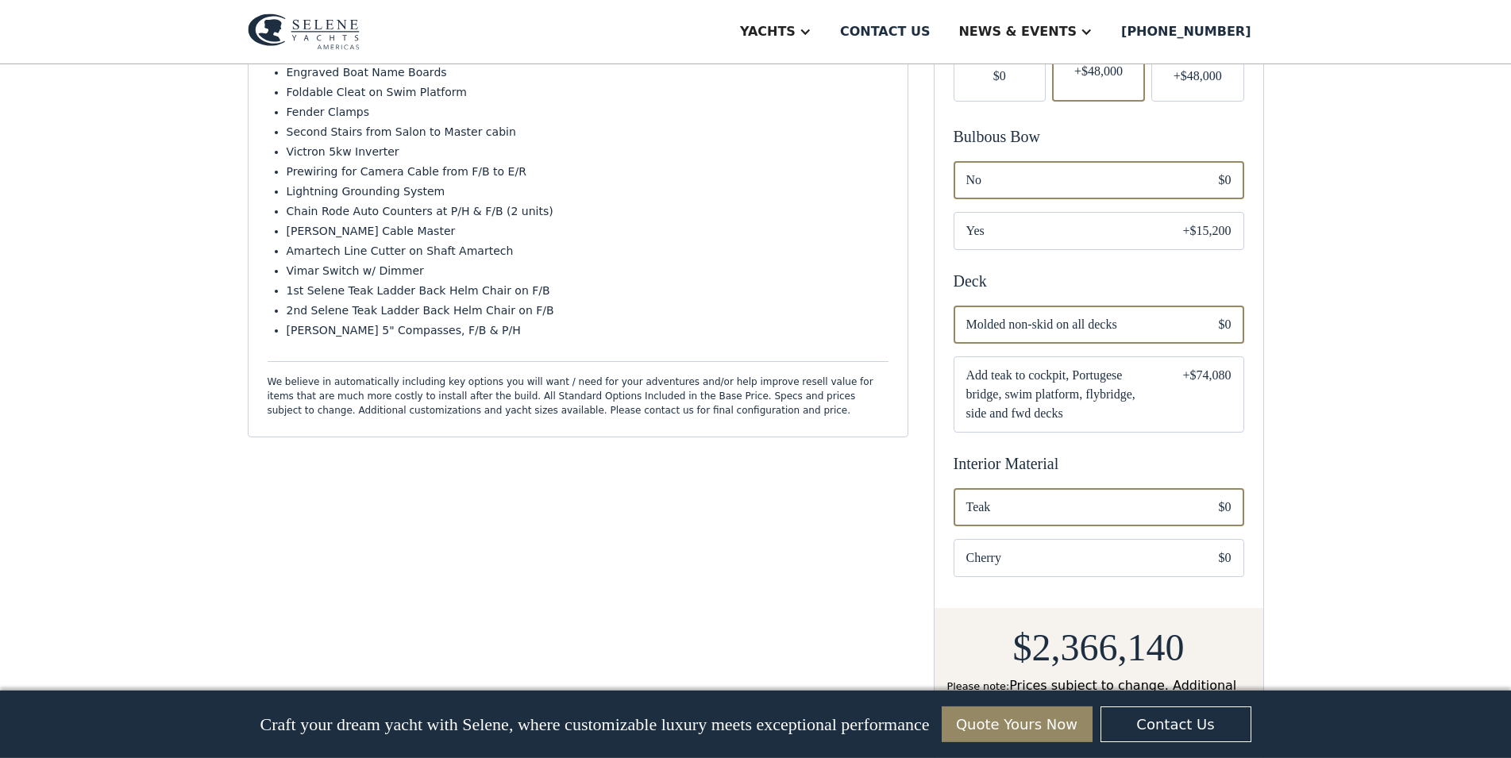
scroll to position [871, 0]
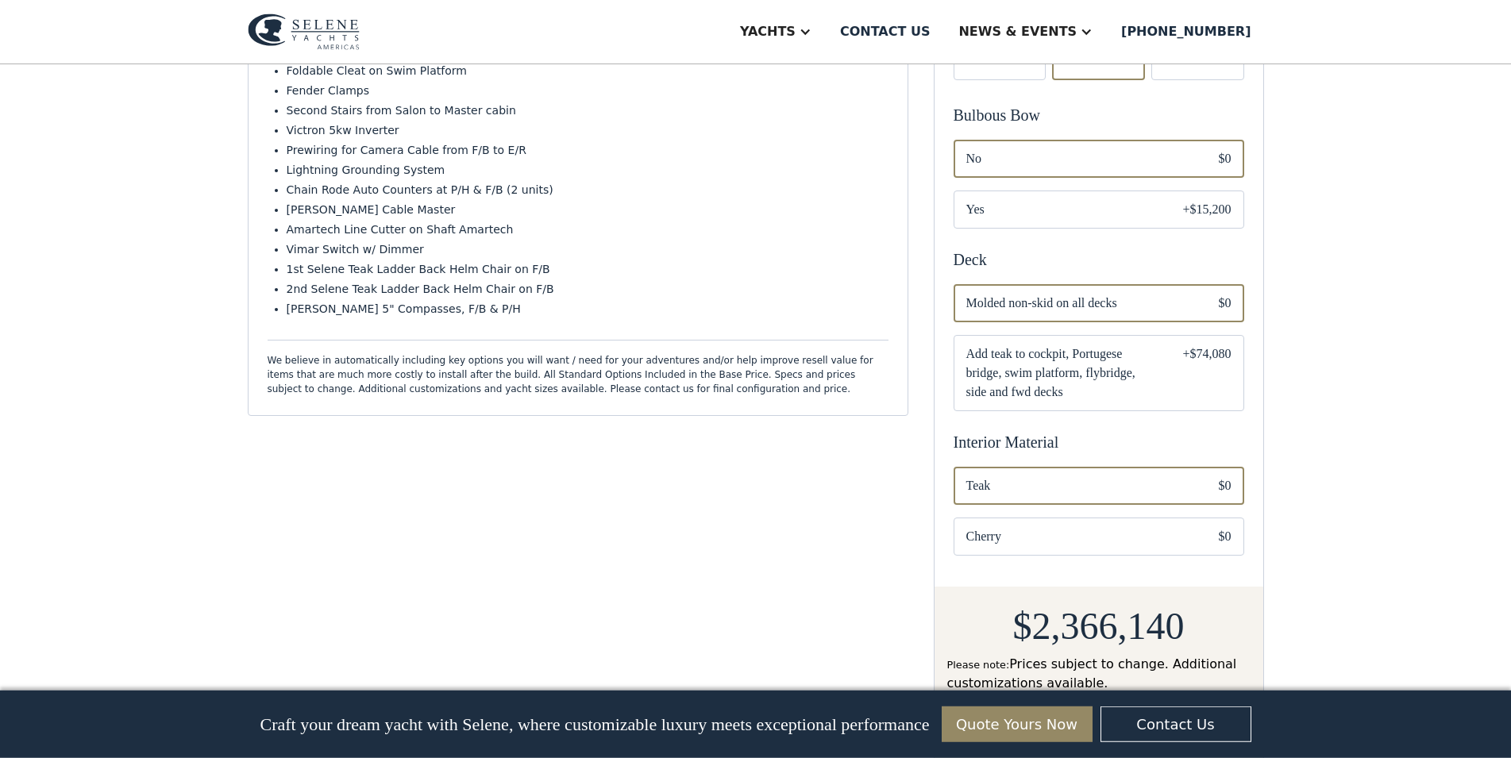
click at [1027, 219] on span "Yes" at bounding box center [1061, 209] width 191 height 19
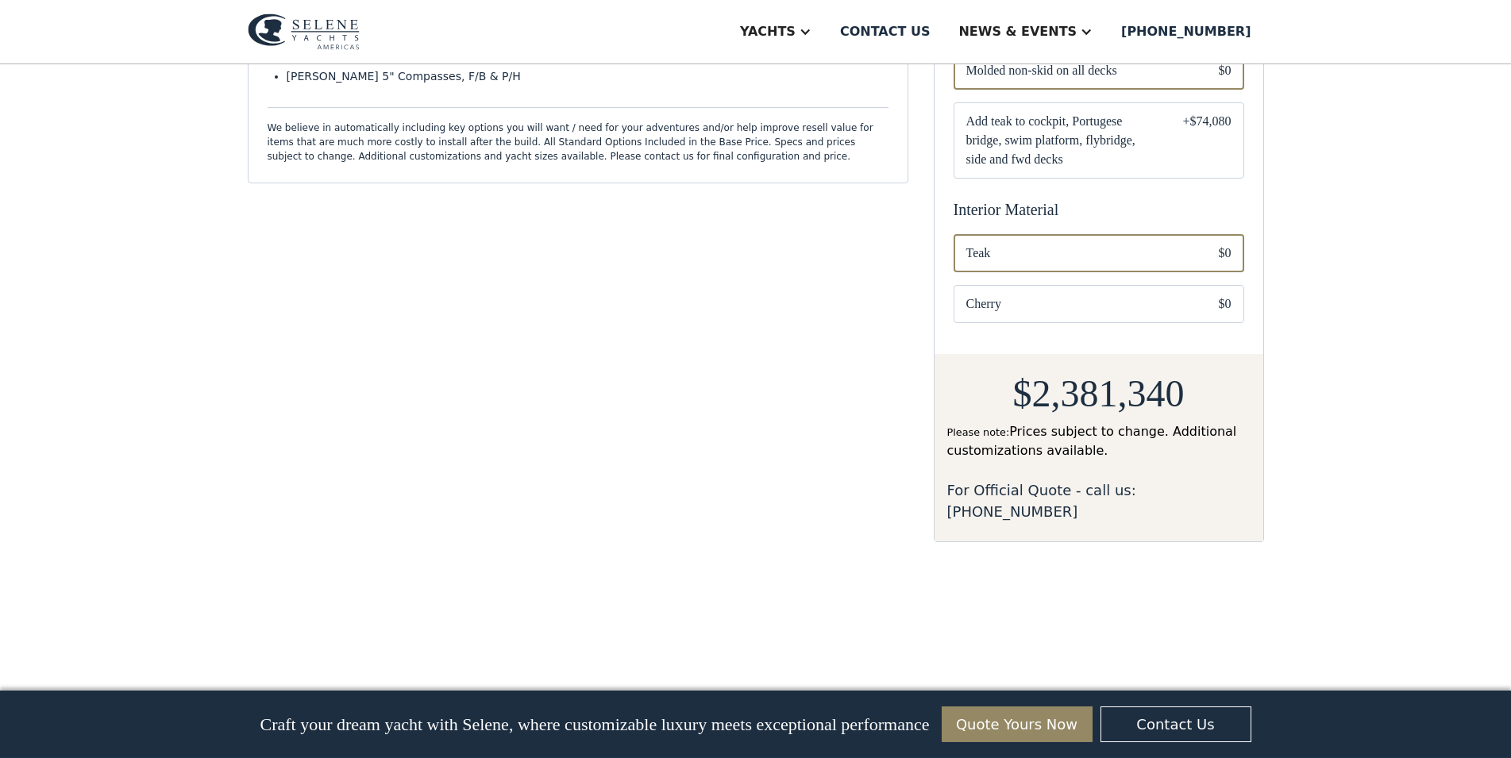
scroll to position [628, 0]
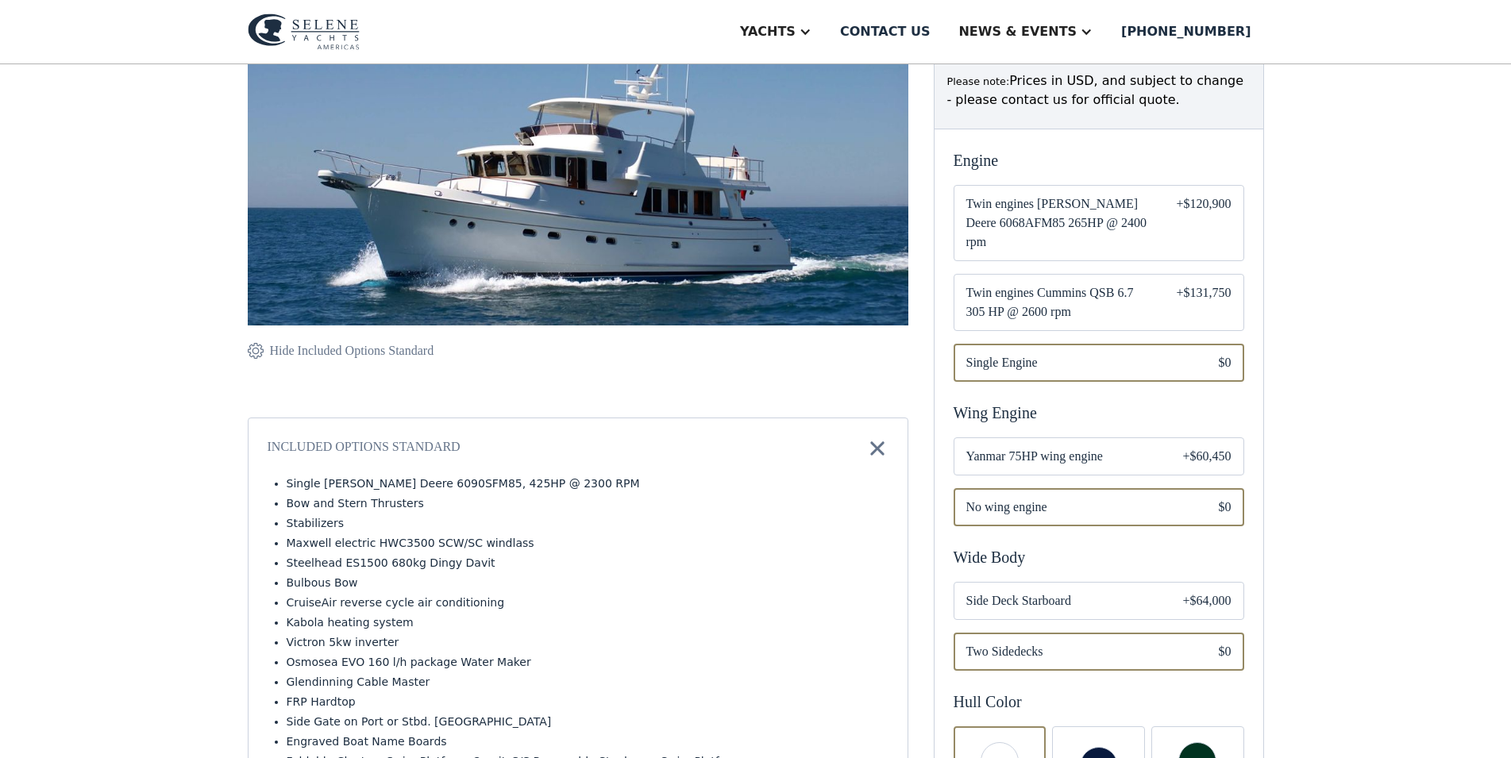
scroll to position [324, 0]
